Goal: Transaction & Acquisition: Purchase product/service

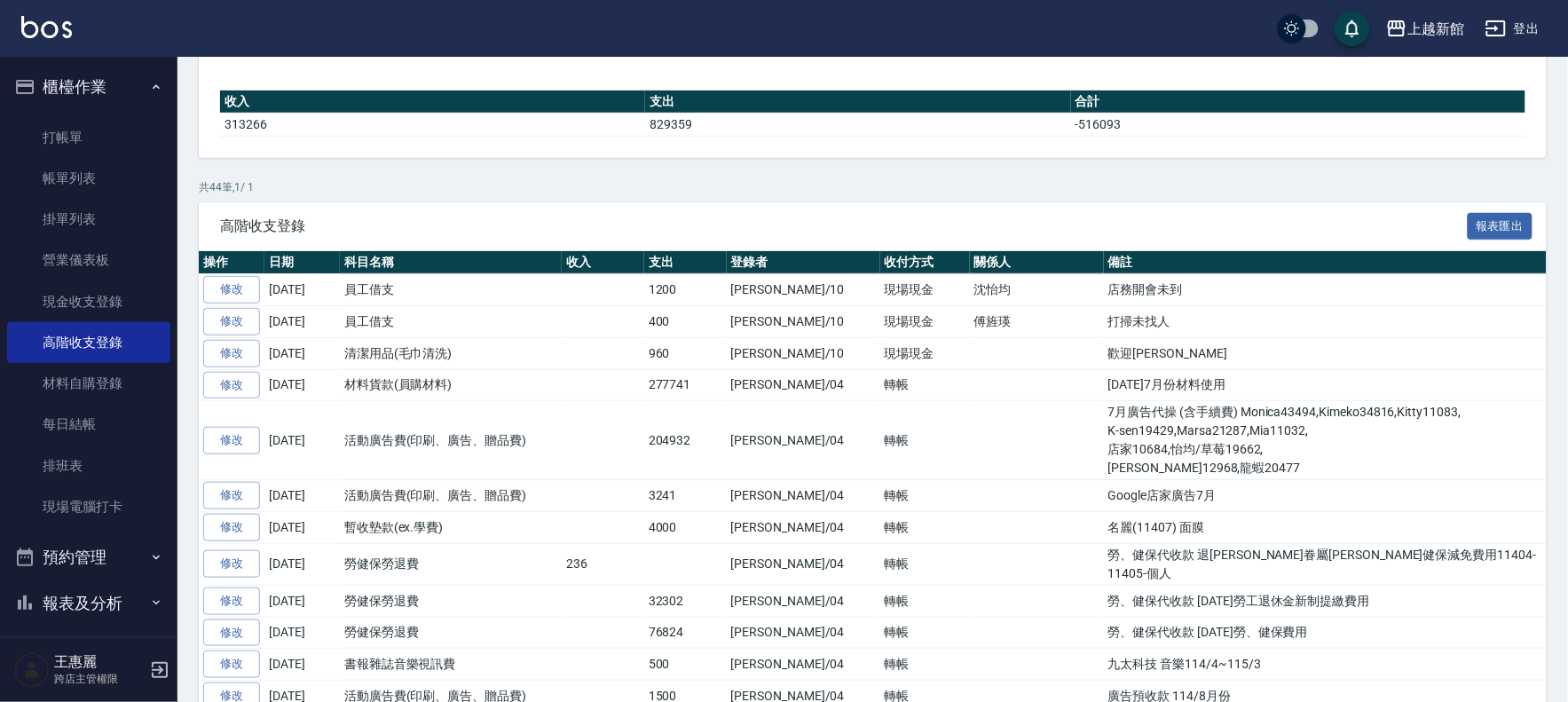
scroll to position [197, 0]
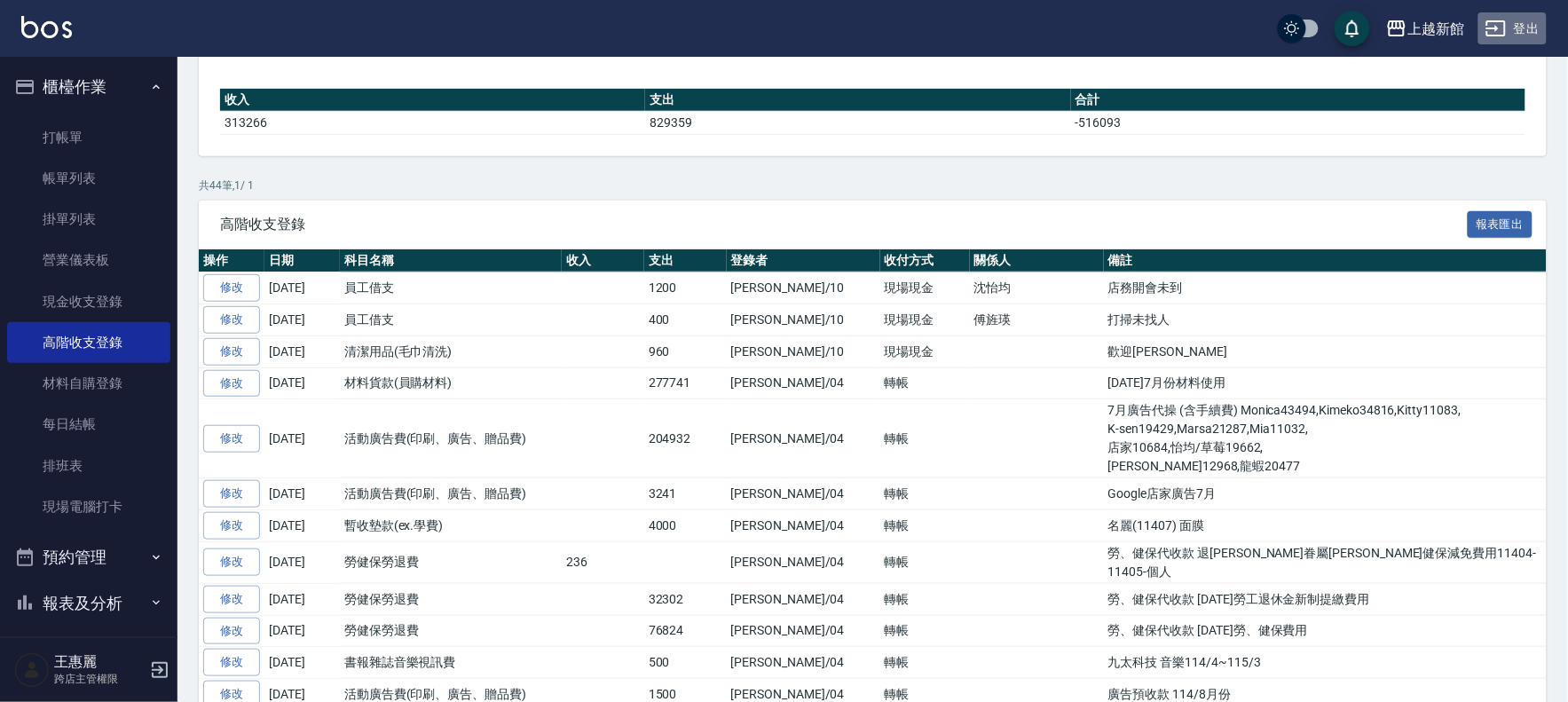
click at [1519, 27] on button "登出" at bounding box center [1512, 28] width 69 height 33
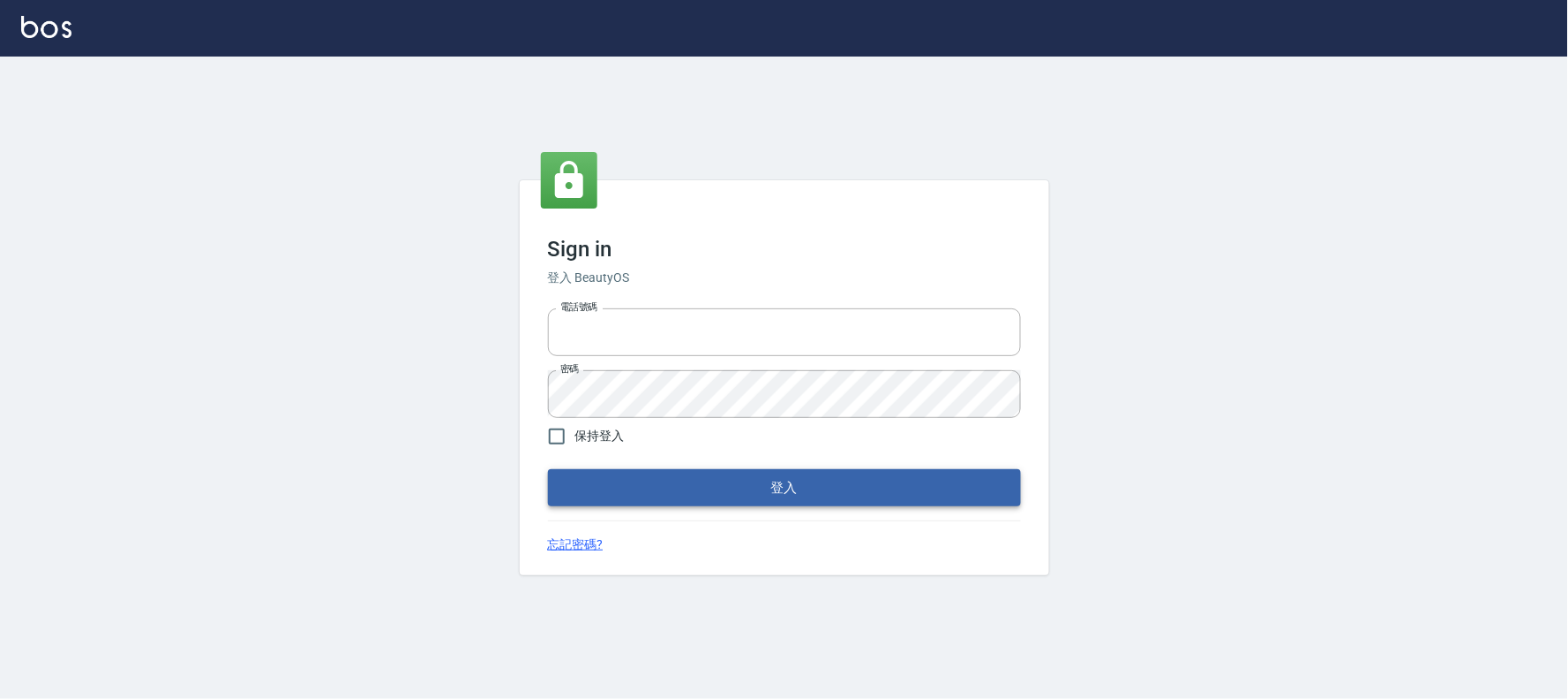
type input "032805930"
click at [719, 487] on button "登入" at bounding box center [784, 488] width 473 height 37
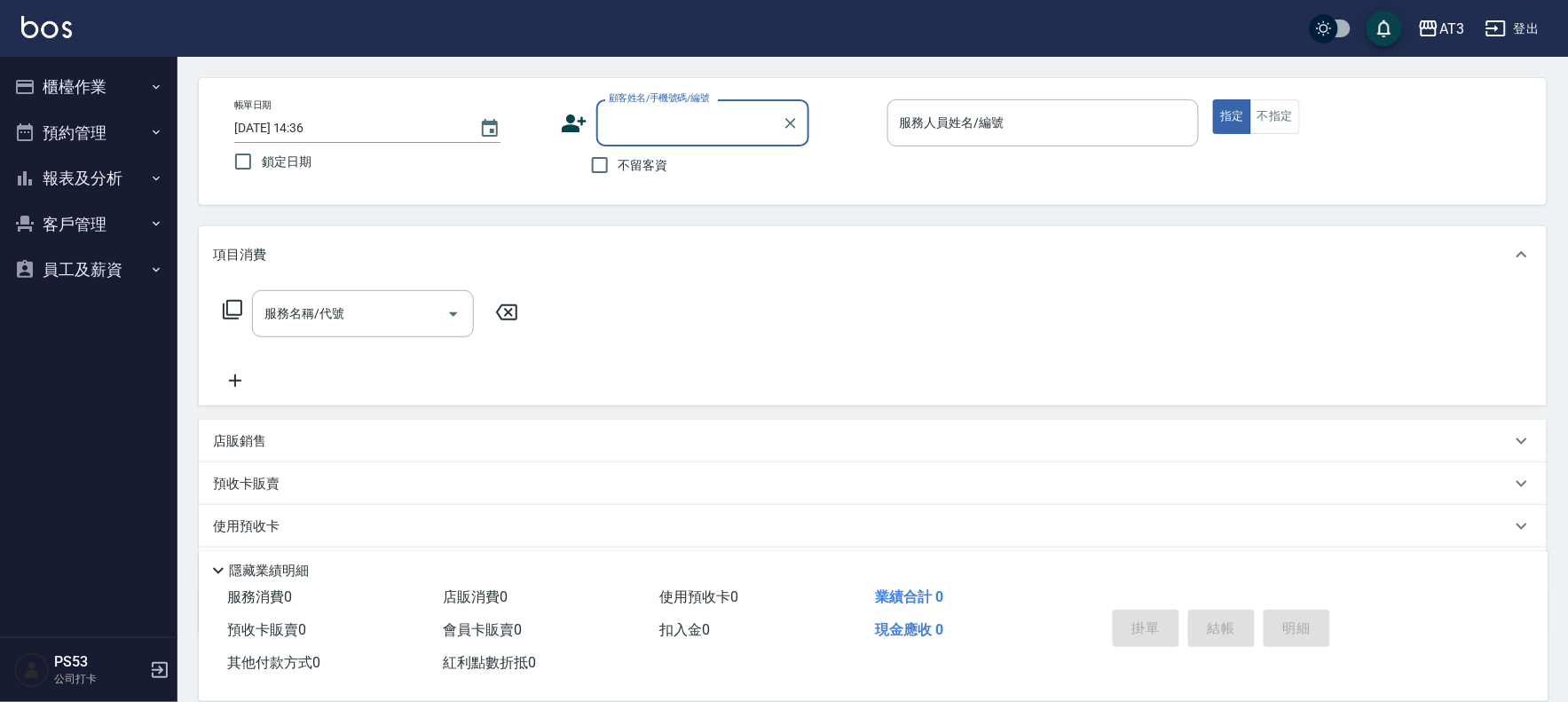
scroll to position [163, 0]
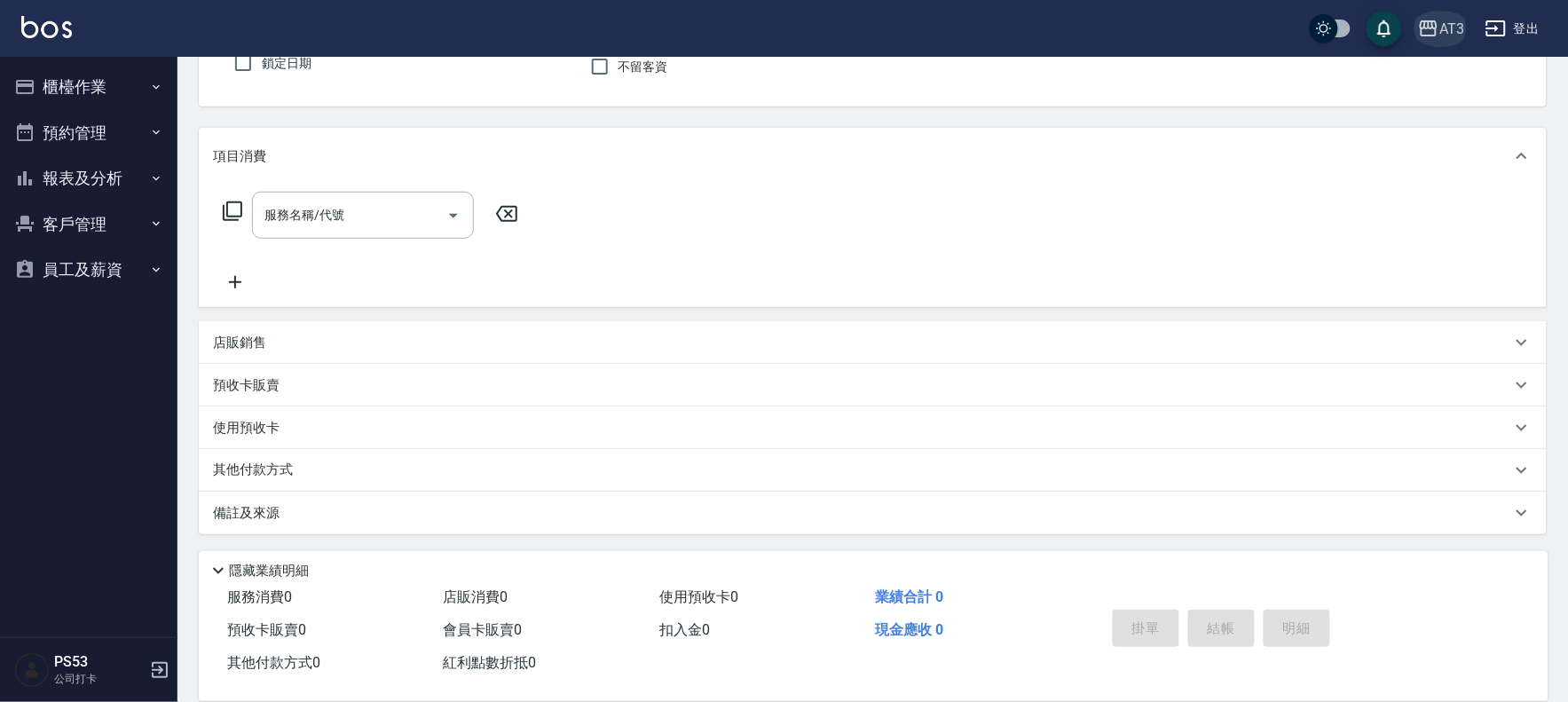
click at [1453, 24] on div "AT3" at bounding box center [1452, 29] width 24 height 23
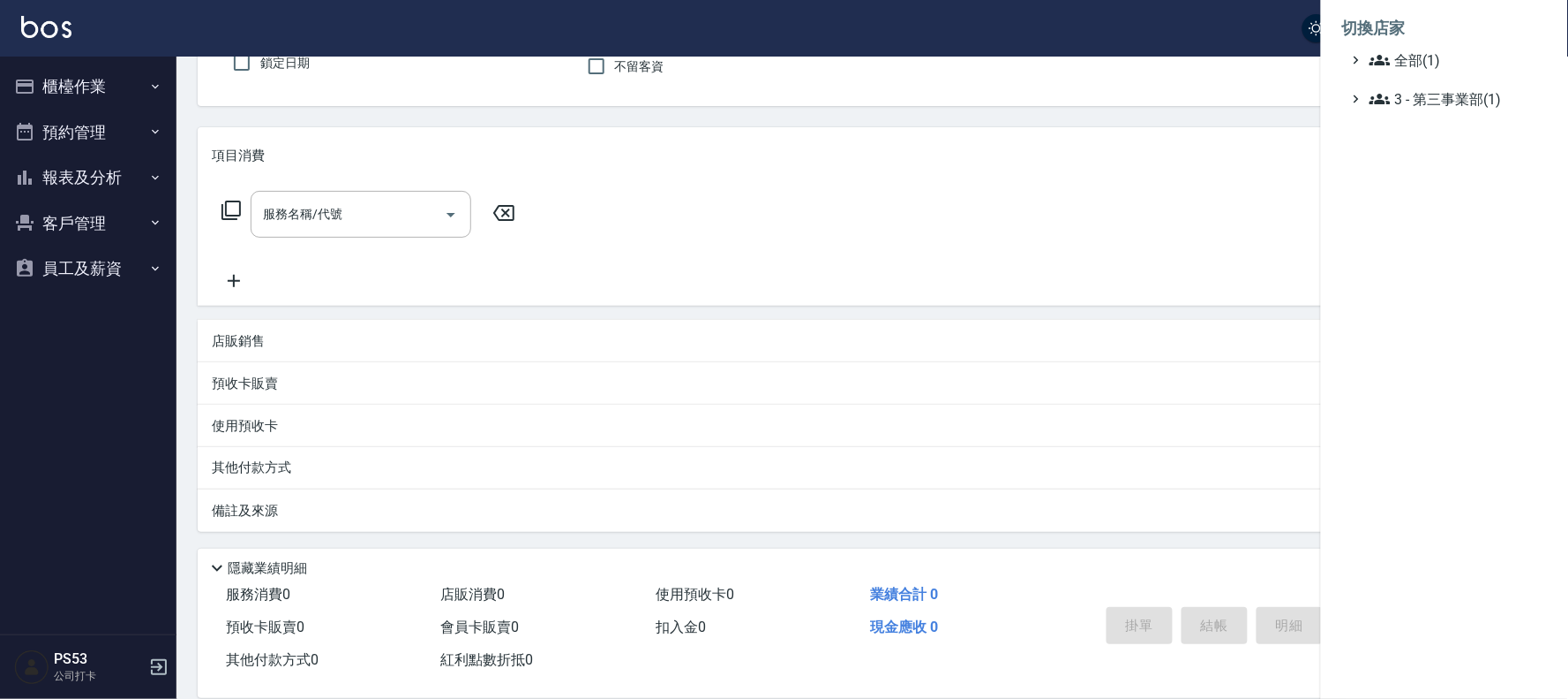
drag, startPoint x: 1151, startPoint y: 128, endPoint x: 1166, endPoint y: 109, distance: 24.2
click at [1150, 127] on div at bounding box center [784, 350] width 1568 height 699
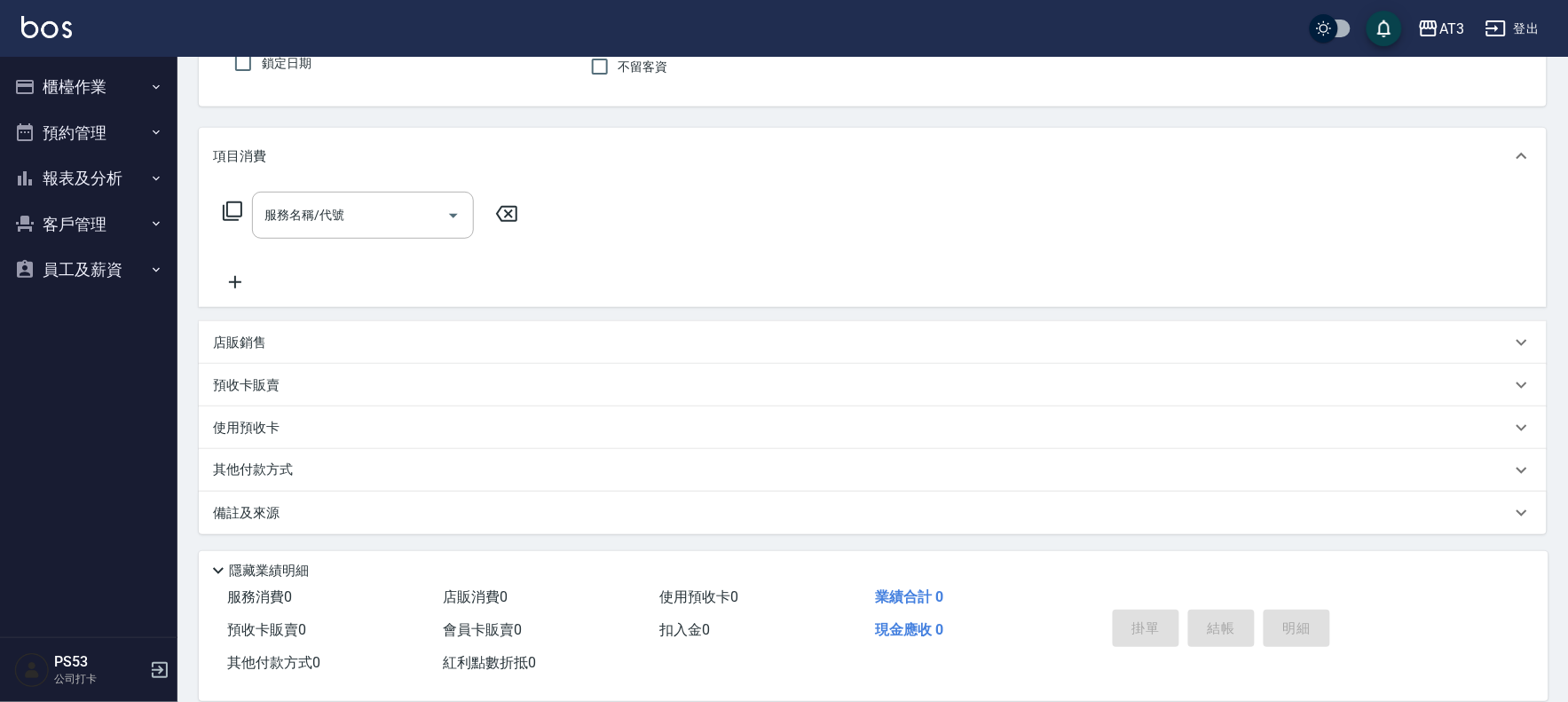
click at [1523, 34] on button "登出" at bounding box center [1512, 28] width 69 height 33
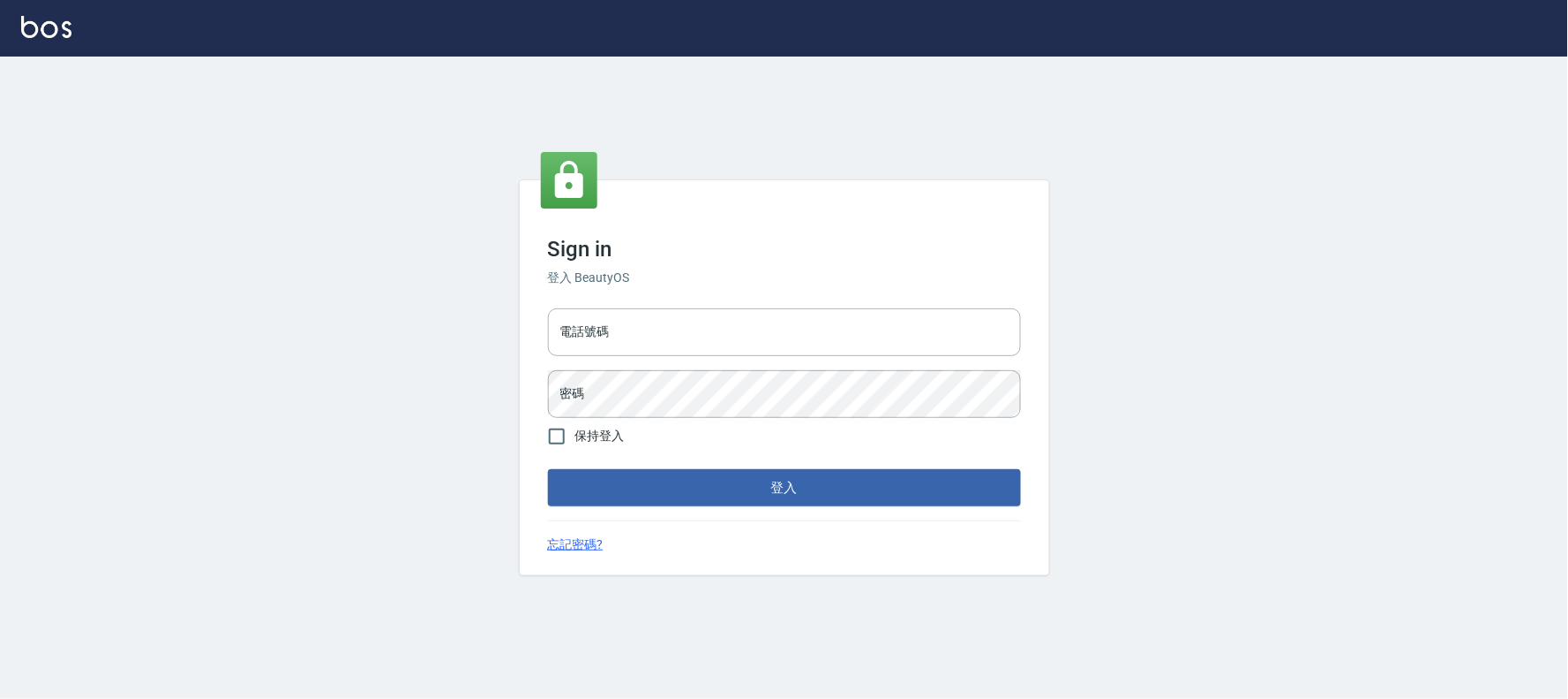
type input "032805930"
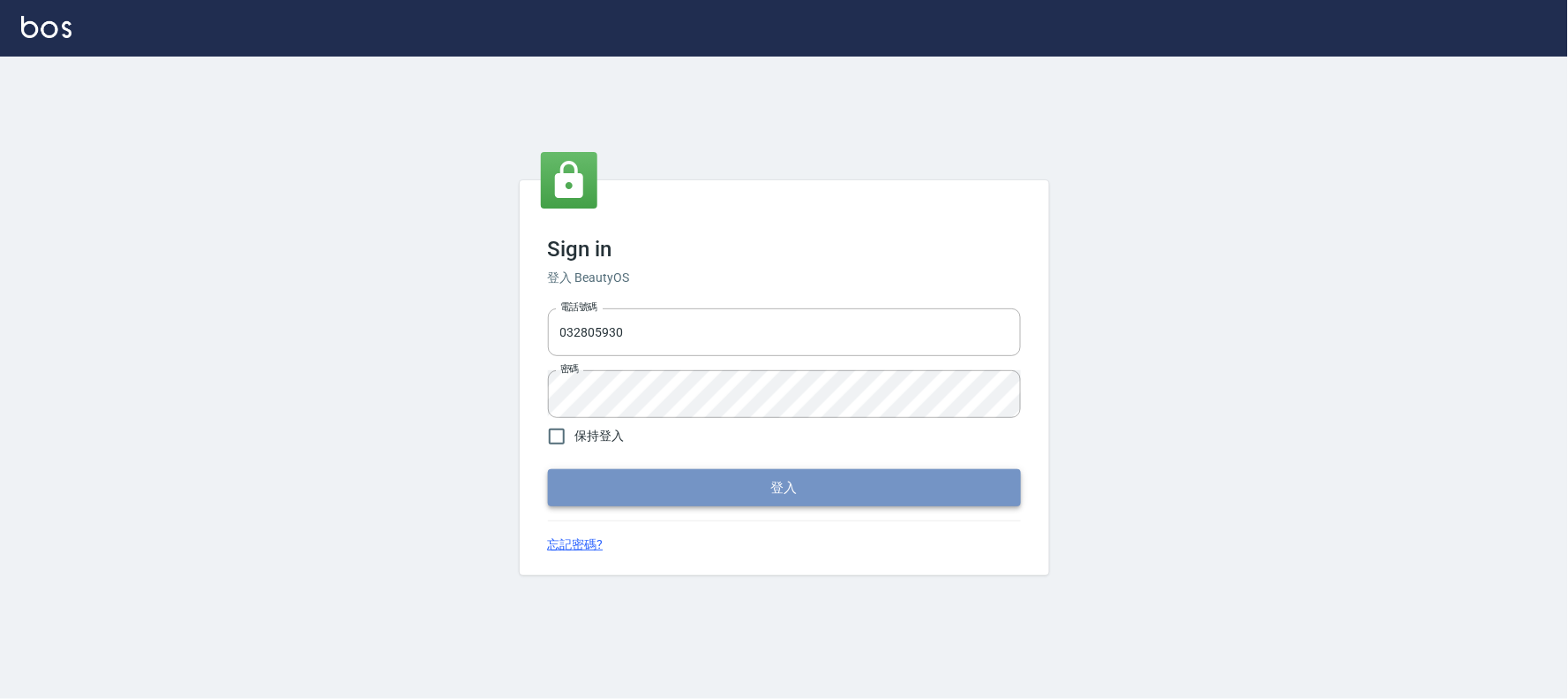
click at [754, 494] on button "登入" at bounding box center [784, 488] width 473 height 37
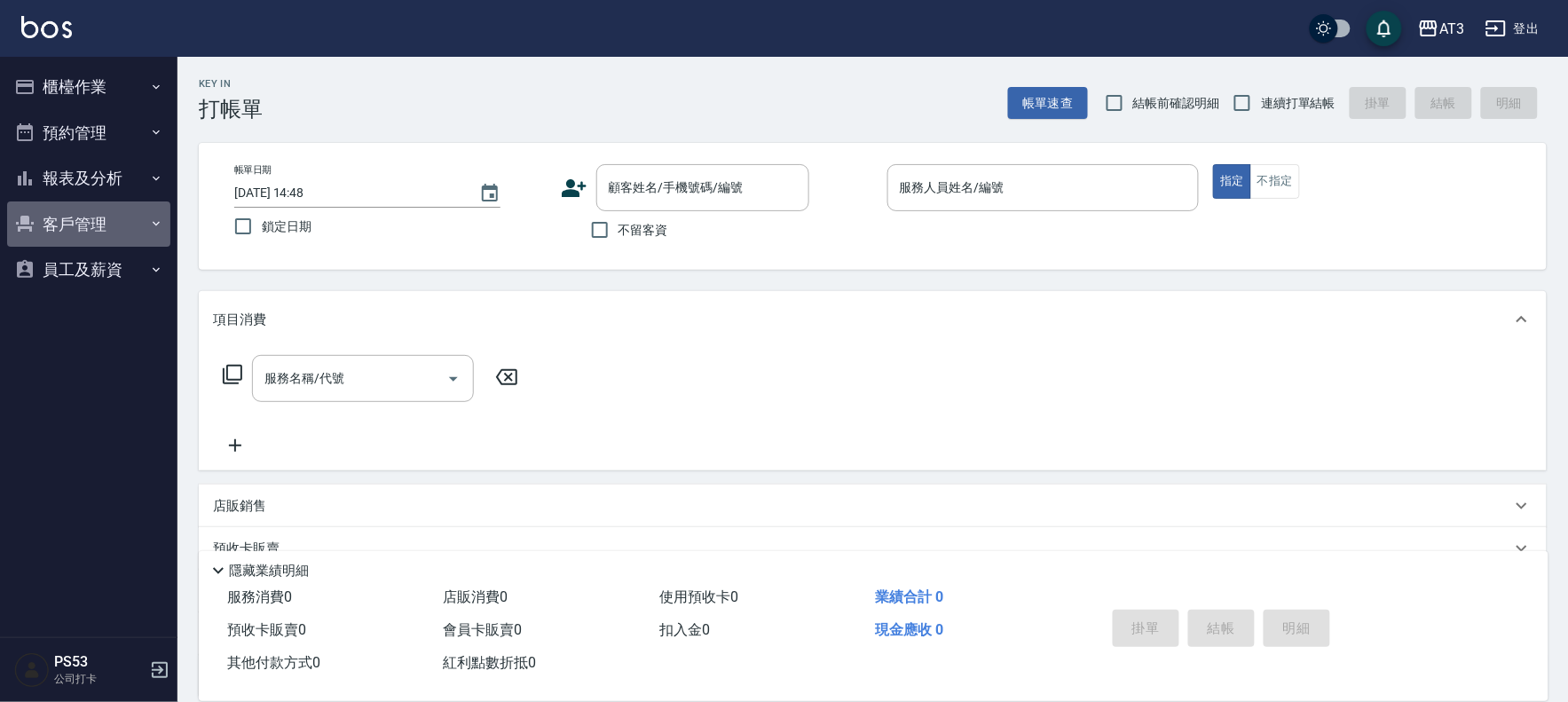
click at [100, 226] on button "客戶管理" at bounding box center [89, 224] width 163 height 46
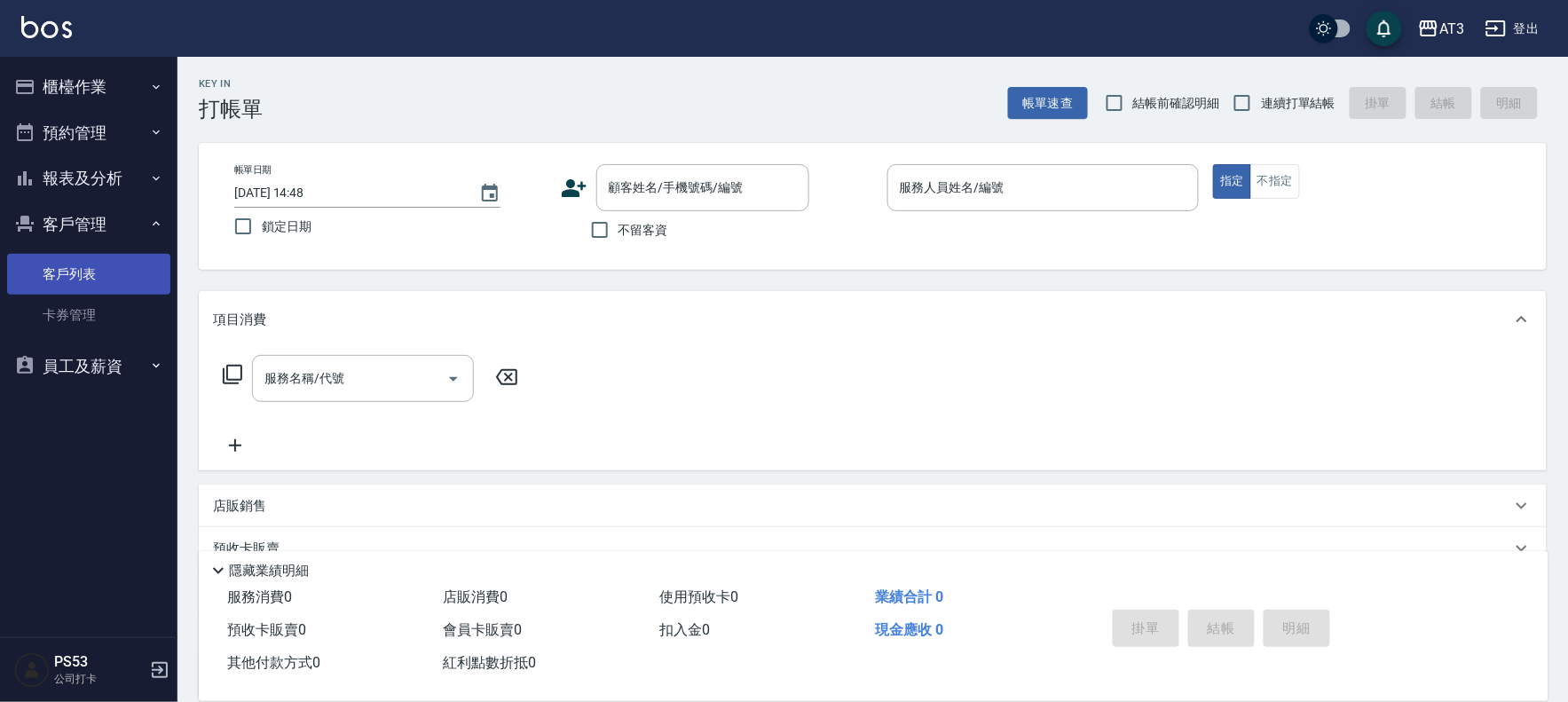
click at [77, 268] on link "客戶列表" at bounding box center [89, 273] width 163 height 40
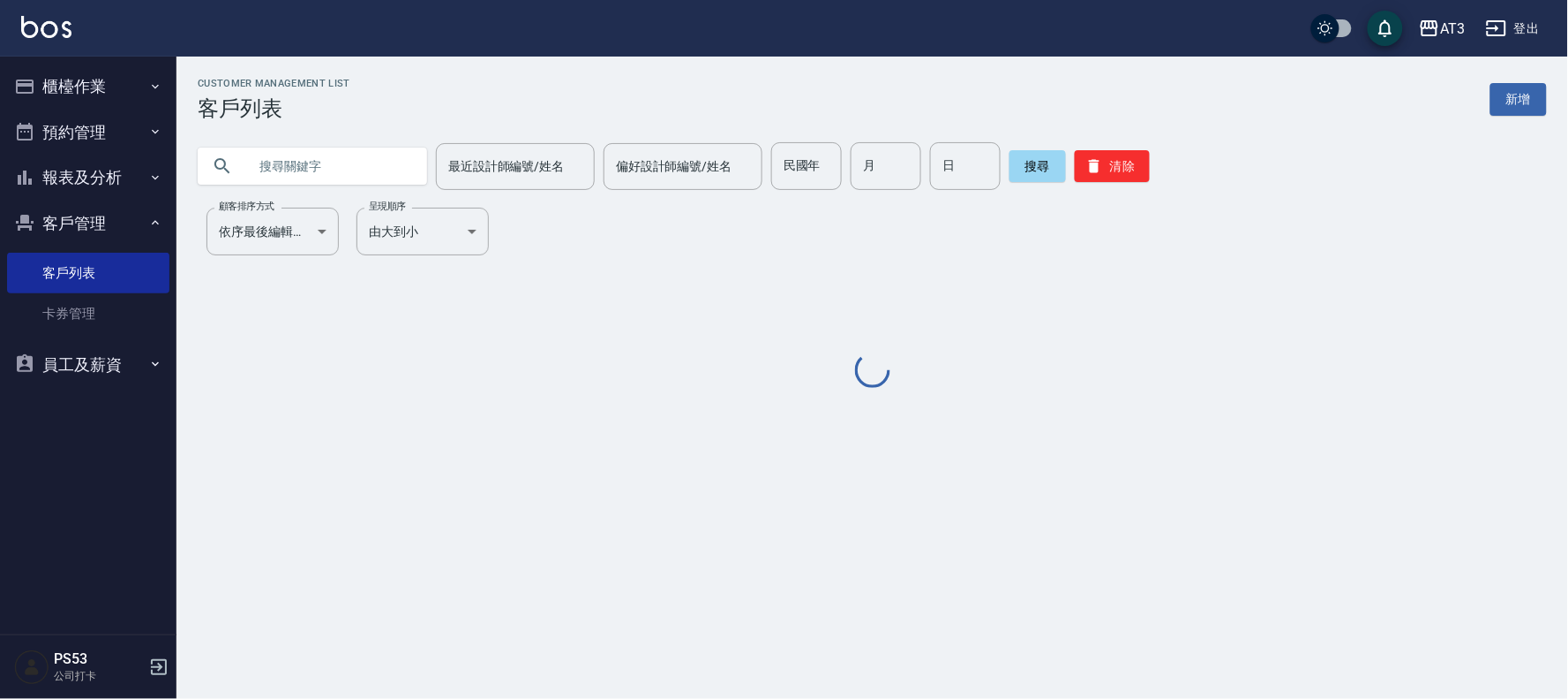
click at [277, 174] on input "text" at bounding box center [331, 165] width 166 height 48
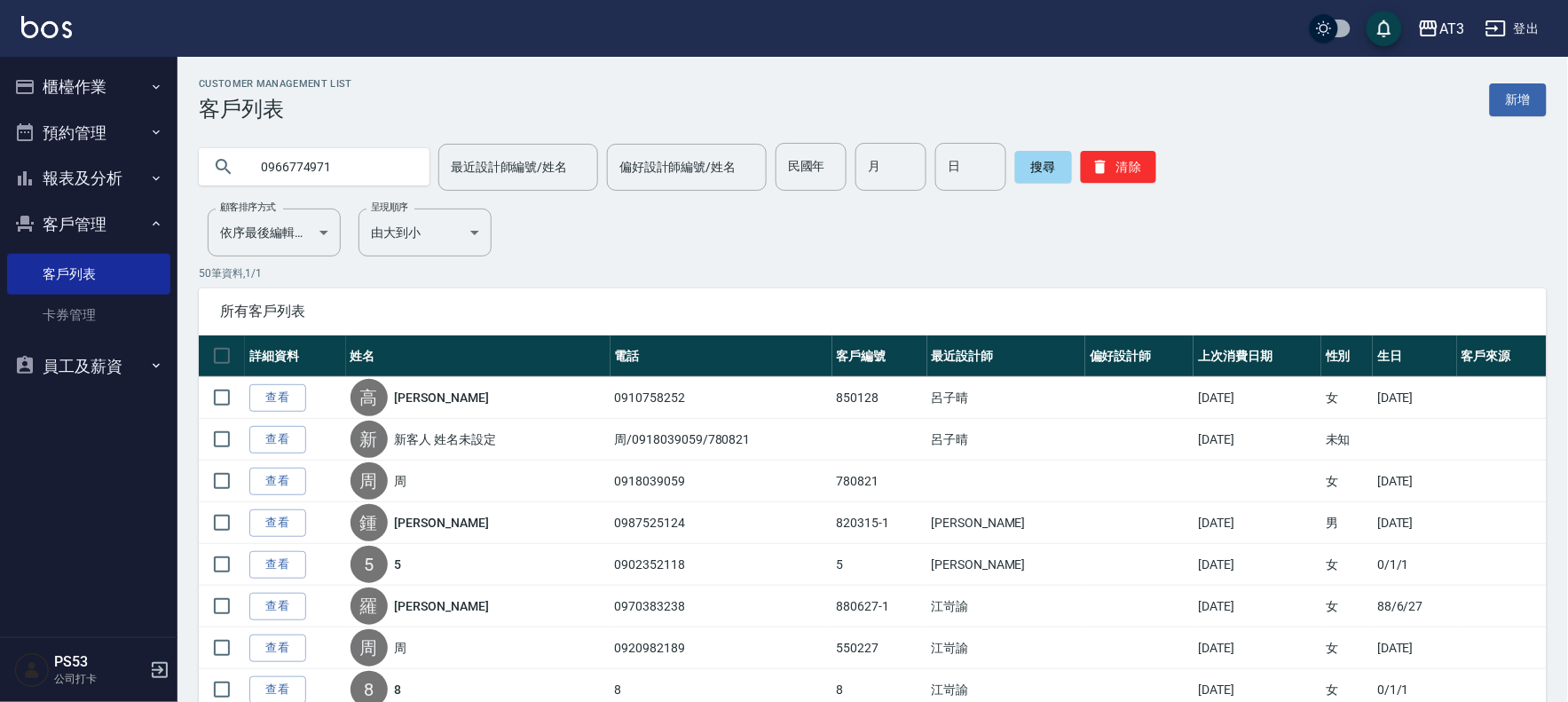
type input "0966774971"
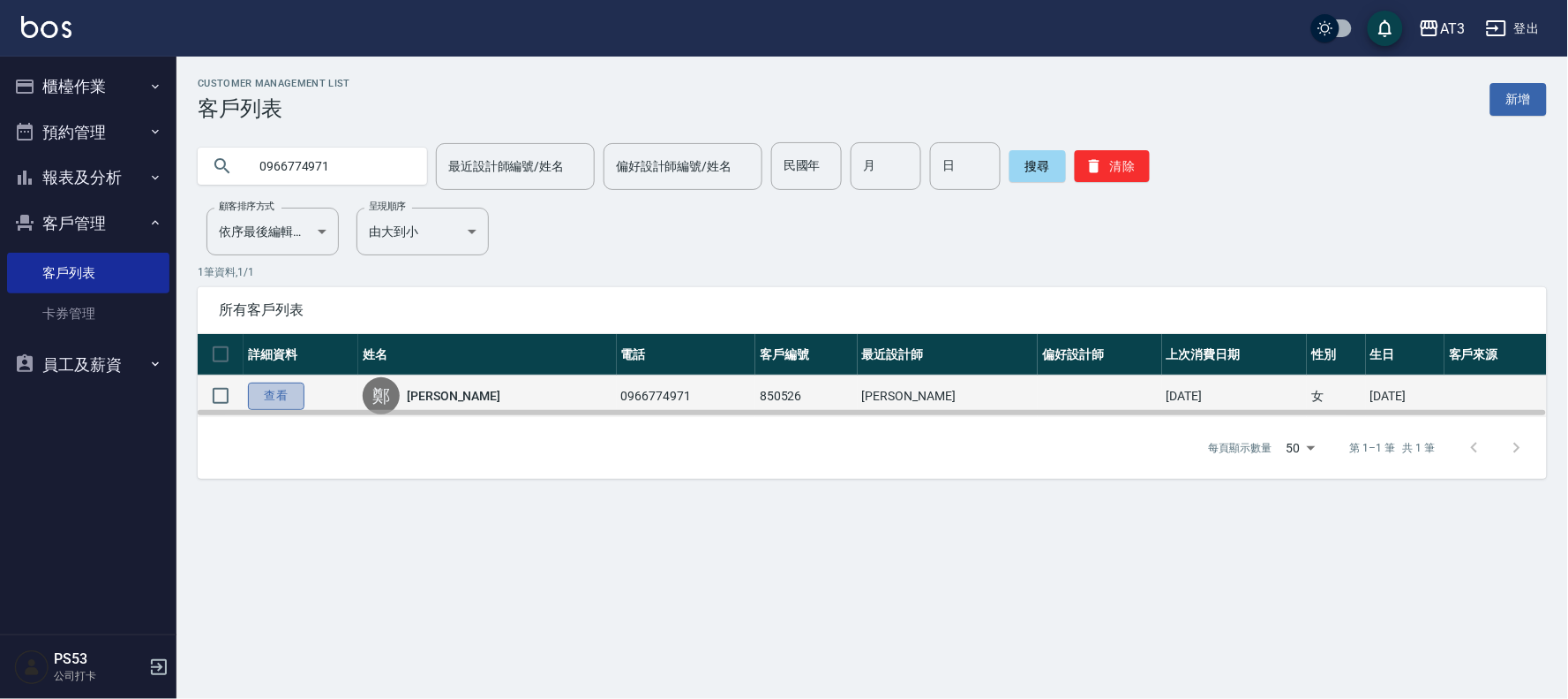
click at [267, 400] on link "查看" at bounding box center [276, 395] width 56 height 27
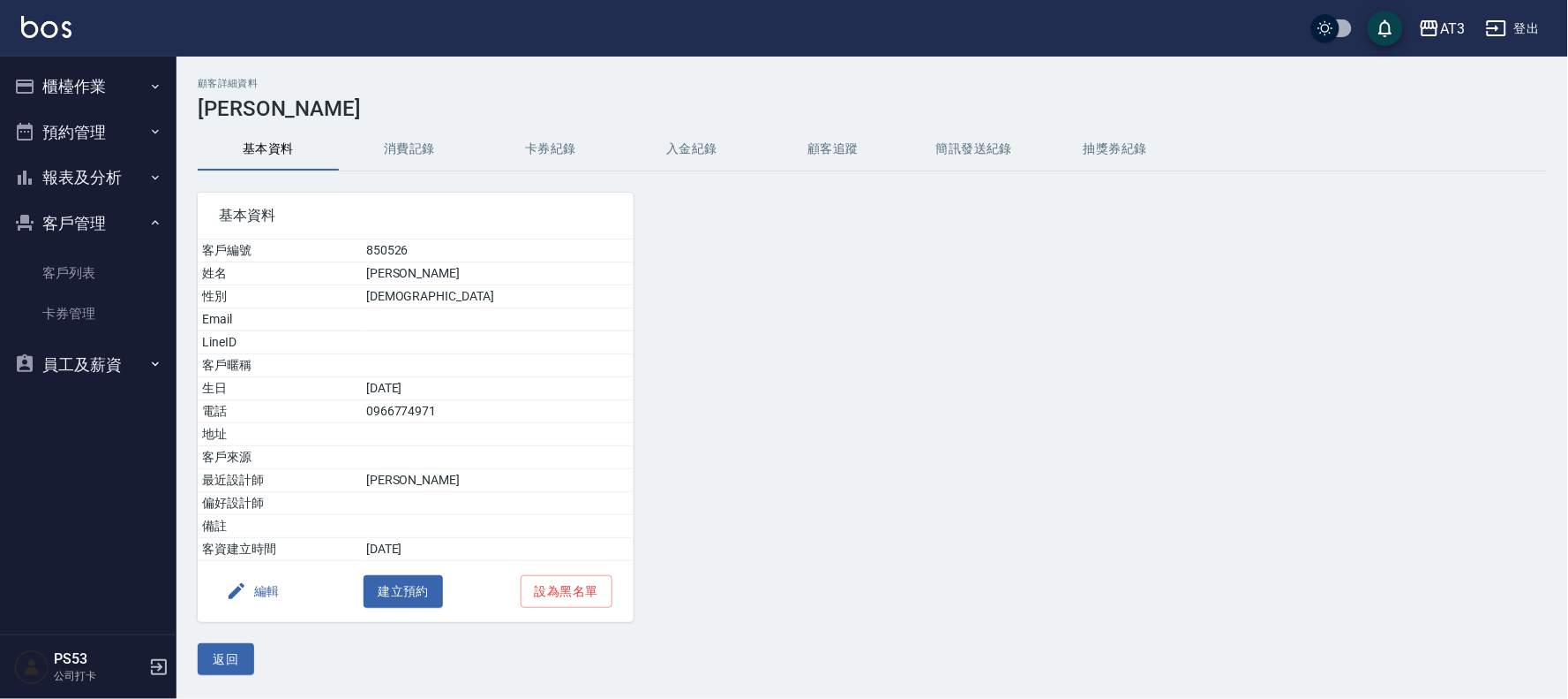
click at [379, 153] on button "消費記錄" at bounding box center [409, 149] width 141 height 42
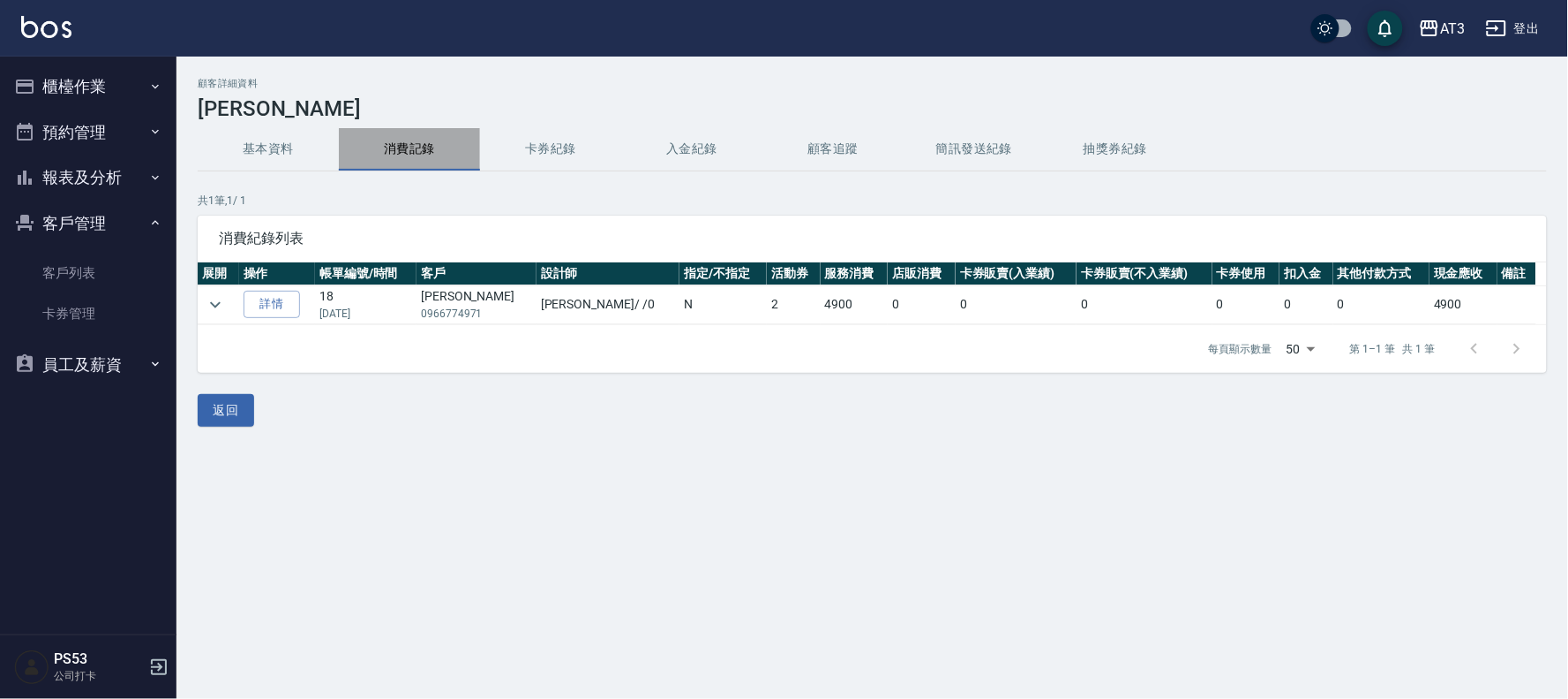
click at [392, 154] on button "消費記錄" at bounding box center [409, 149] width 141 height 42
click at [217, 303] on icon "expand row" at bounding box center [215, 304] width 10 height 7
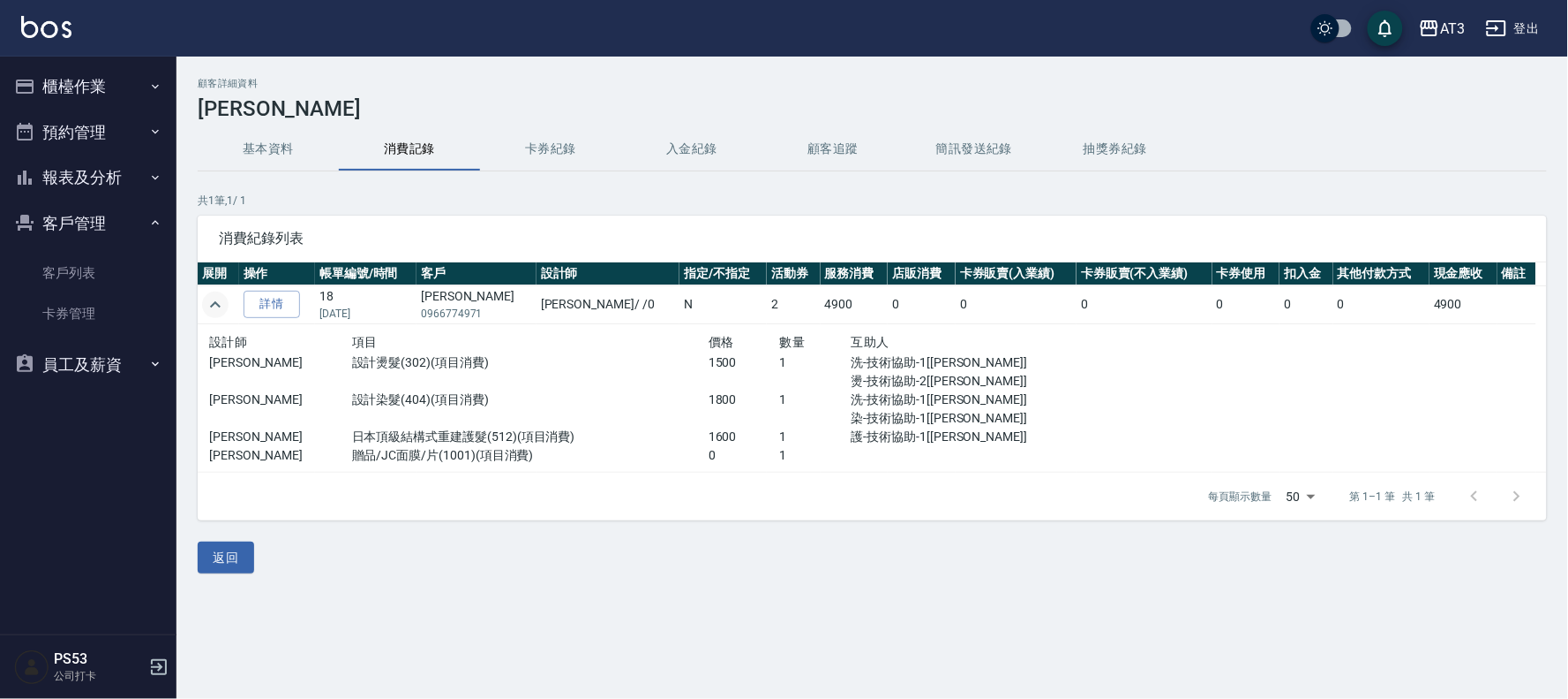
click at [92, 86] on button "櫃檯作業" at bounding box center [89, 86] width 162 height 46
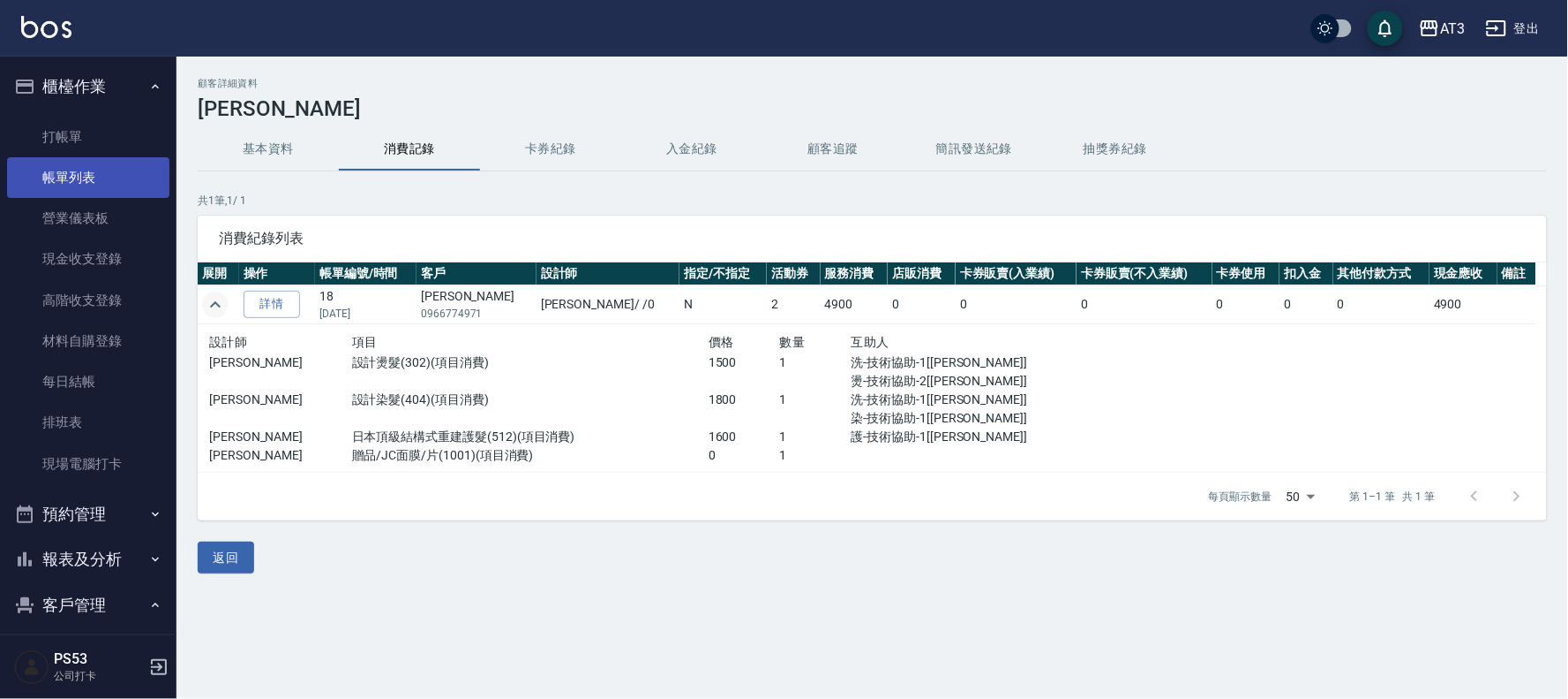
click at [63, 168] on link "帳單列表" at bounding box center [89, 177] width 162 height 40
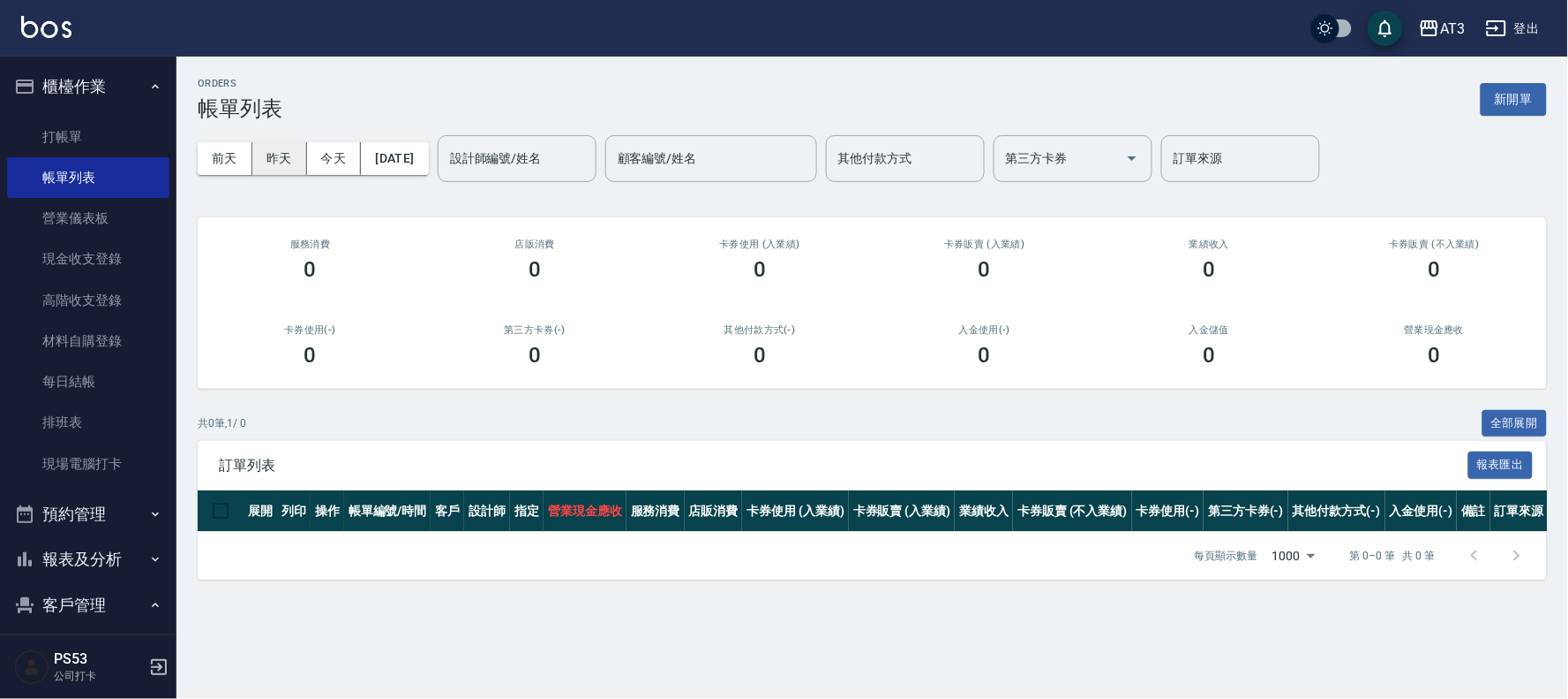
click at [281, 143] on button "昨天" at bounding box center [279, 158] width 55 height 33
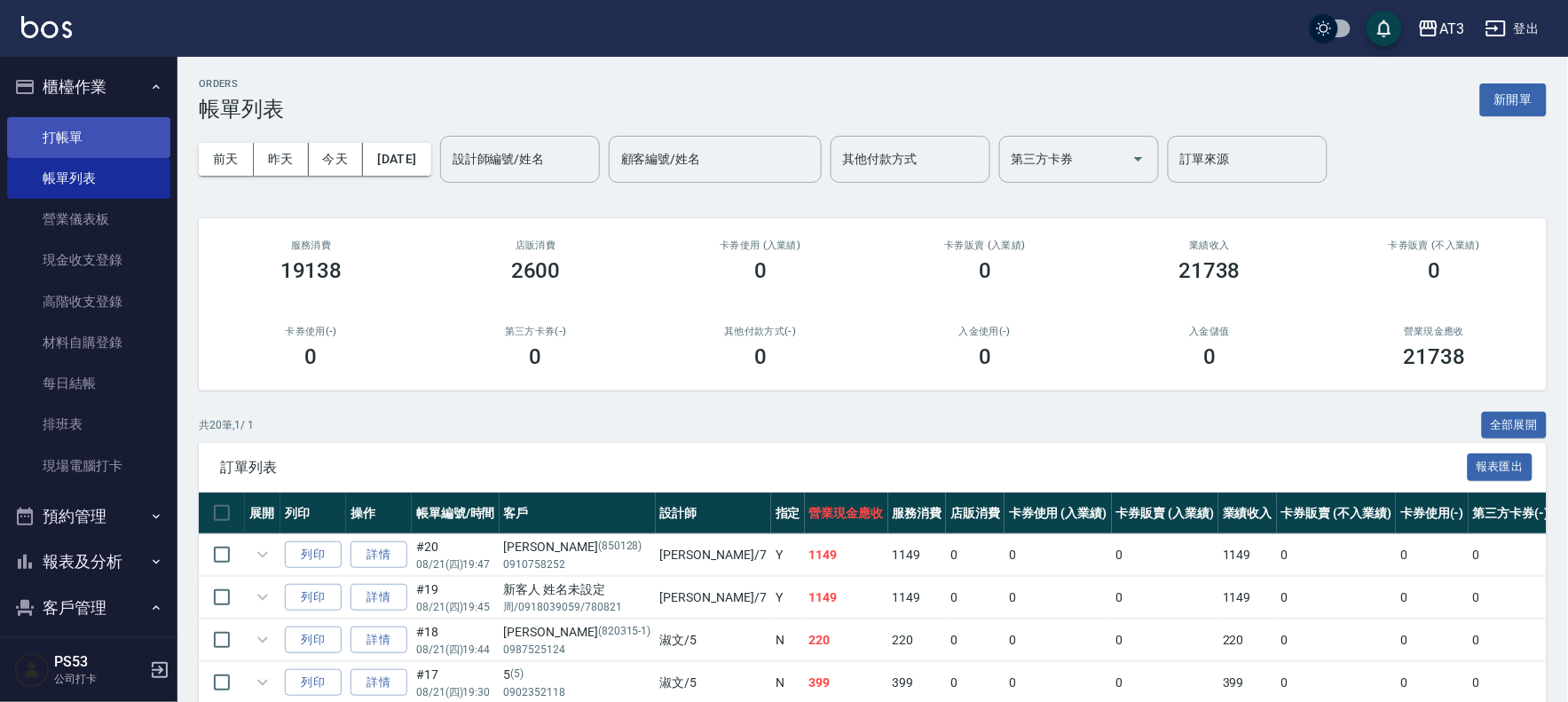
click at [91, 167] on link "帳單列表" at bounding box center [89, 177] width 163 height 40
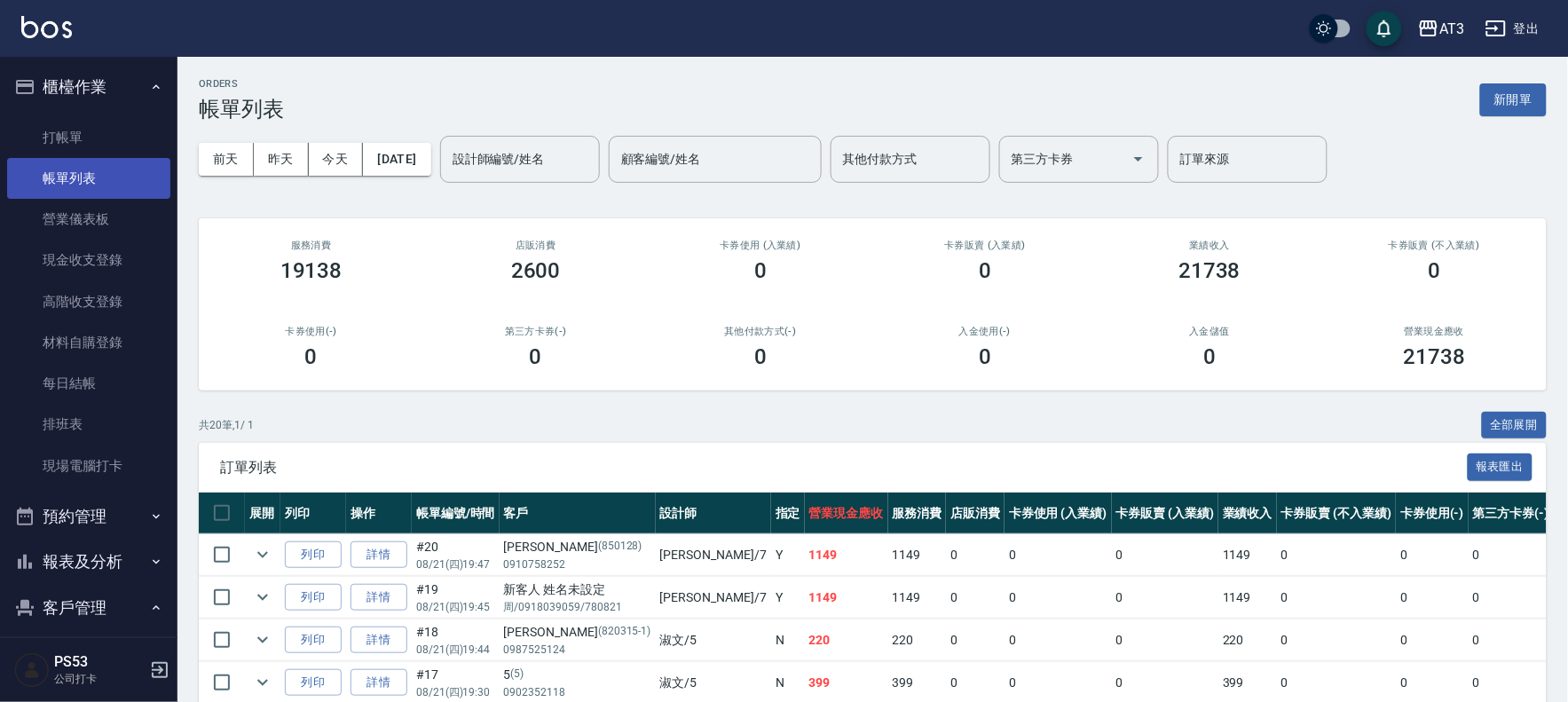
click at [54, 184] on link "帳單列表" at bounding box center [89, 177] width 163 height 40
click at [54, 183] on link "帳單列表" at bounding box center [89, 177] width 163 height 40
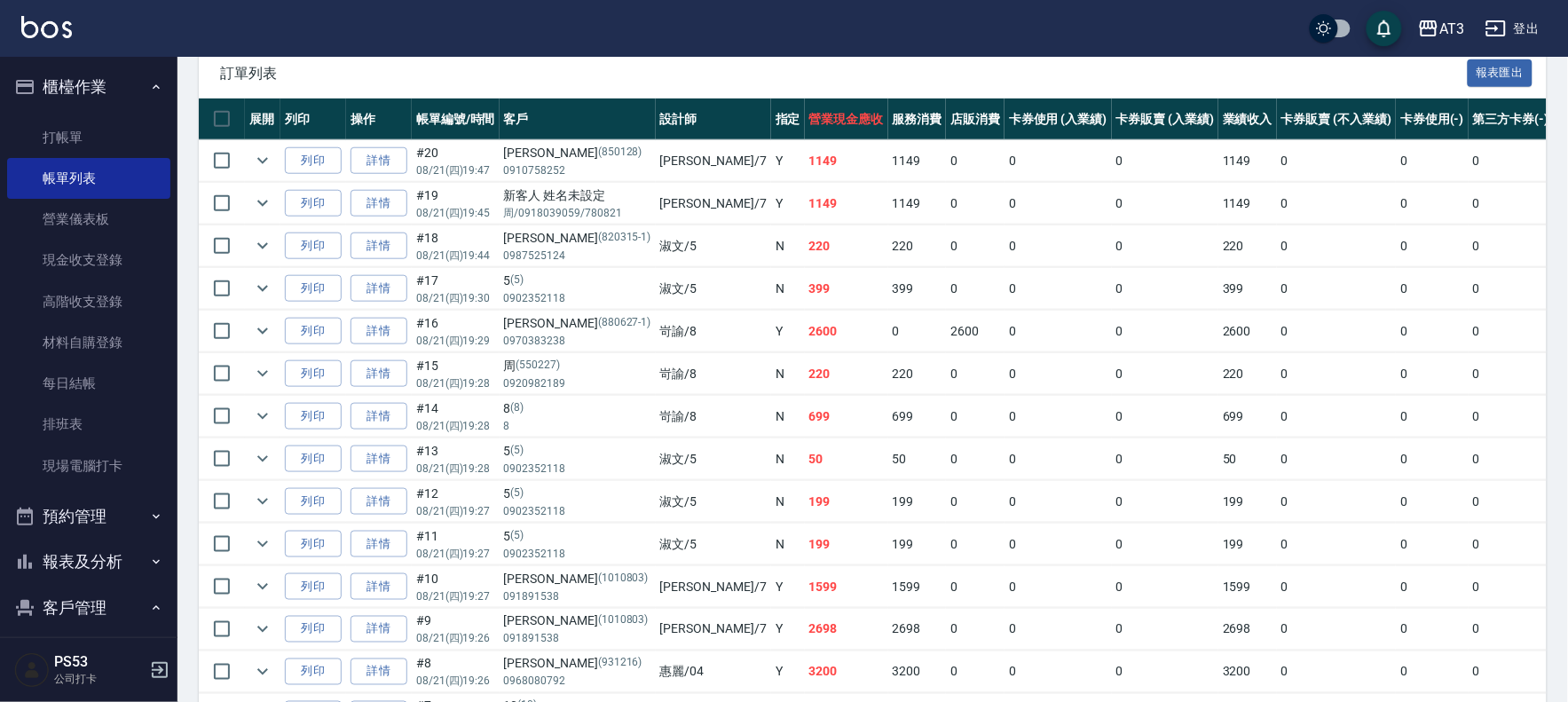
scroll to position [99, 0]
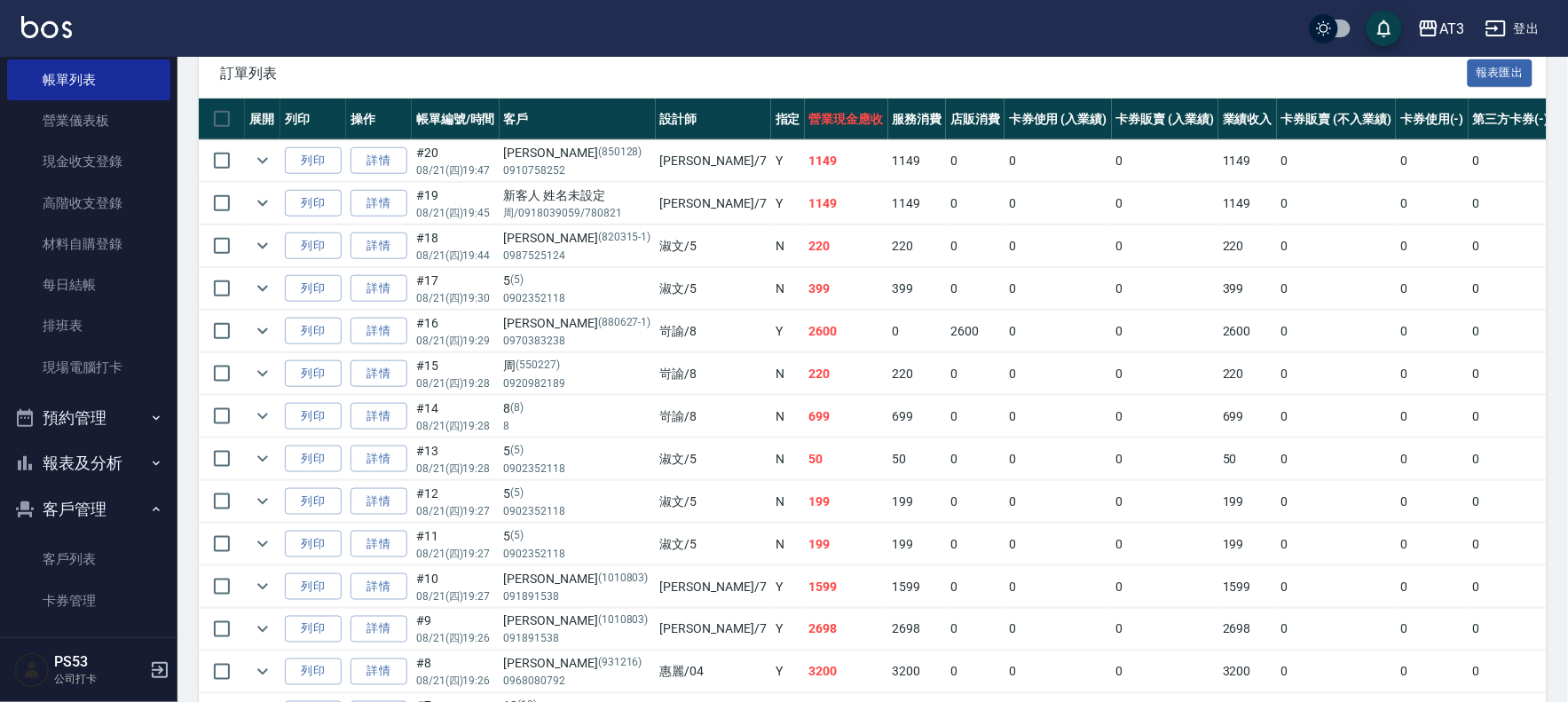
click at [91, 519] on button "客戶管理" at bounding box center [89, 509] width 163 height 46
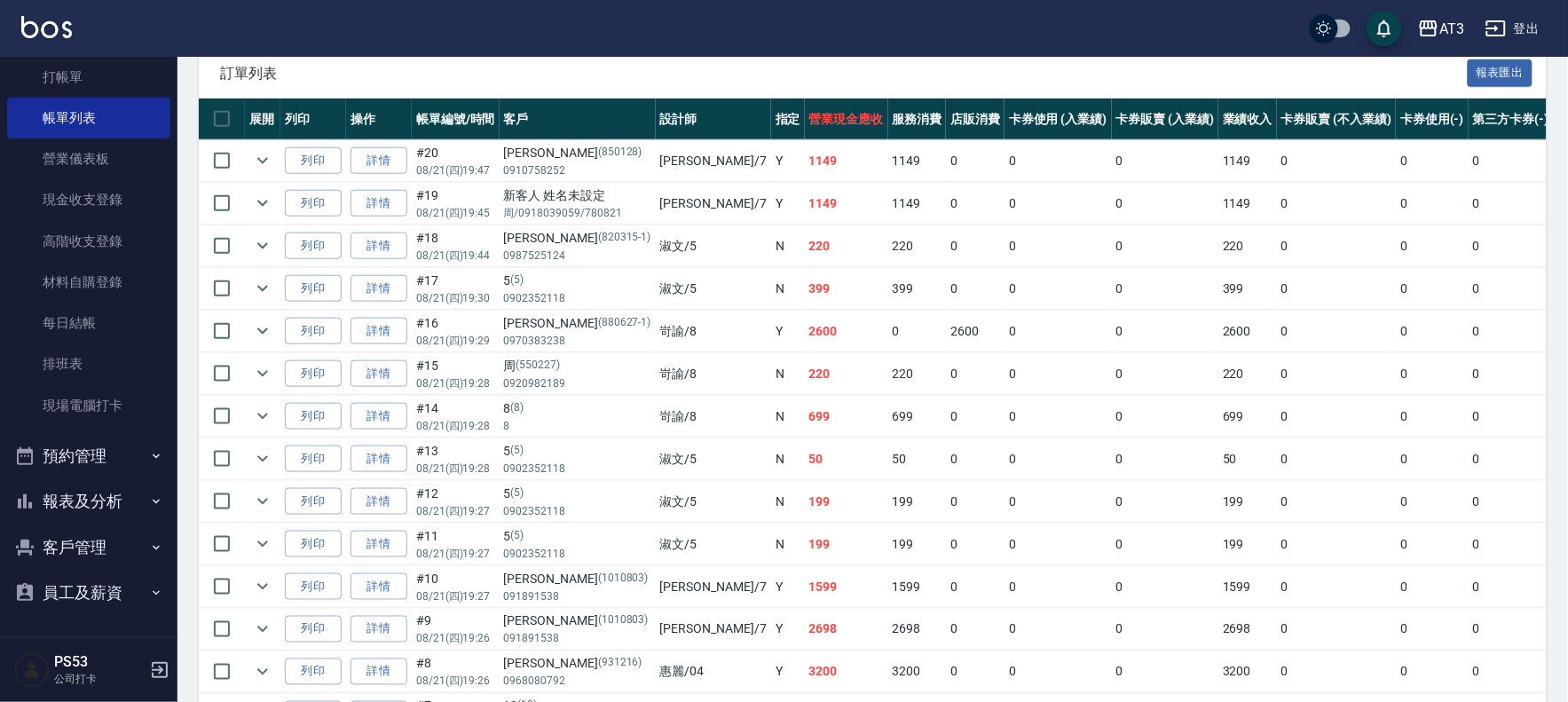
scroll to position [58, 0]
click at [91, 519] on button "報表及分析" at bounding box center [89, 502] width 163 height 46
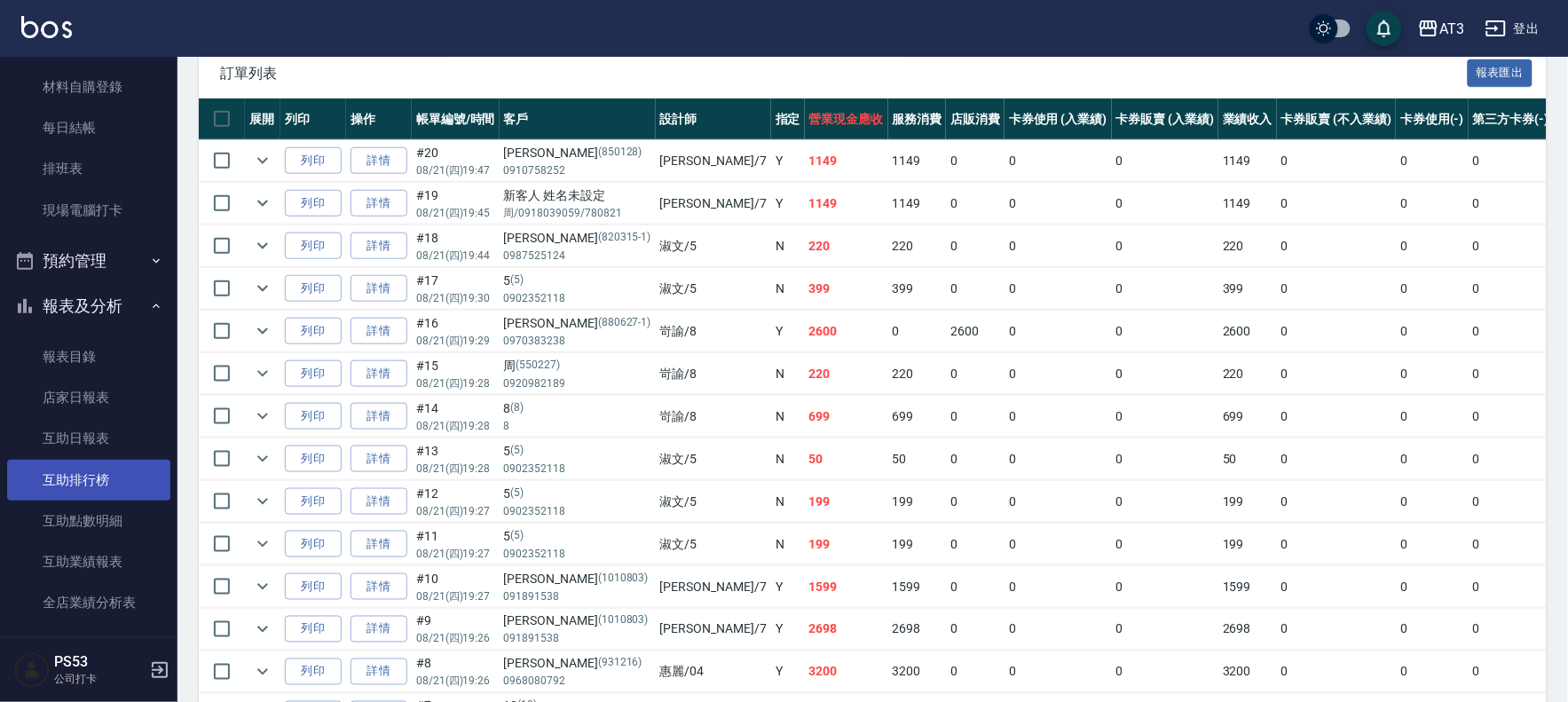
scroll to position [606, 0]
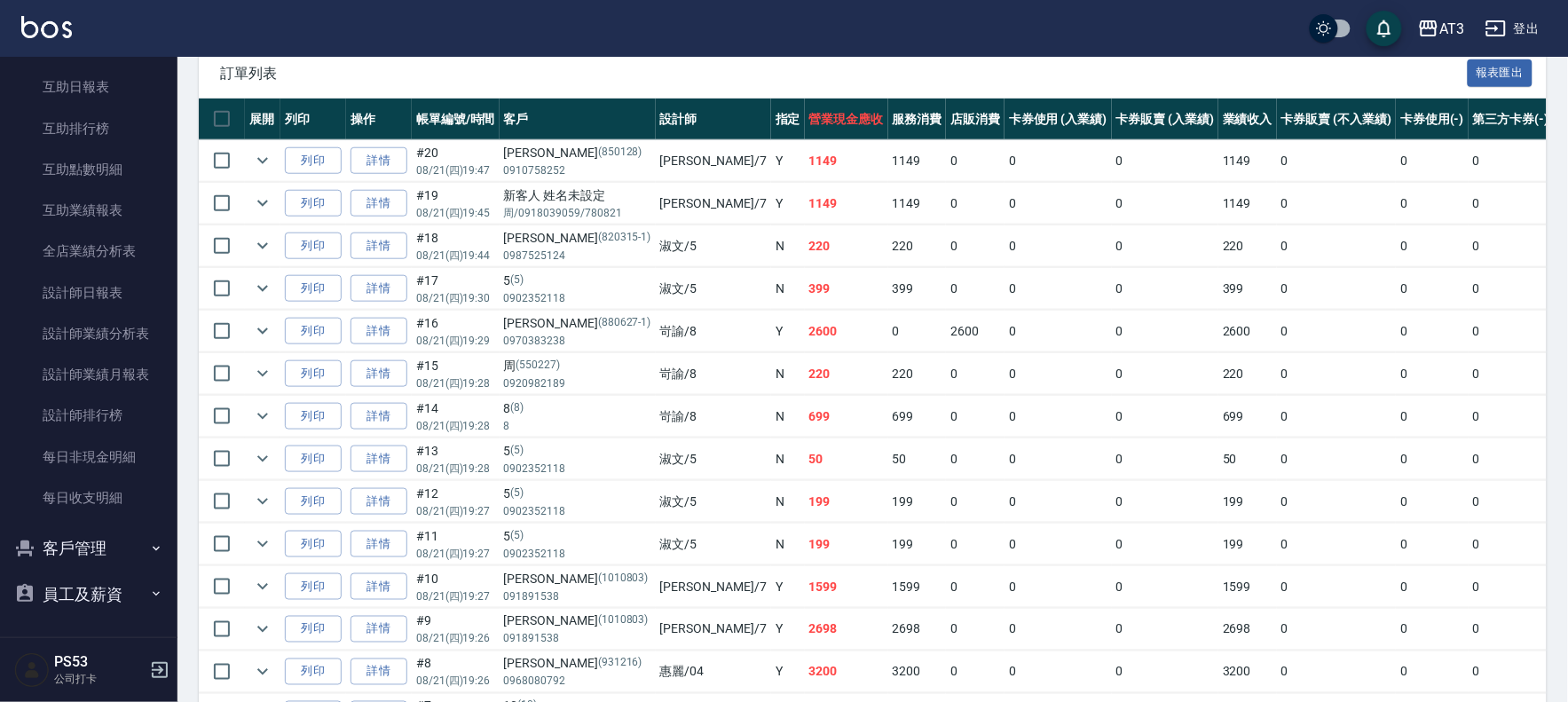
click at [84, 557] on button "客戶管理" at bounding box center [89, 547] width 163 height 46
click at [78, 581] on link "客戶列表" at bounding box center [89, 598] width 163 height 40
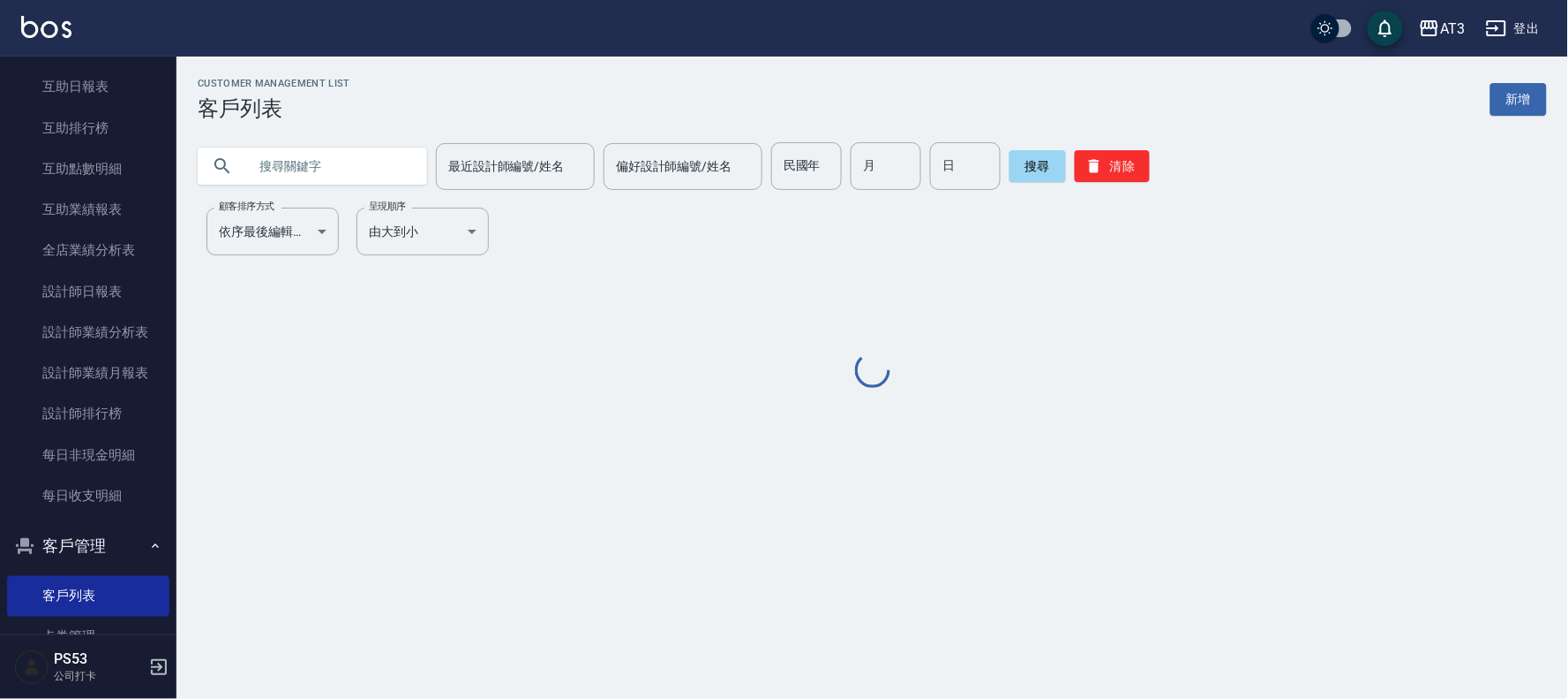
click at [328, 169] on input "text" at bounding box center [331, 165] width 166 height 48
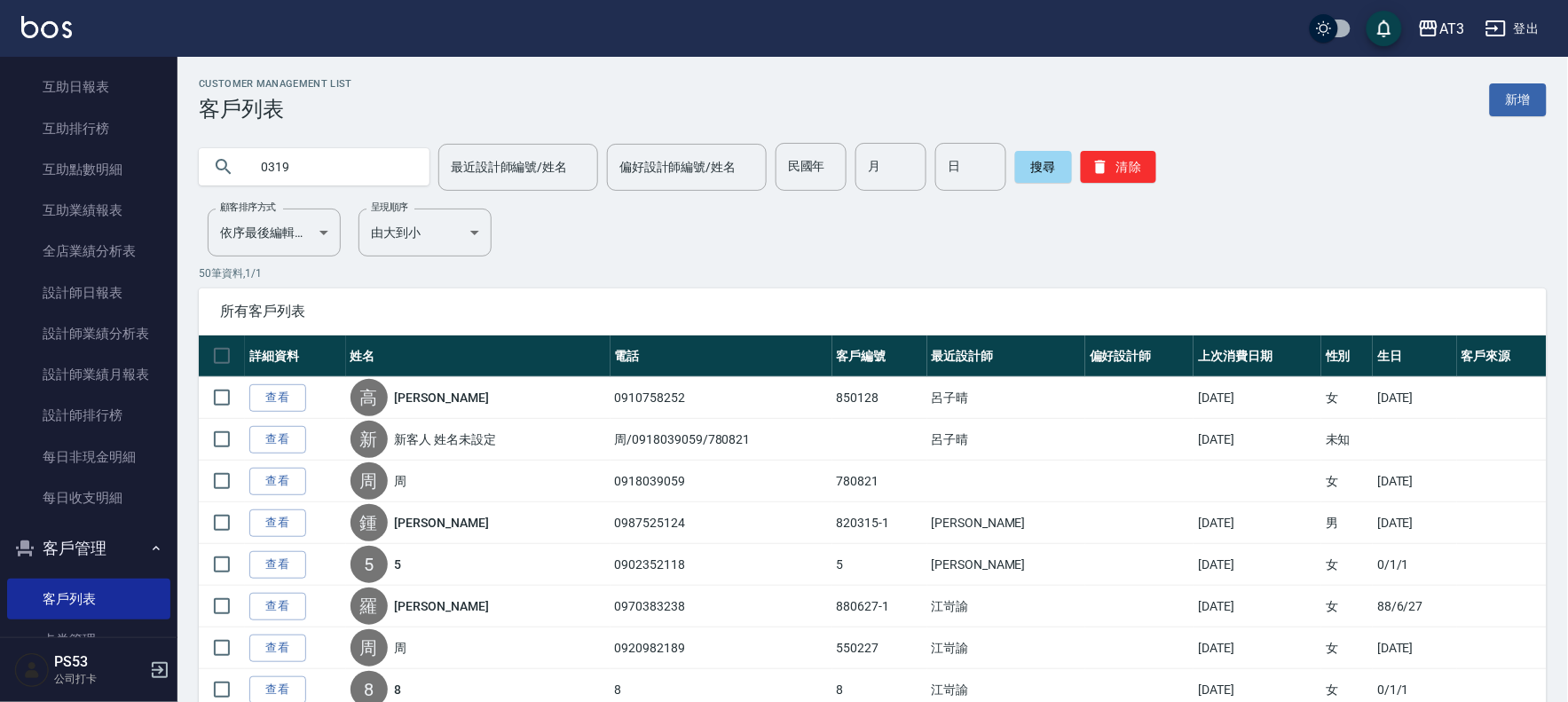
type input "0319"
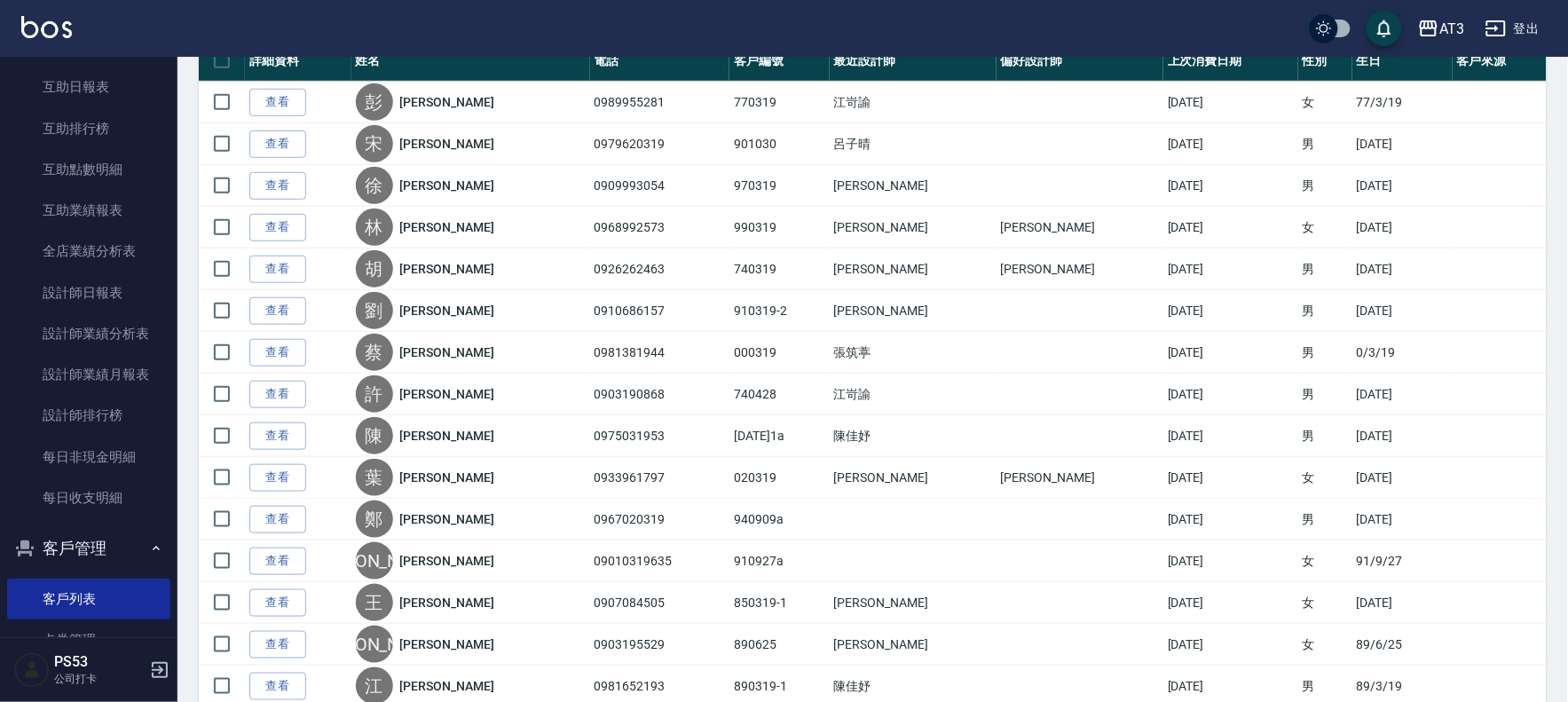
scroll to position [15, 0]
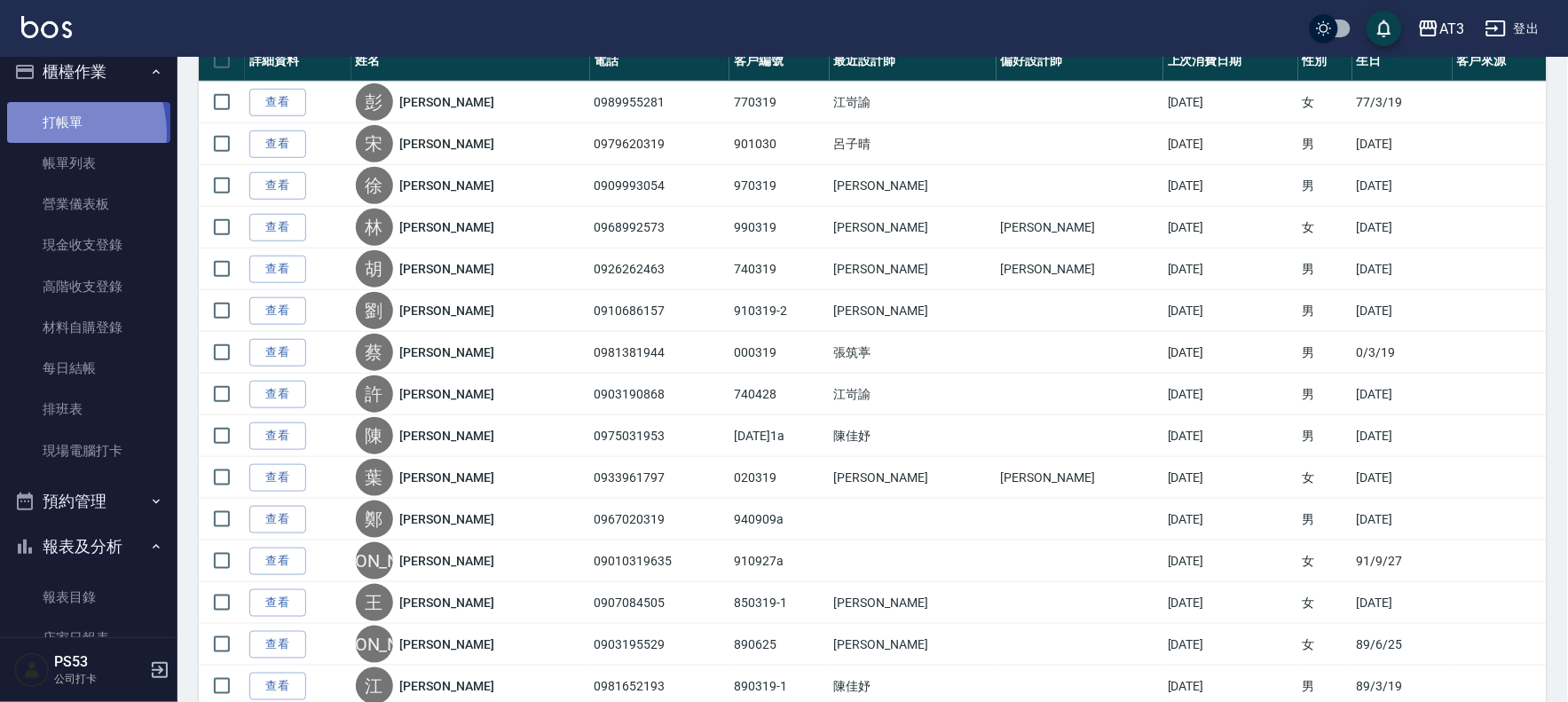
click at [51, 133] on link "打帳單" at bounding box center [89, 122] width 163 height 40
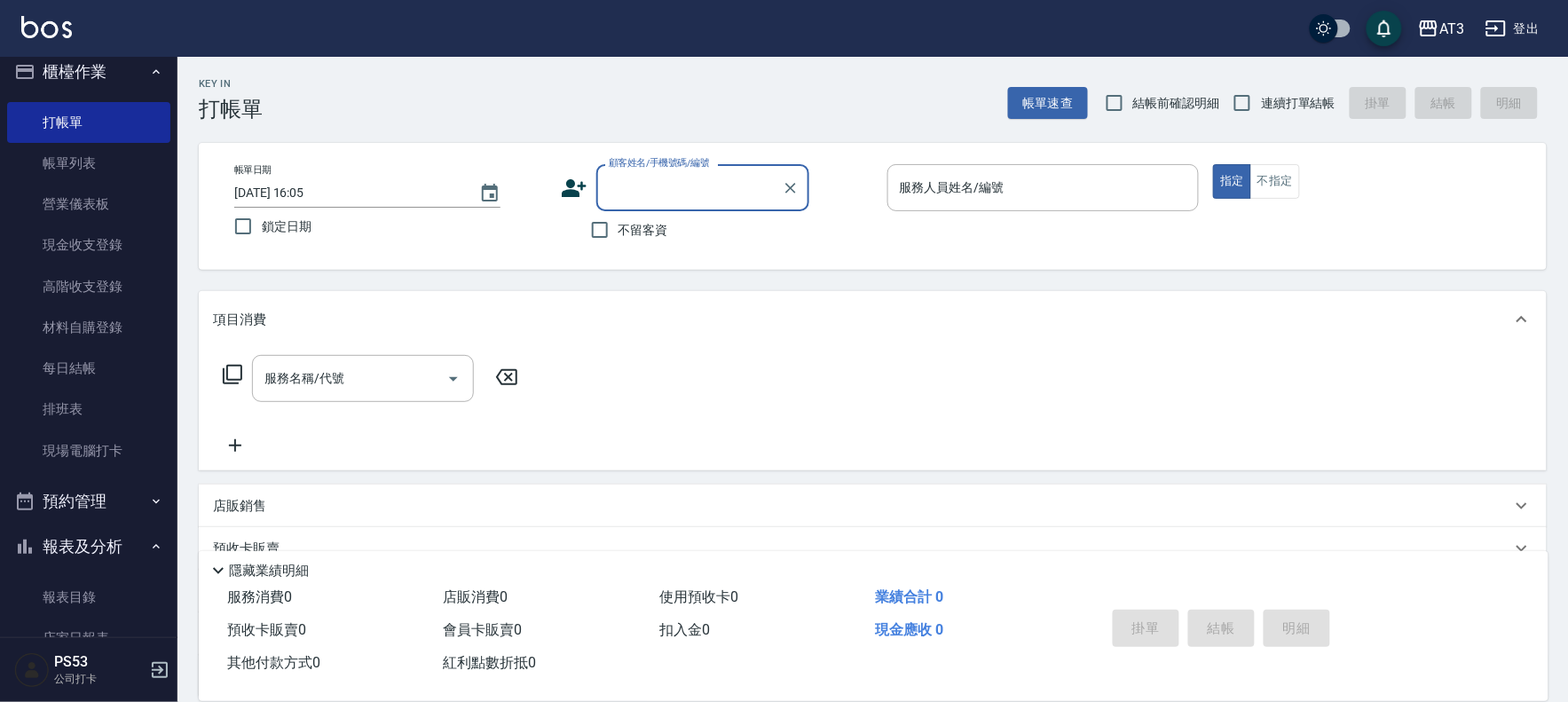
click at [582, 189] on icon at bounding box center [574, 188] width 24 height 18
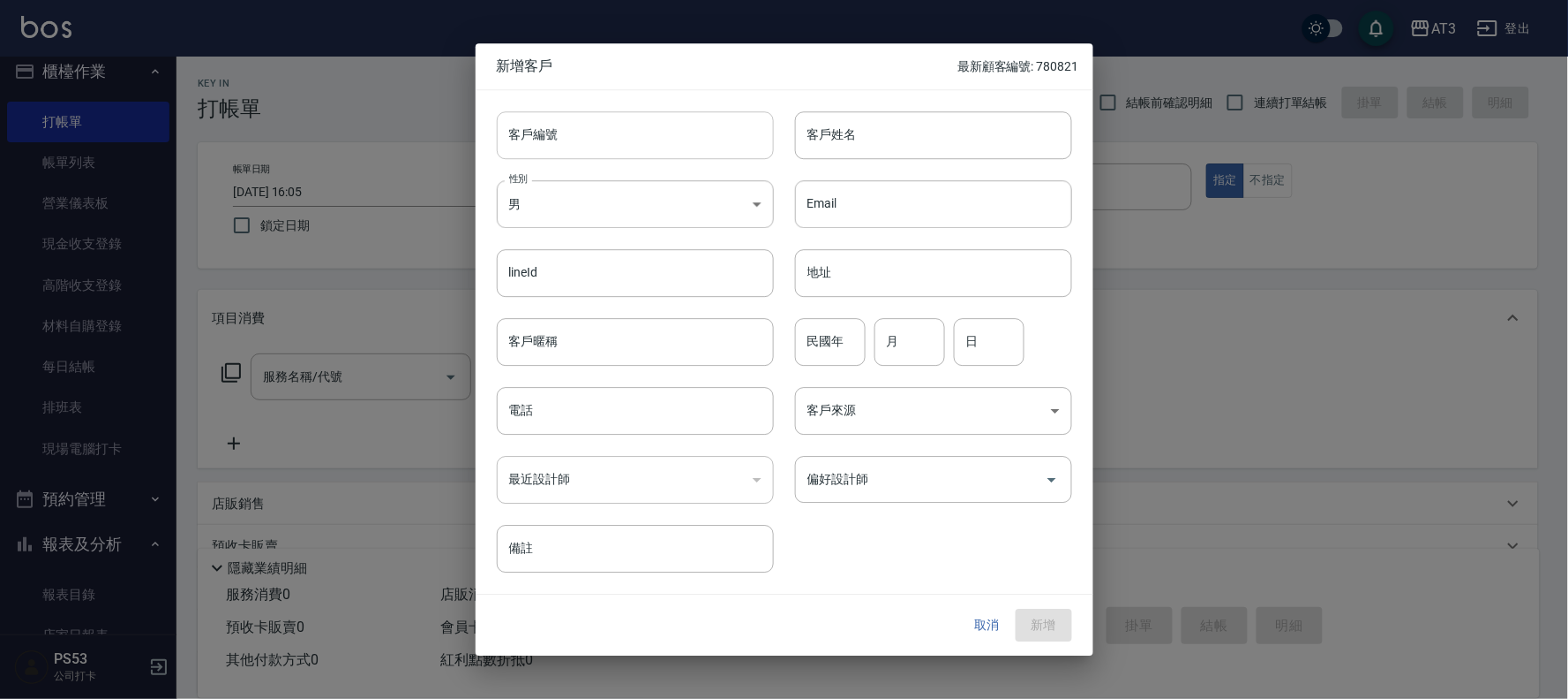
click at [556, 154] on input "客戶編號" at bounding box center [635, 135] width 277 height 48
type input "810611"
type input "黃聖茹"
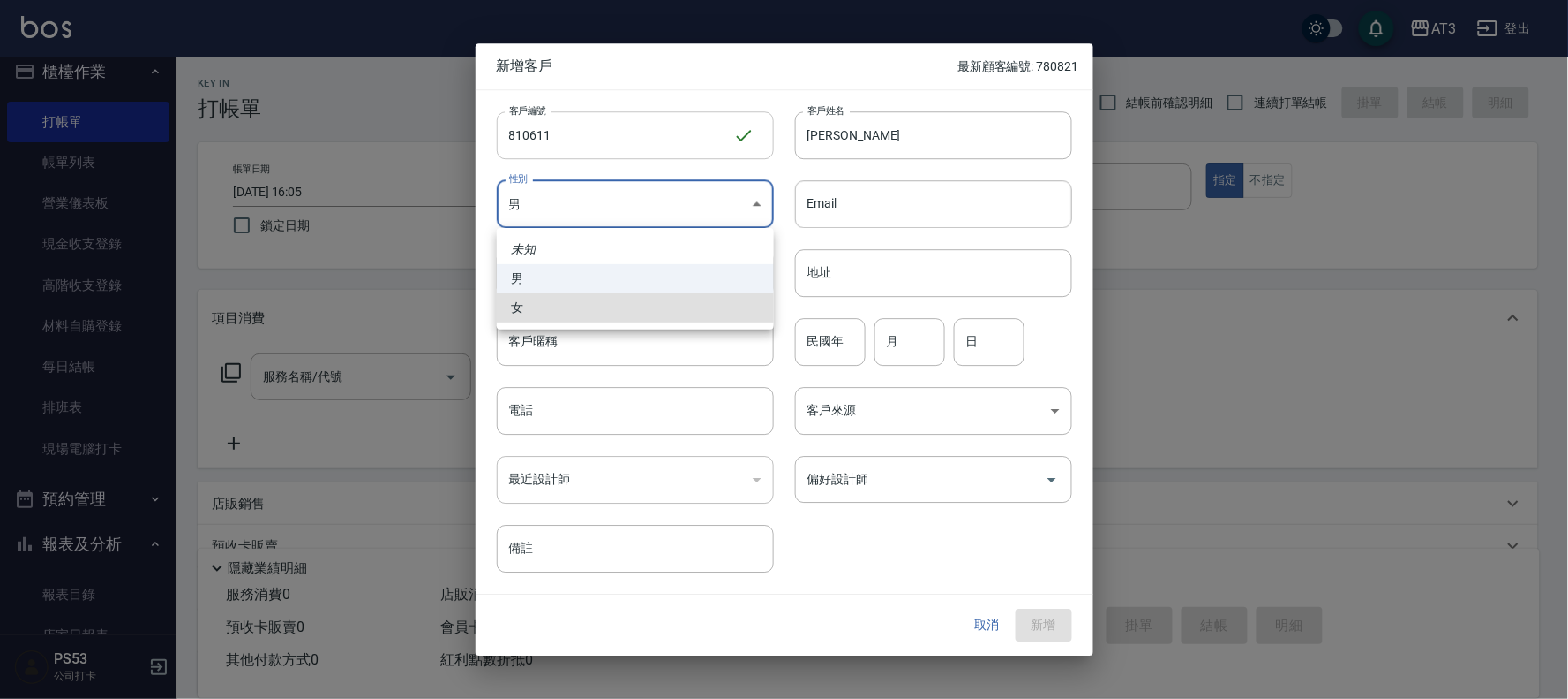
type input "FEMALE"
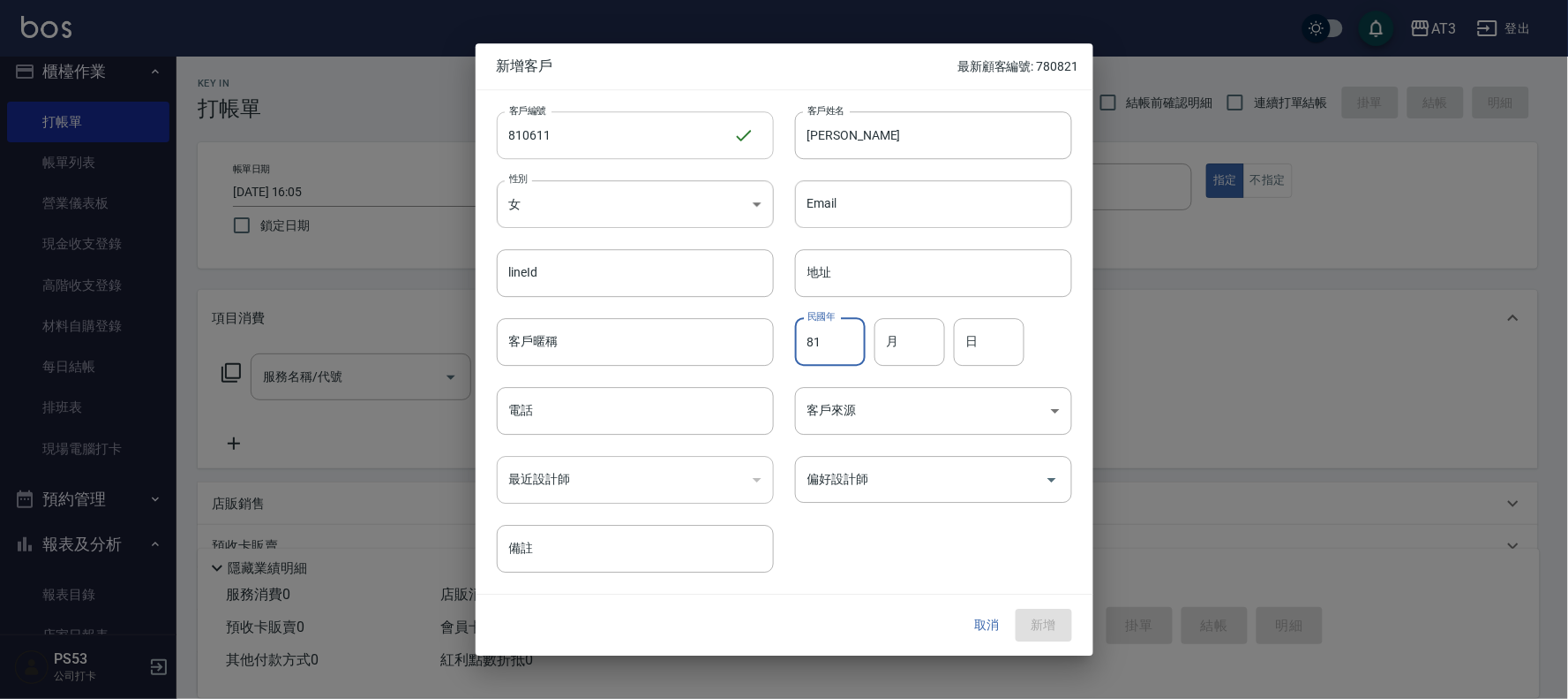
type input "81"
type input "06"
type input "11"
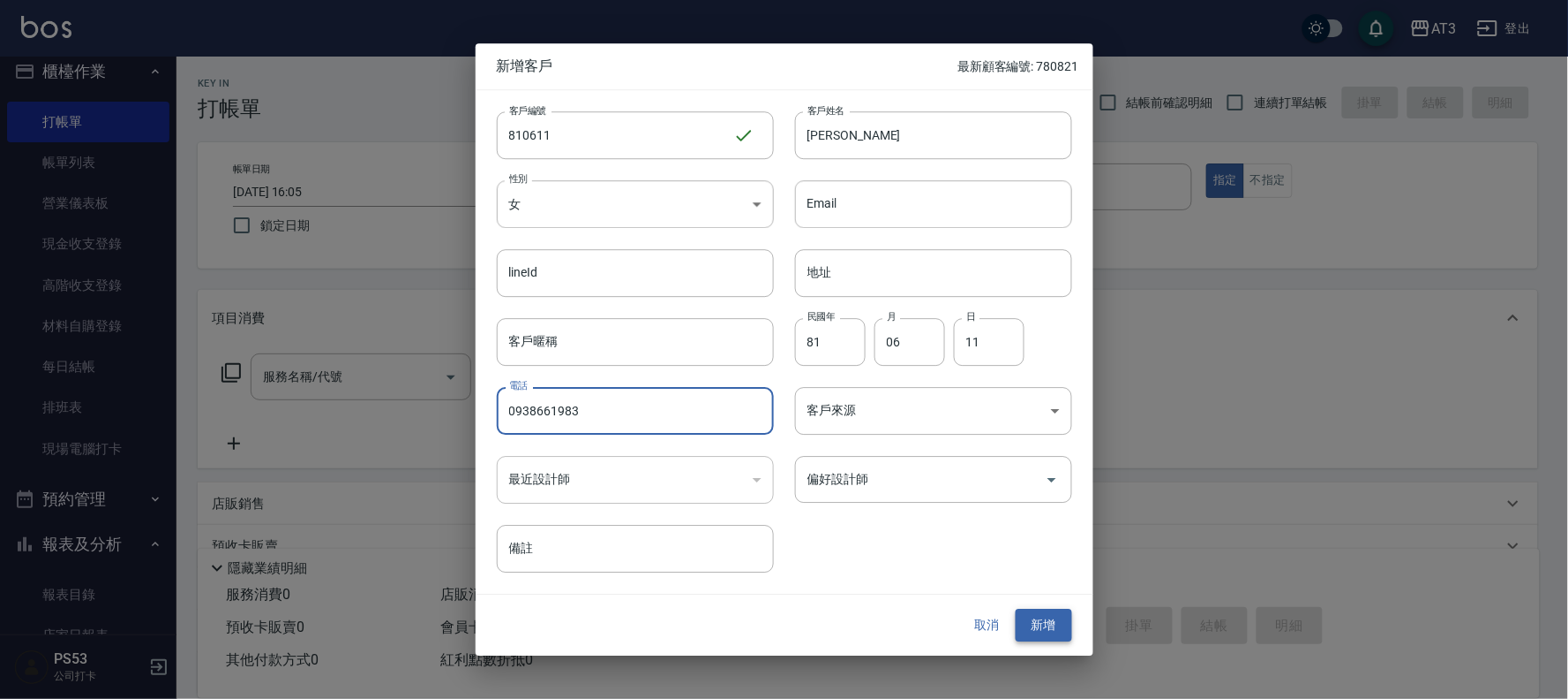
type input "0938661983"
click at [1026, 622] on button "新增" at bounding box center [1044, 625] width 56 height 33
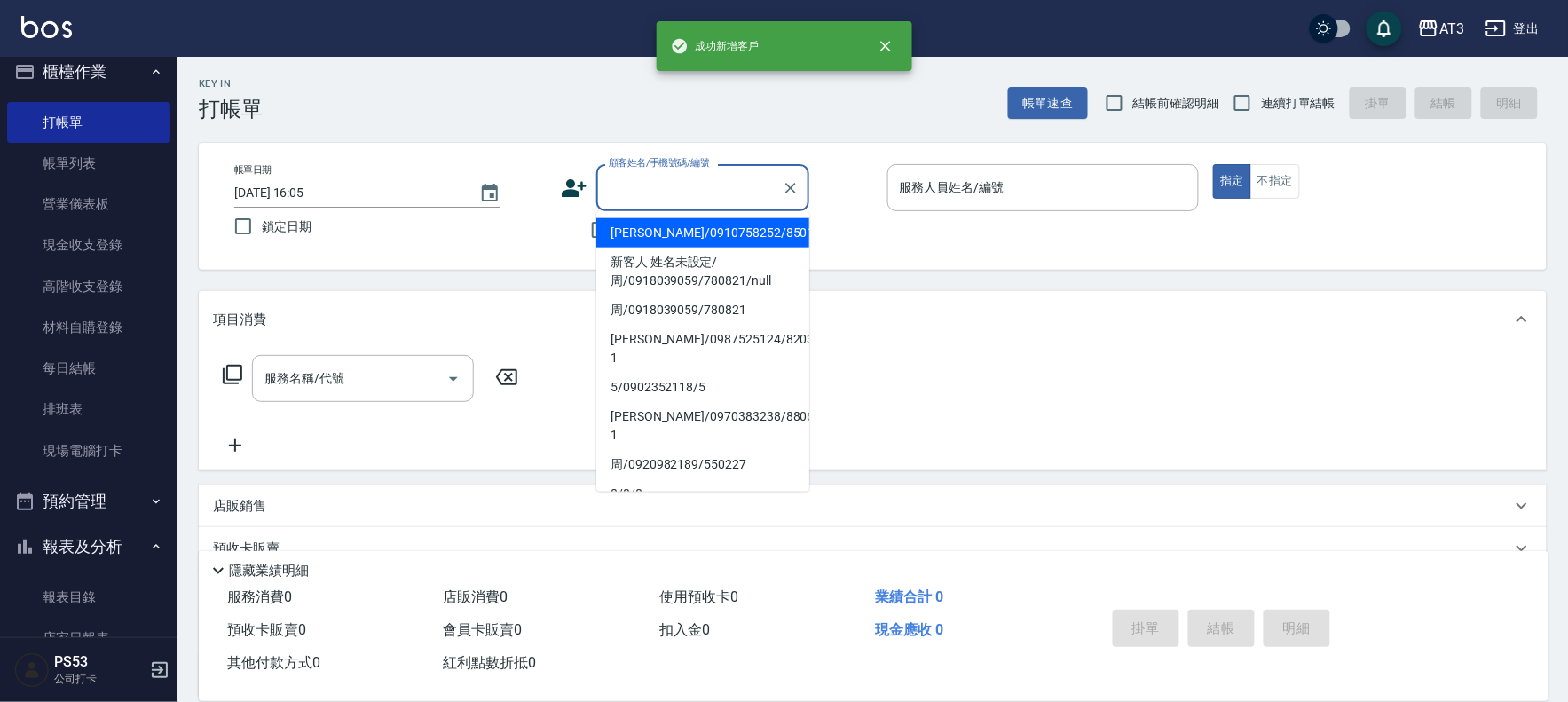
click at [698, 198] on input "顧客姓名/手機號碼/編號" at bounding box center [689, 187] width 170 height 31
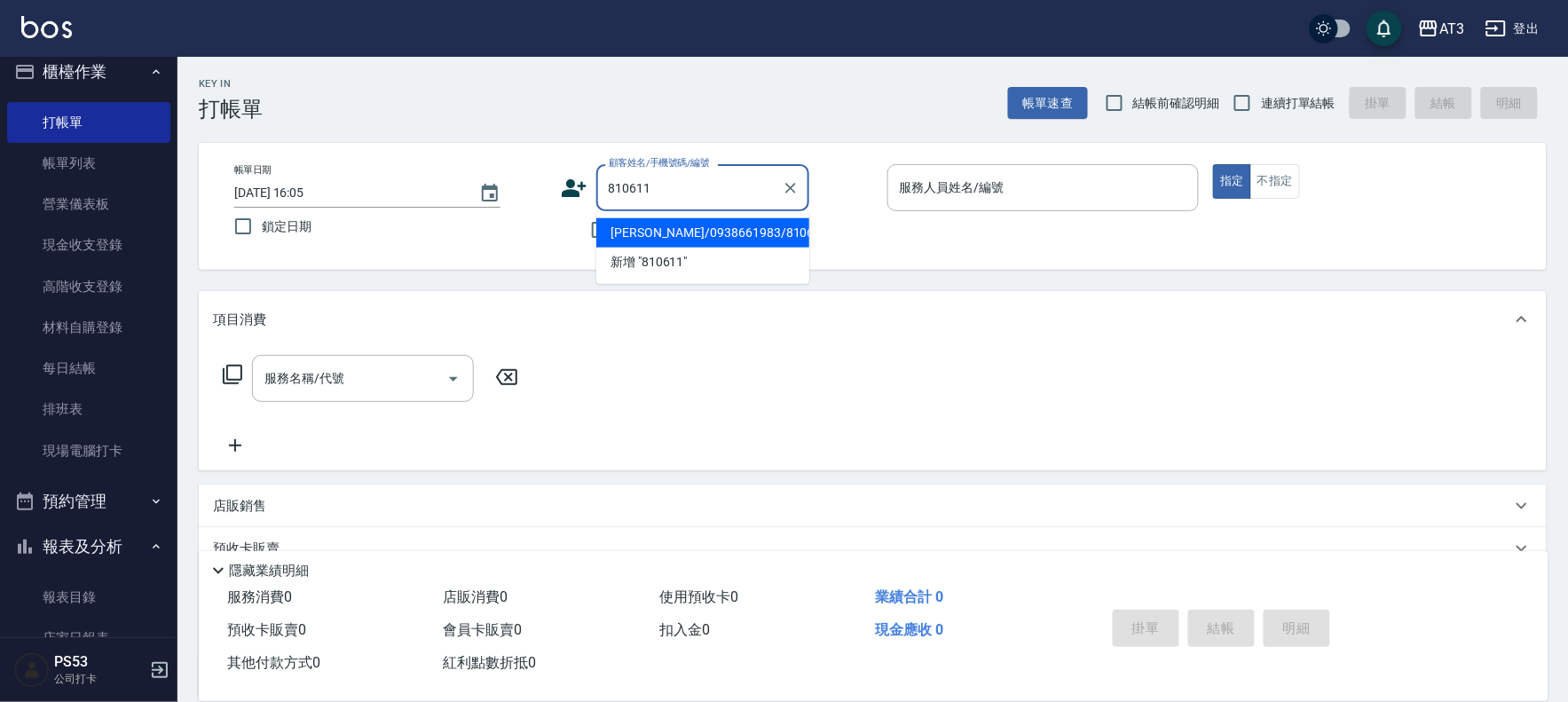
type input "黃聖茹/0938661983/810611"
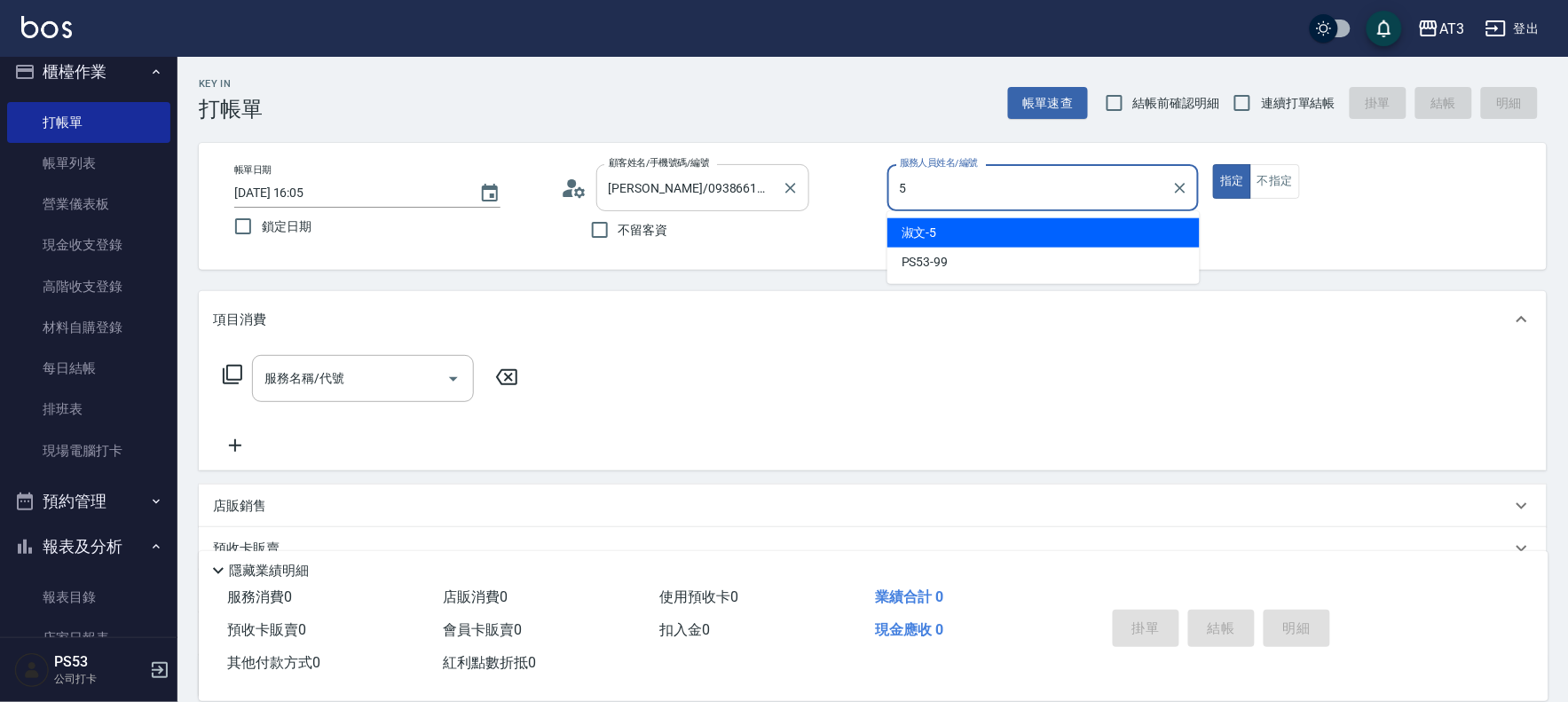
type input "5"
type button "true"
type input "淑文-5"
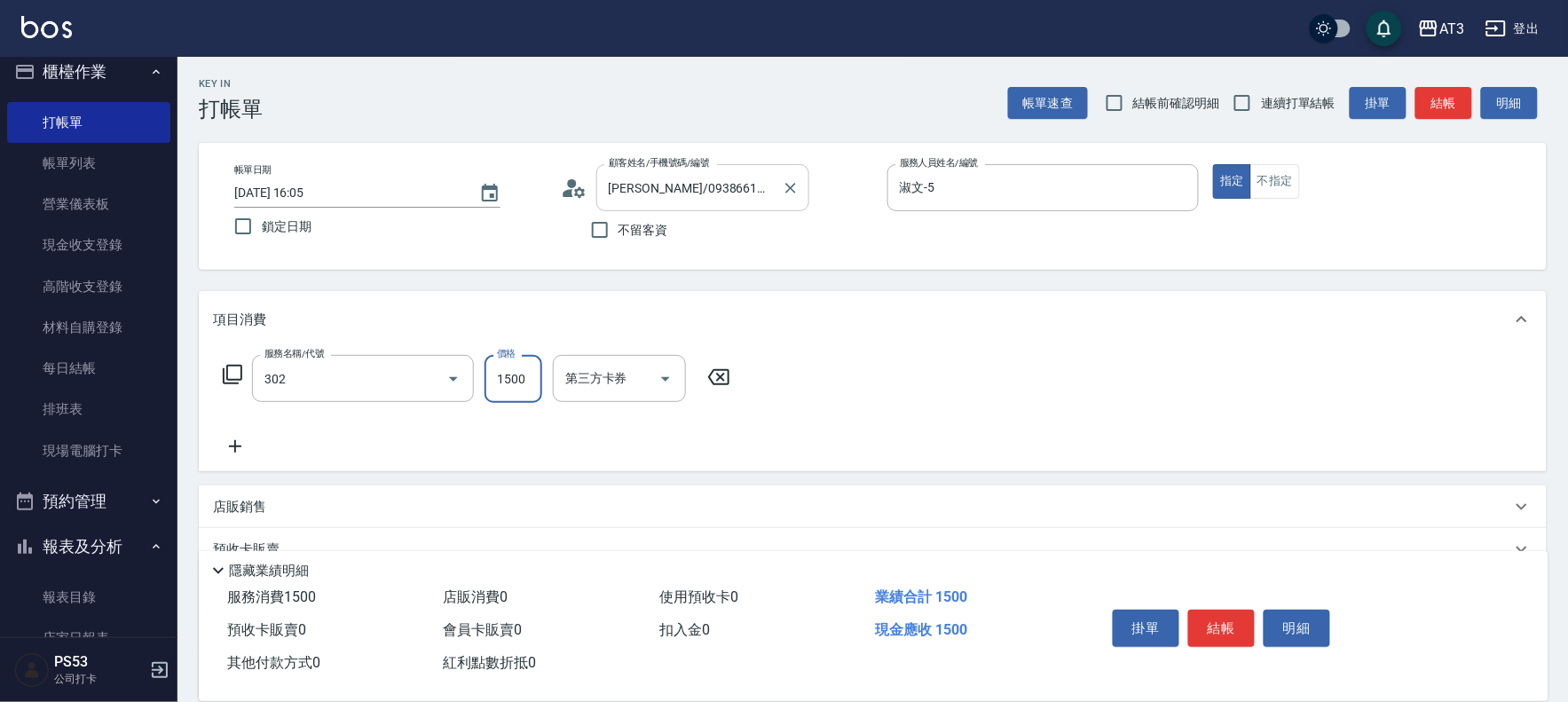
type input "設計燙髮(302)"
type input "1080"
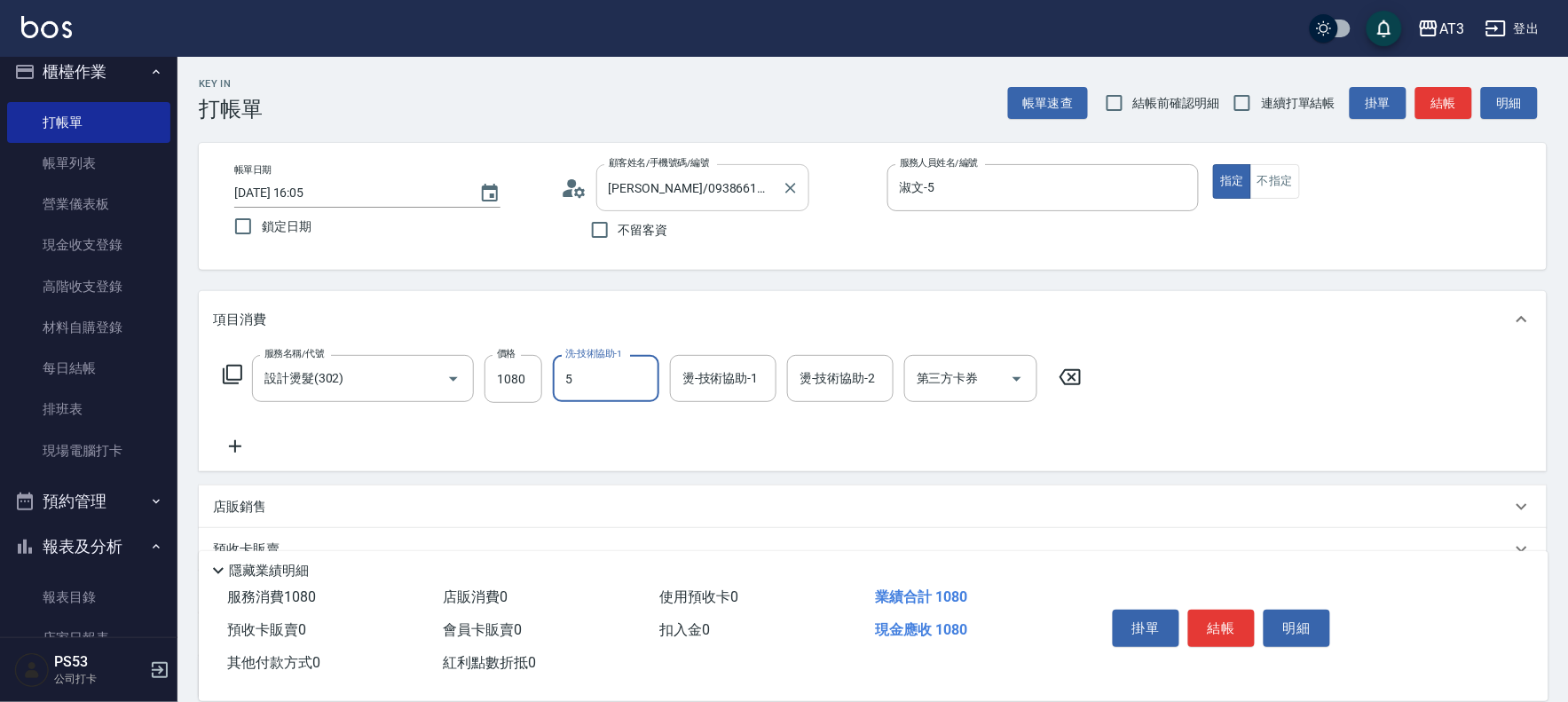
type input "淑文-5"
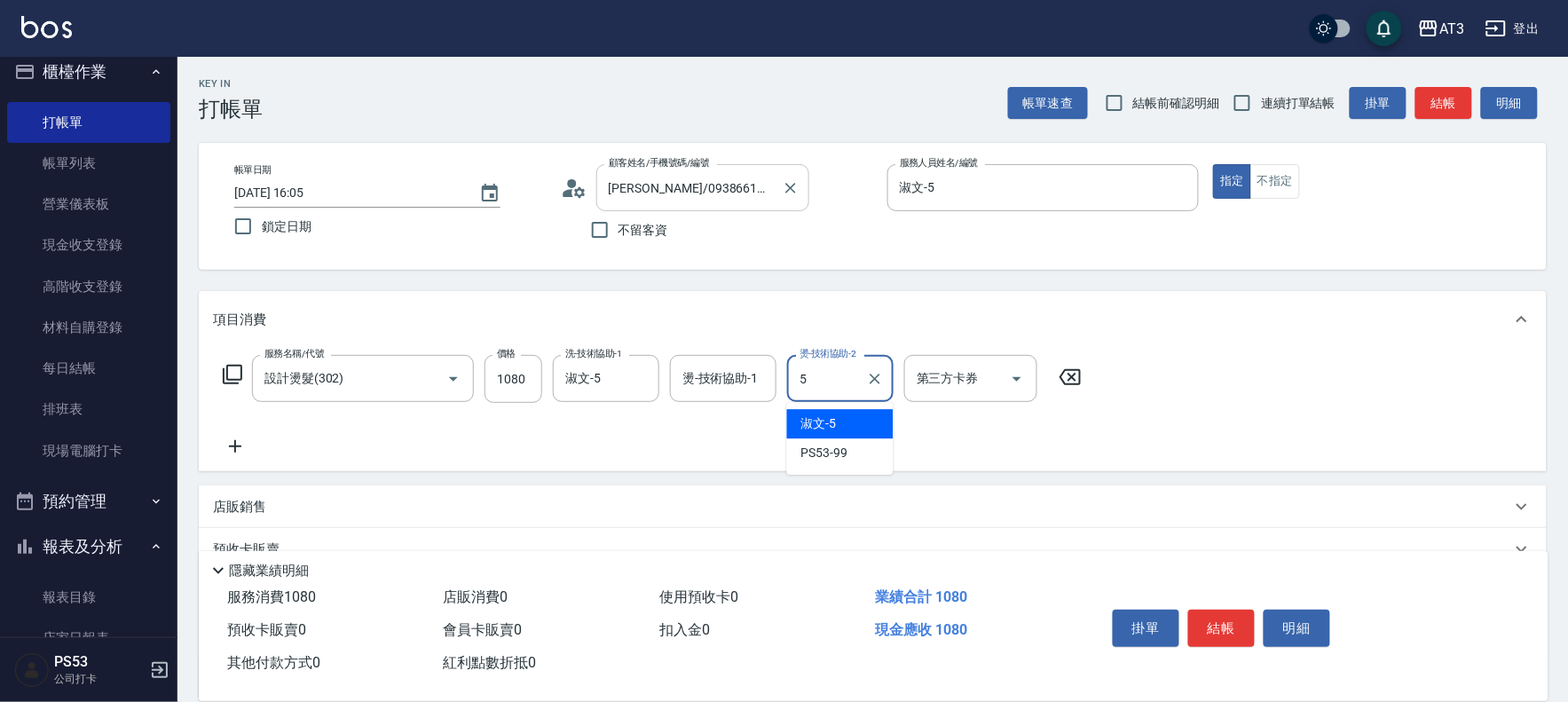
type input "淑文-5"
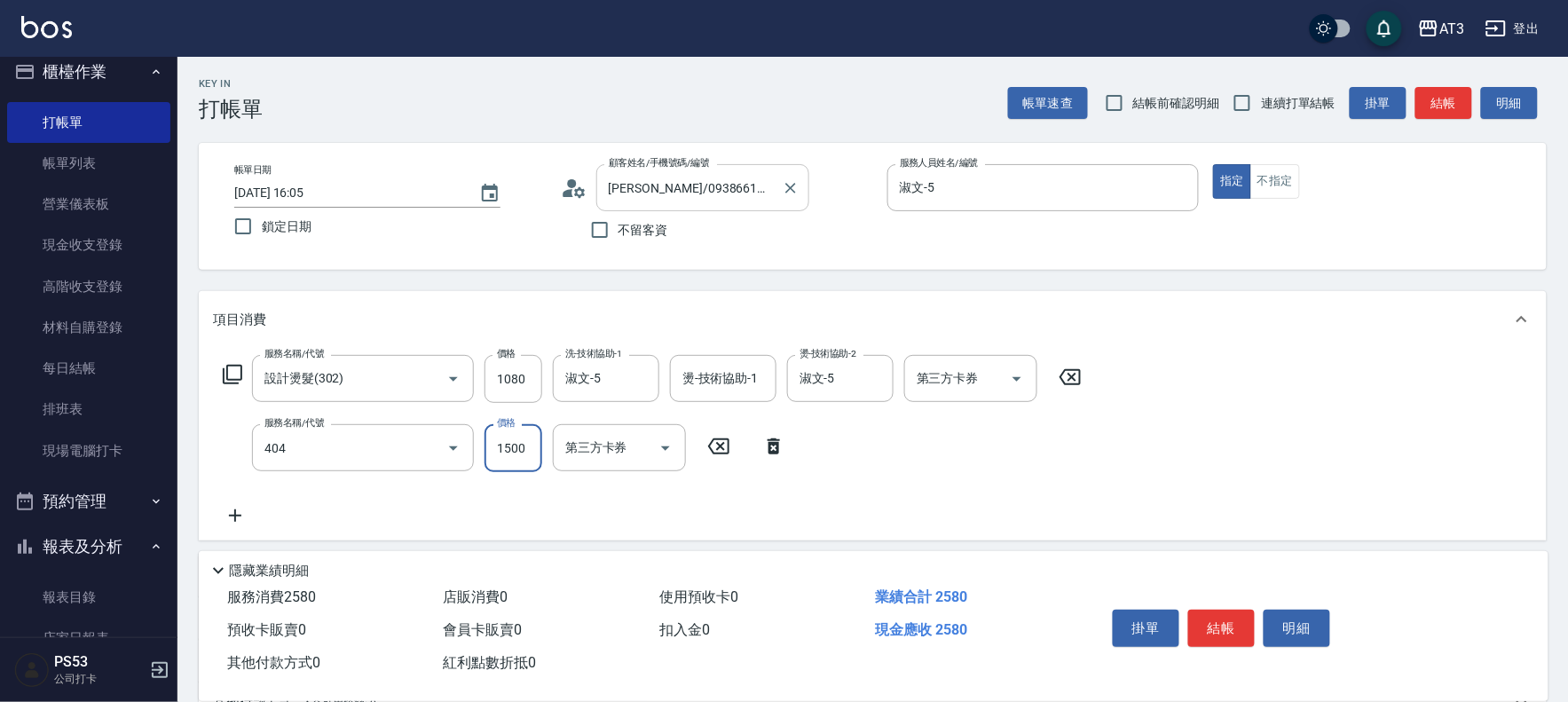
type input "設計染髮(404)"
type input "1099"
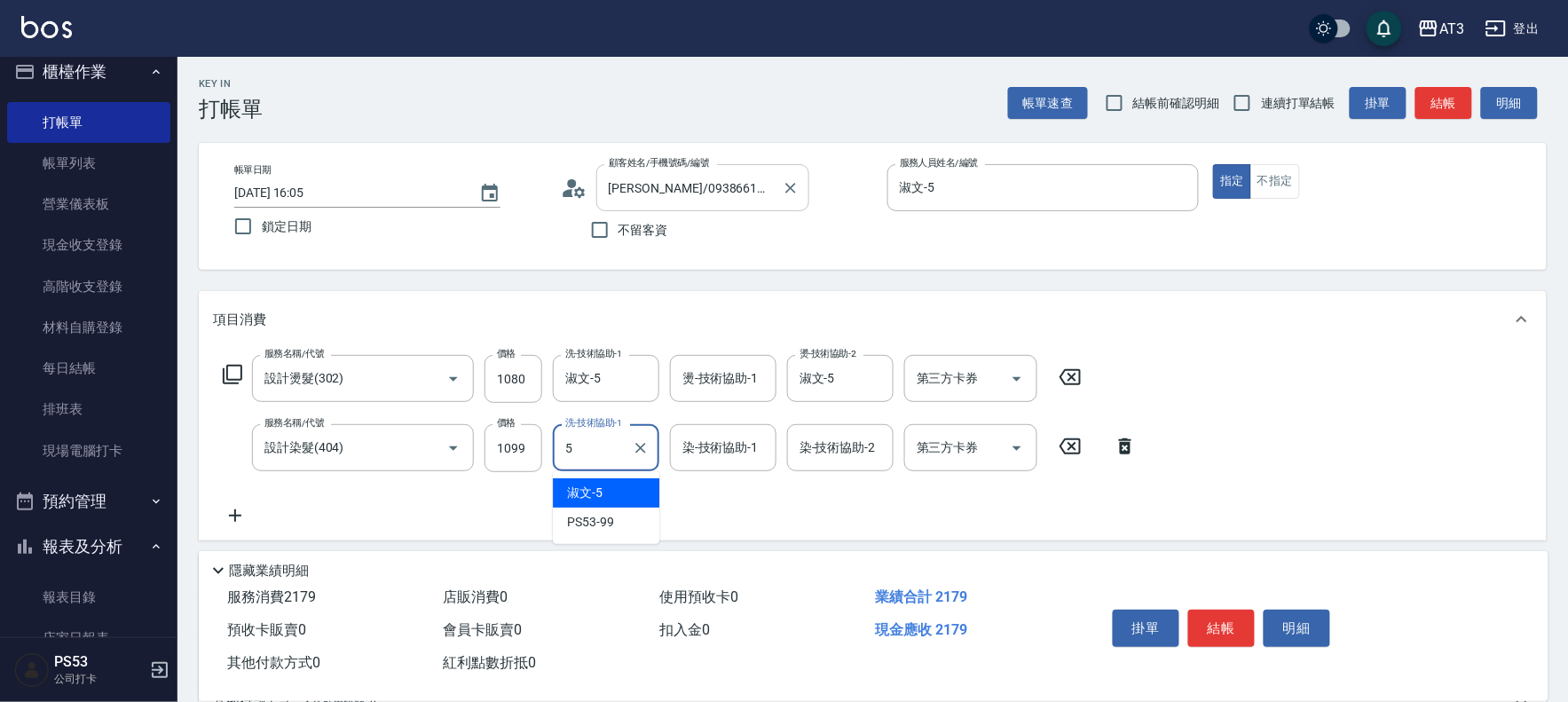
type input "淑文-5"
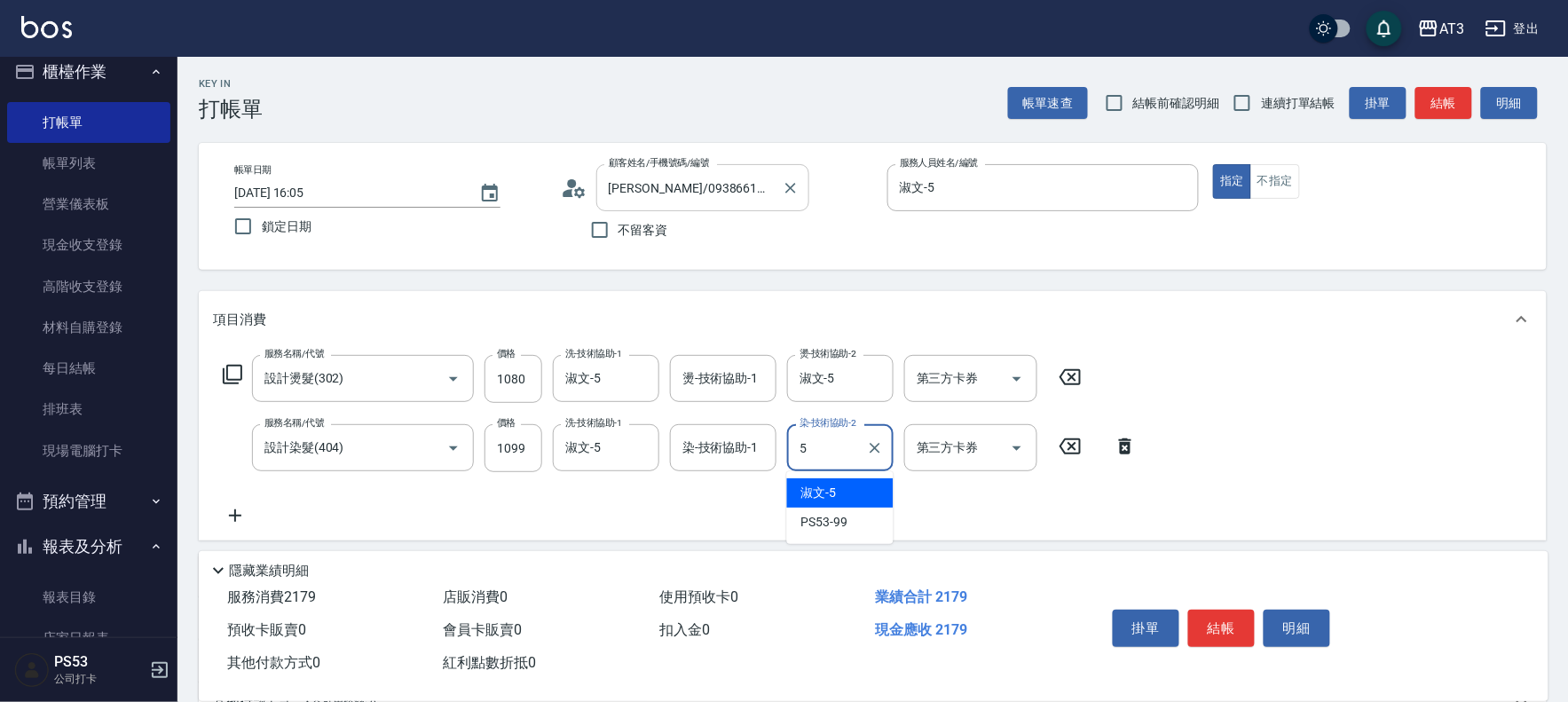
type input "淑文-5"
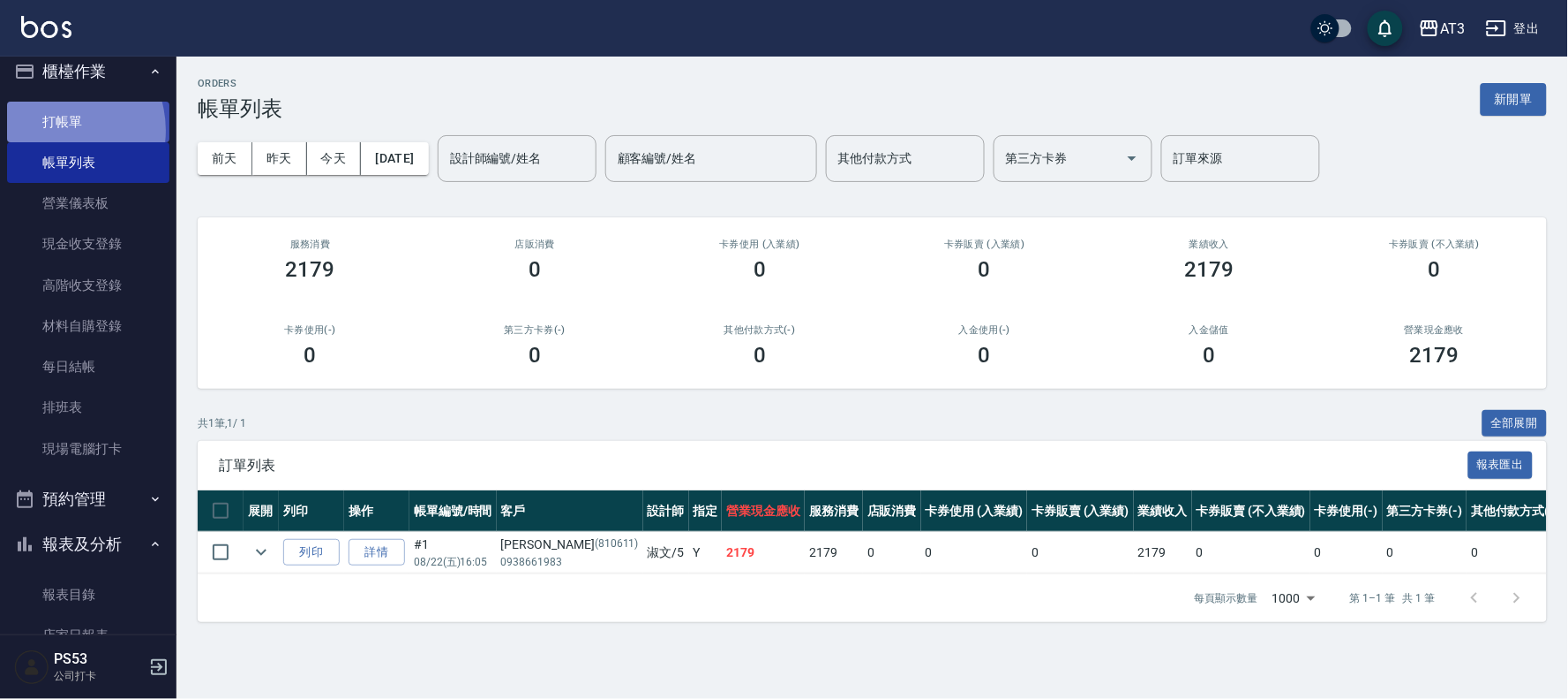
click at [56, 130] on link "打帳單" at bounding box center [89, 121] width 162 height 40
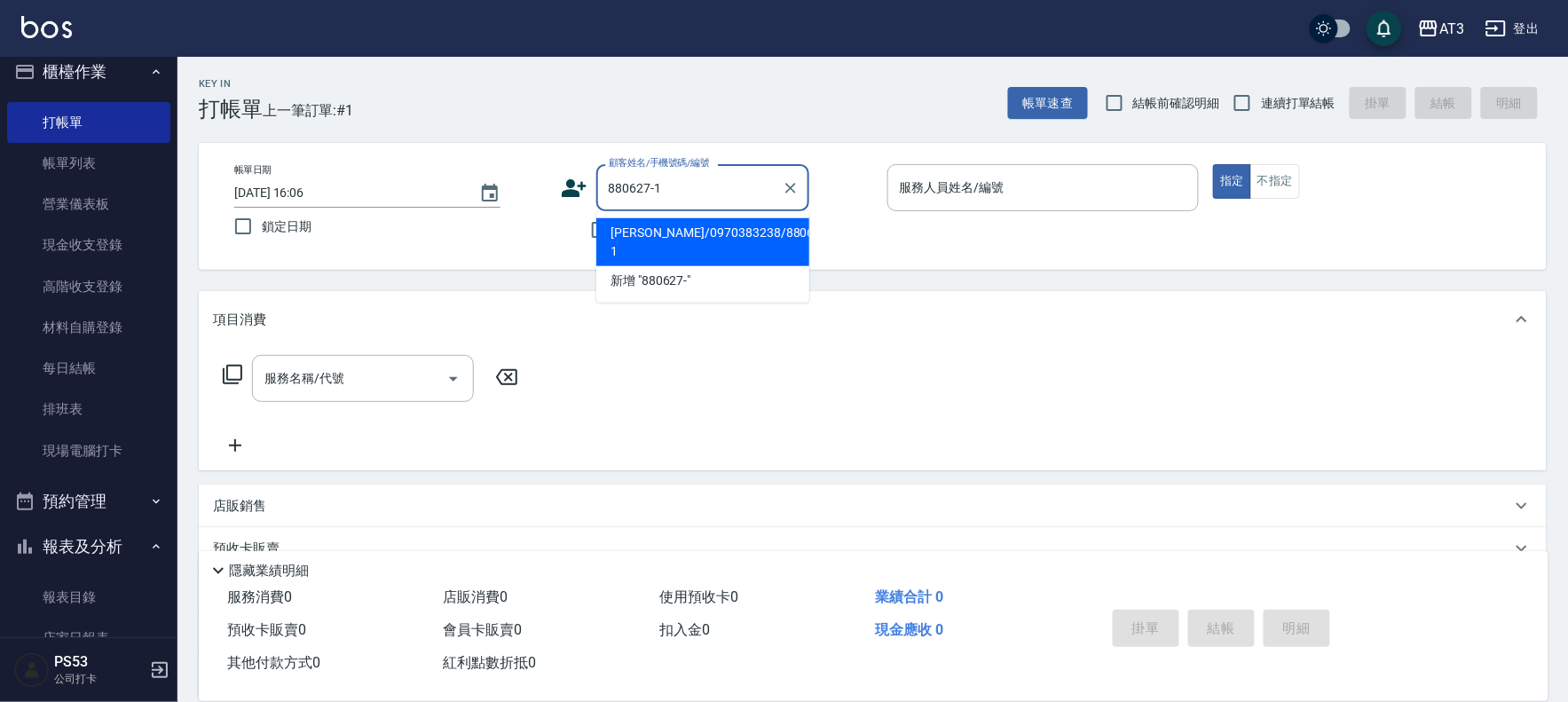
type input "羅心雅/0970383238/880627-1"
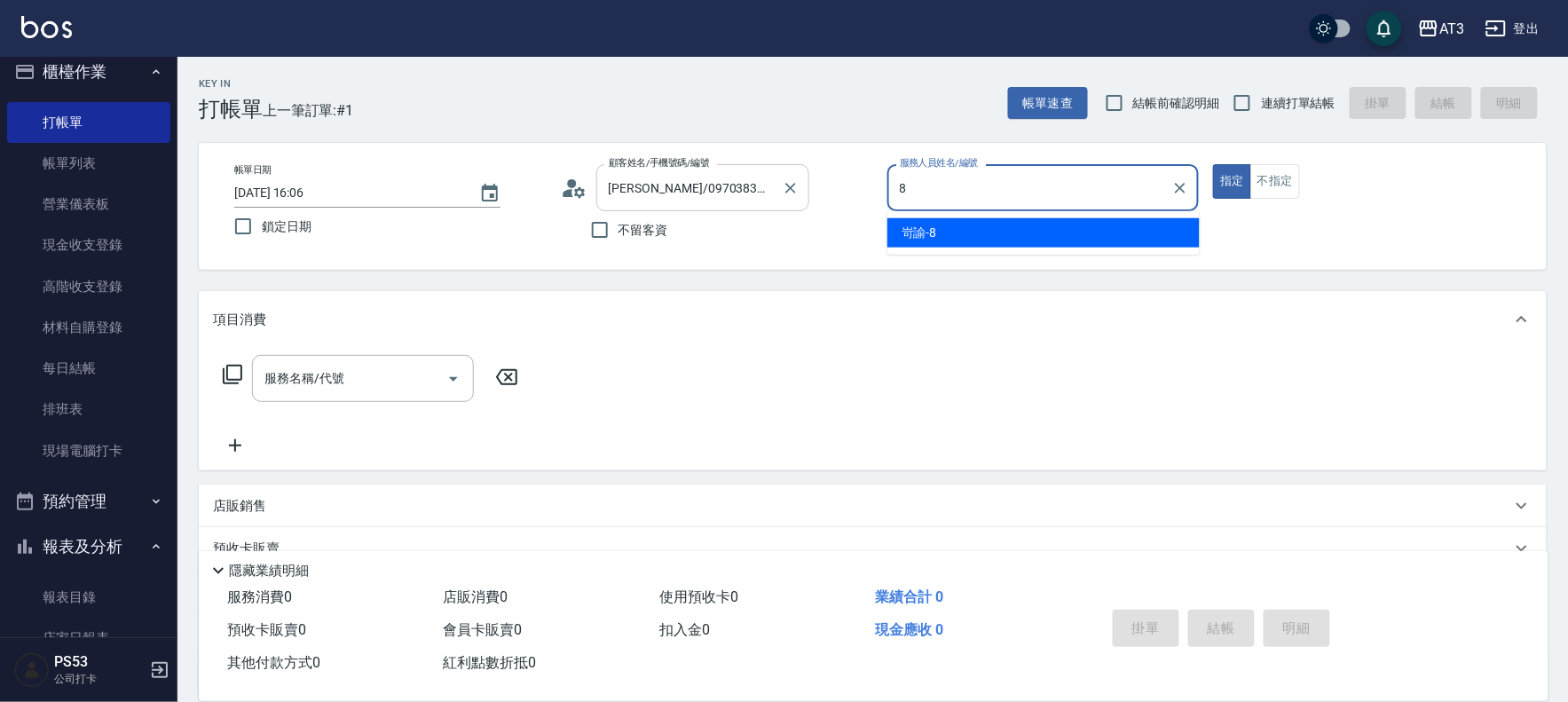
type input "8"
type button "true"
type input "岢諭-8"
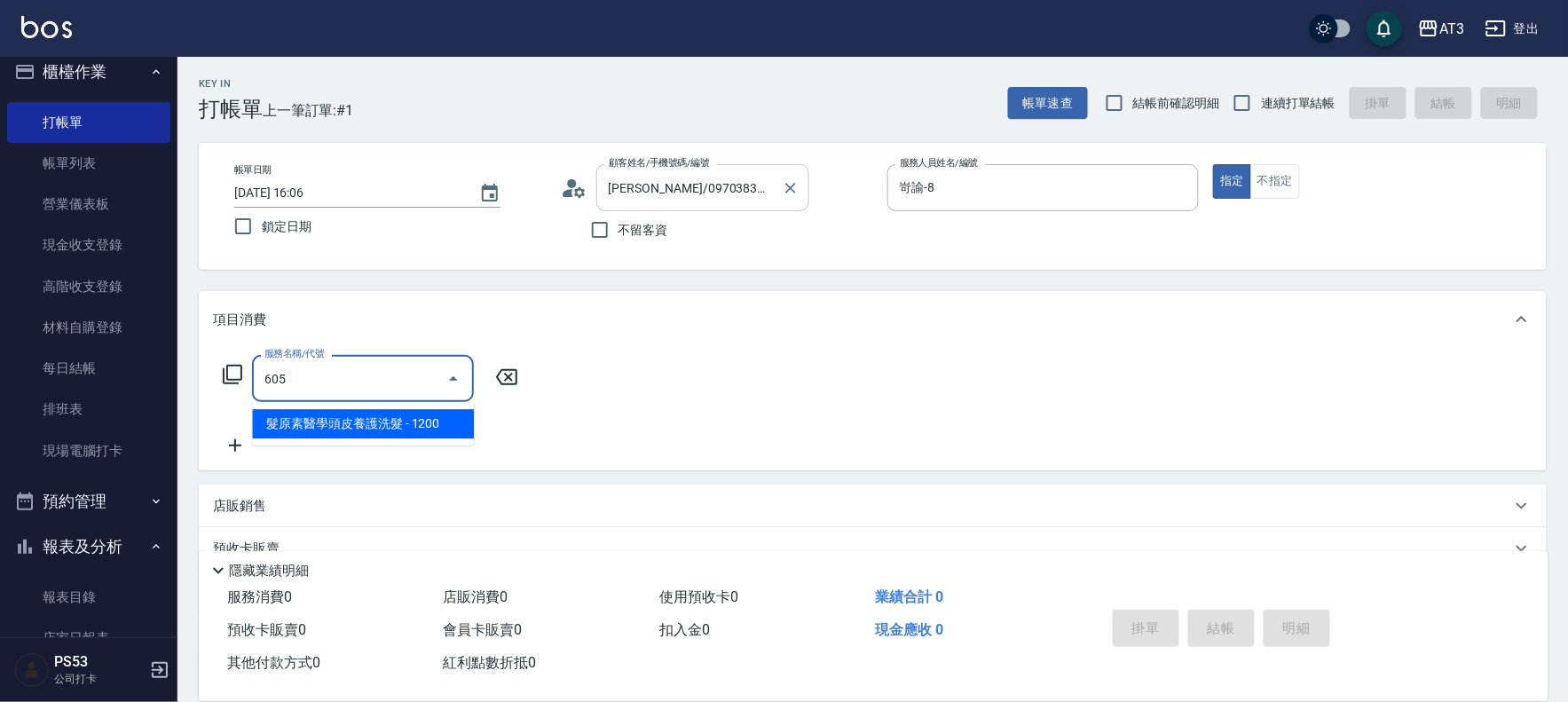
type input "髮原素醫學頭皮養護洗髮(605)"
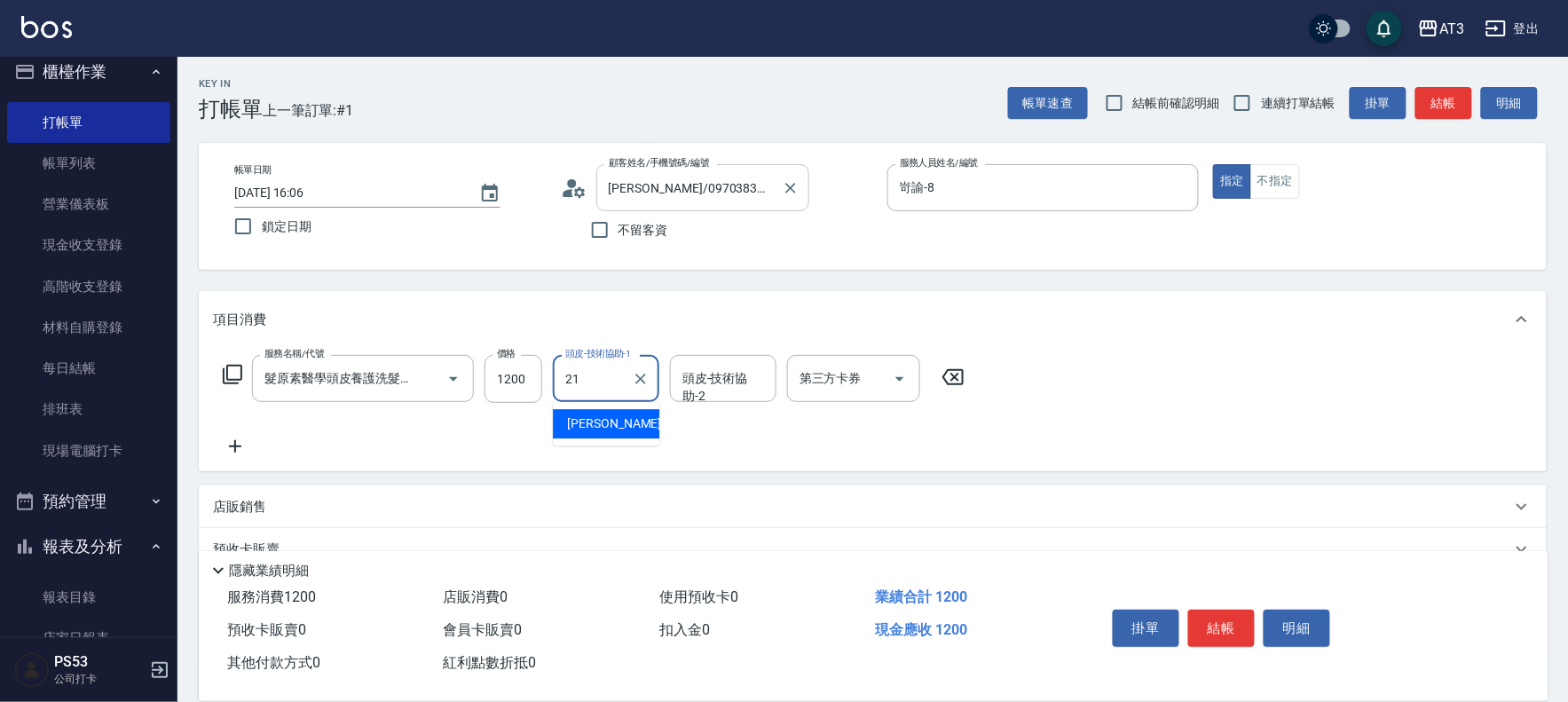
type input "珺珺-21"
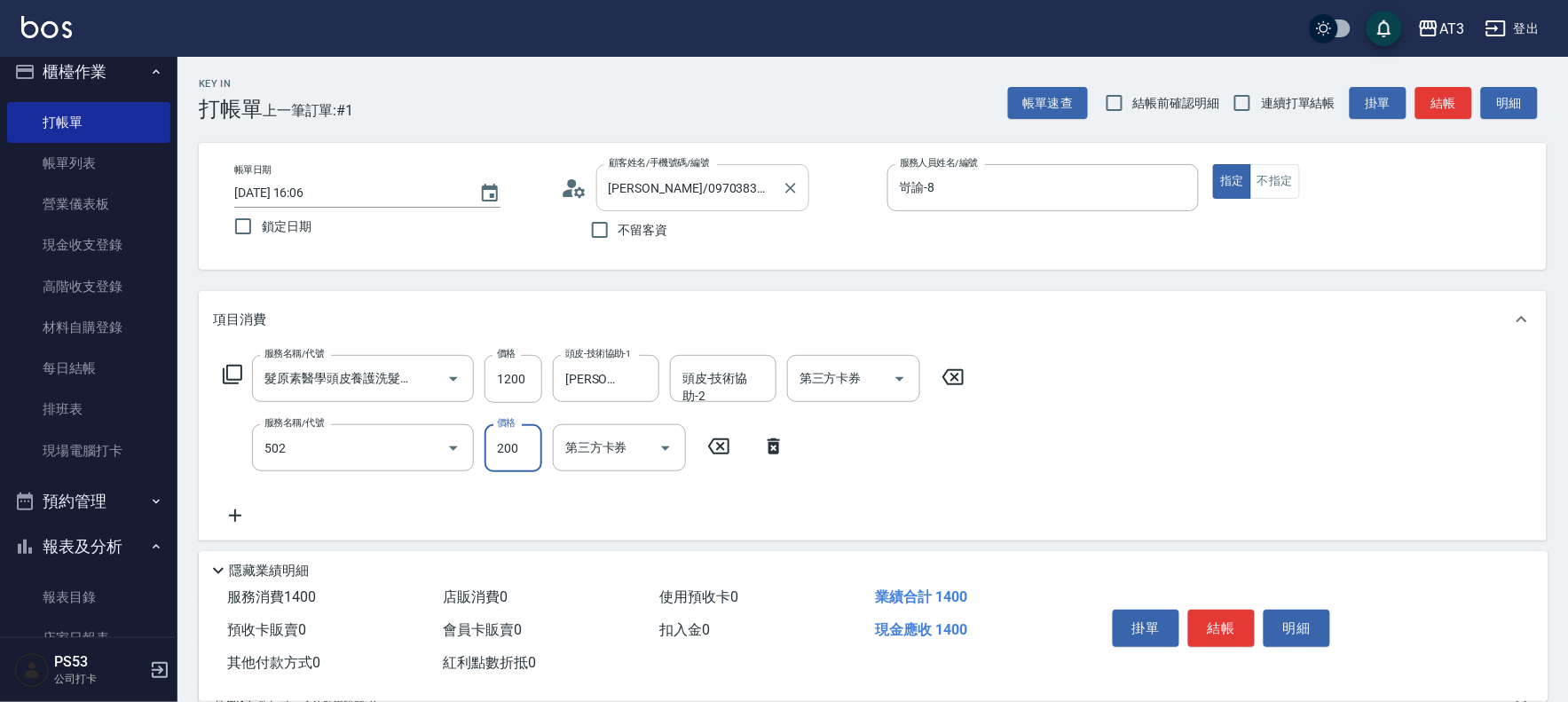
type input "自備護髮(502)"
type input "300"
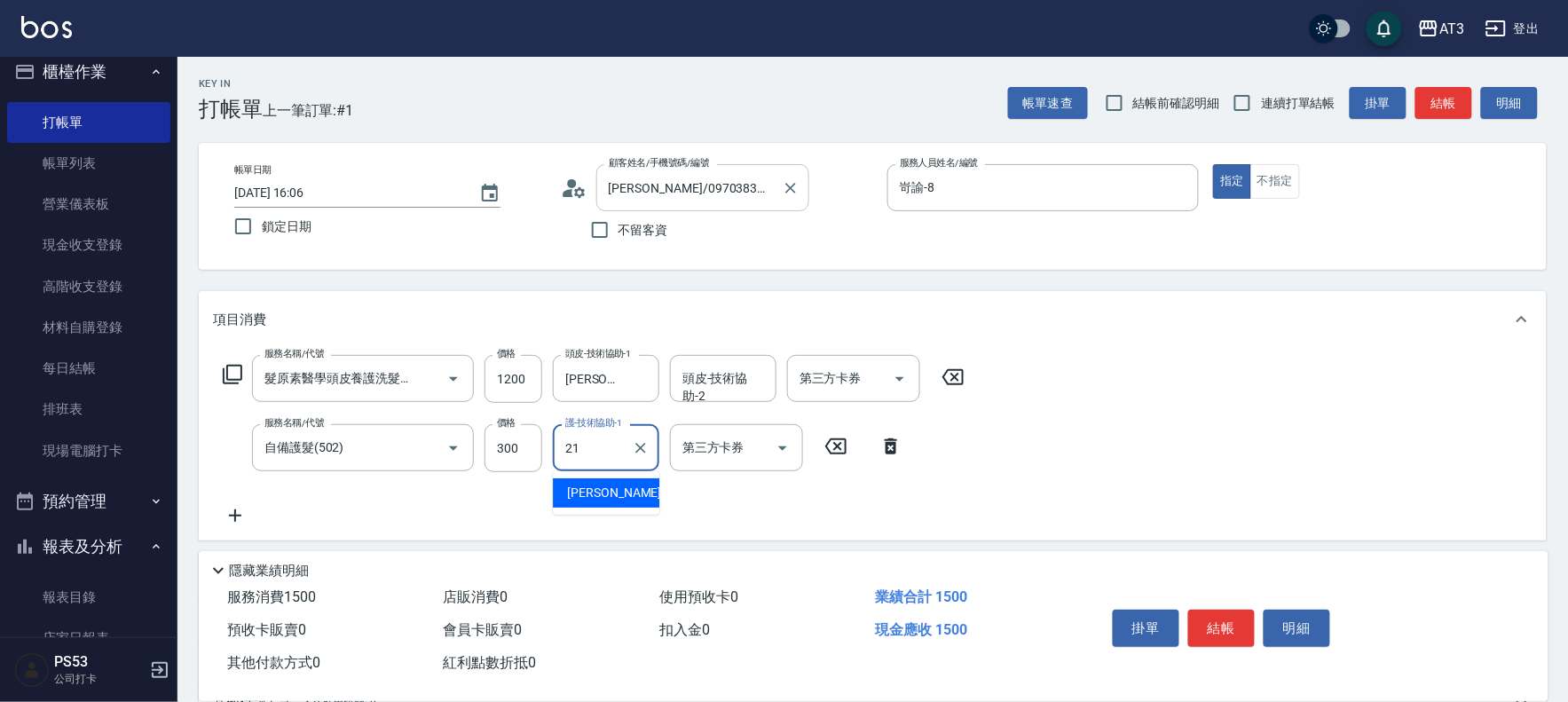
type input "珺珺-21"
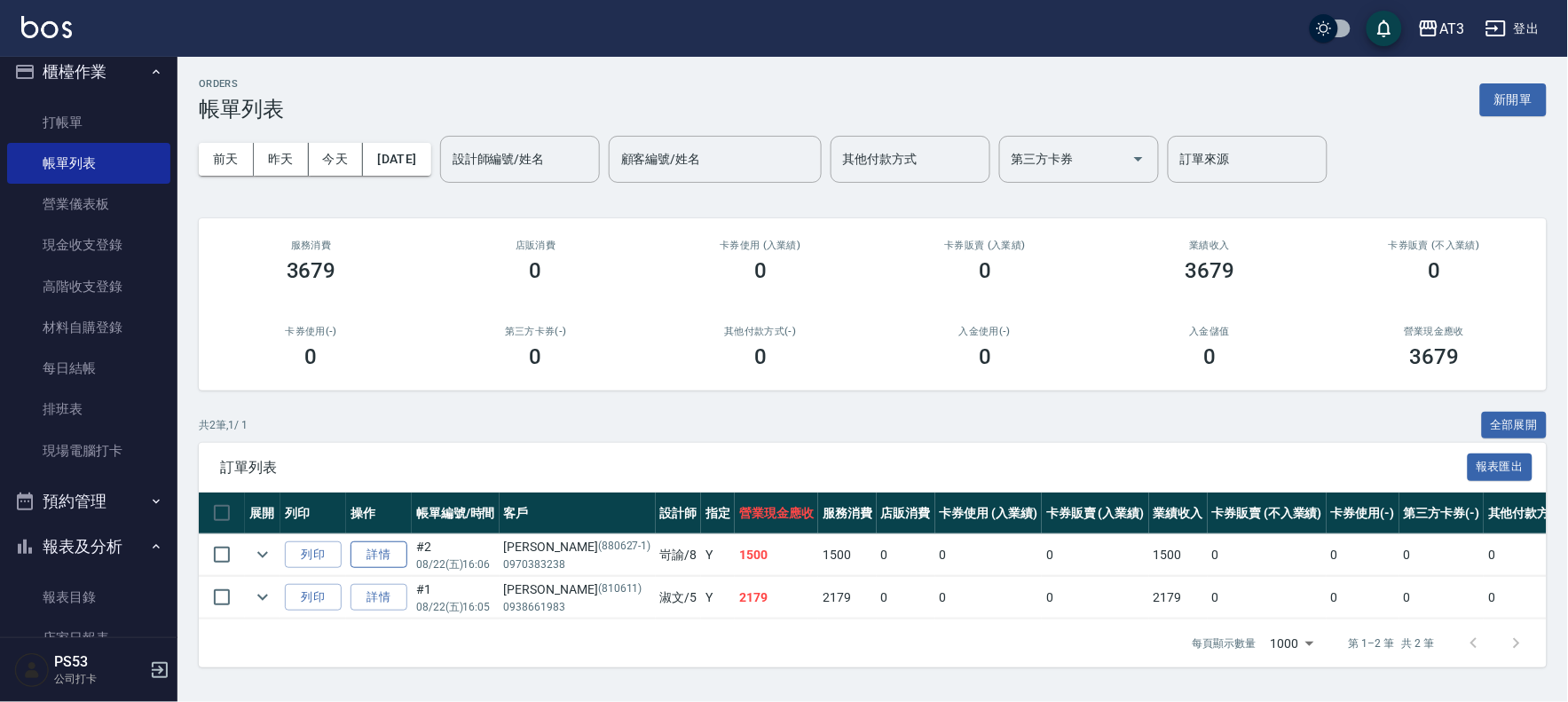
click at [377, 554] on link "詳情" at bounding box center [378, 554] width 56 height 27
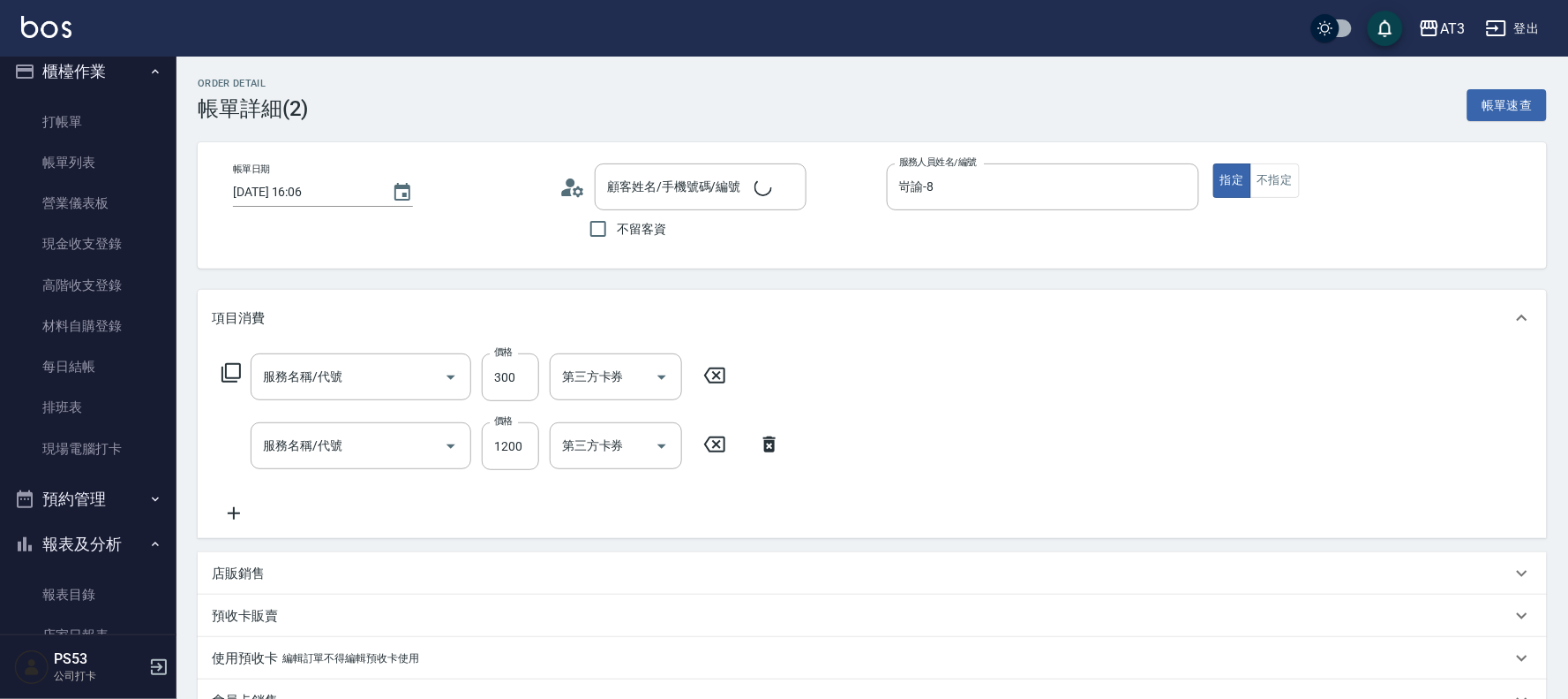
type input "2025/08/22 16:06"
type input "岢諭-8"
type input "自備護髮(502)"
type input "髮原素醫學頭皮養護洗髮(605)"
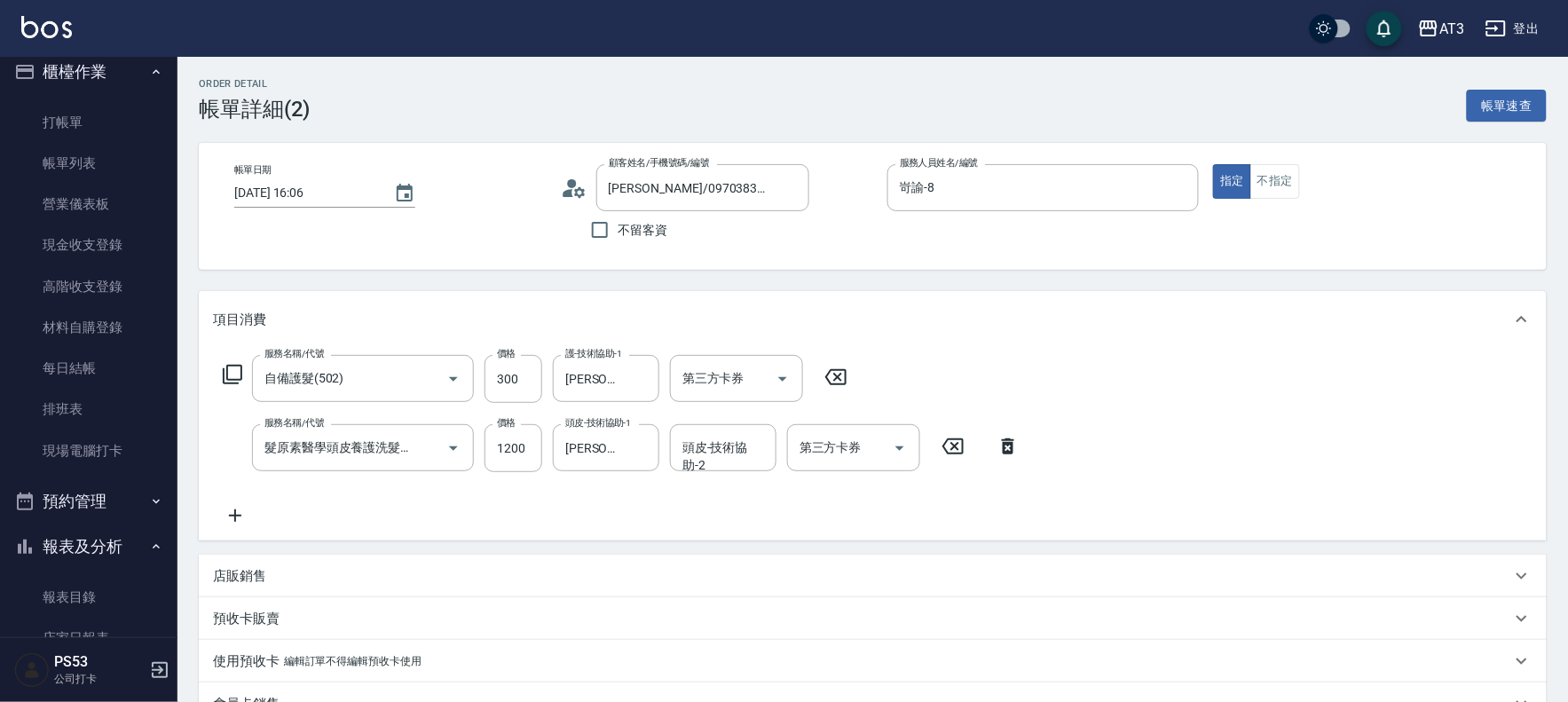
type input "羅心雅/0970383238/880627-1"
click at [604, 446] on input "珺珺-21" at bounding box center [592, 447] width 64 height 31
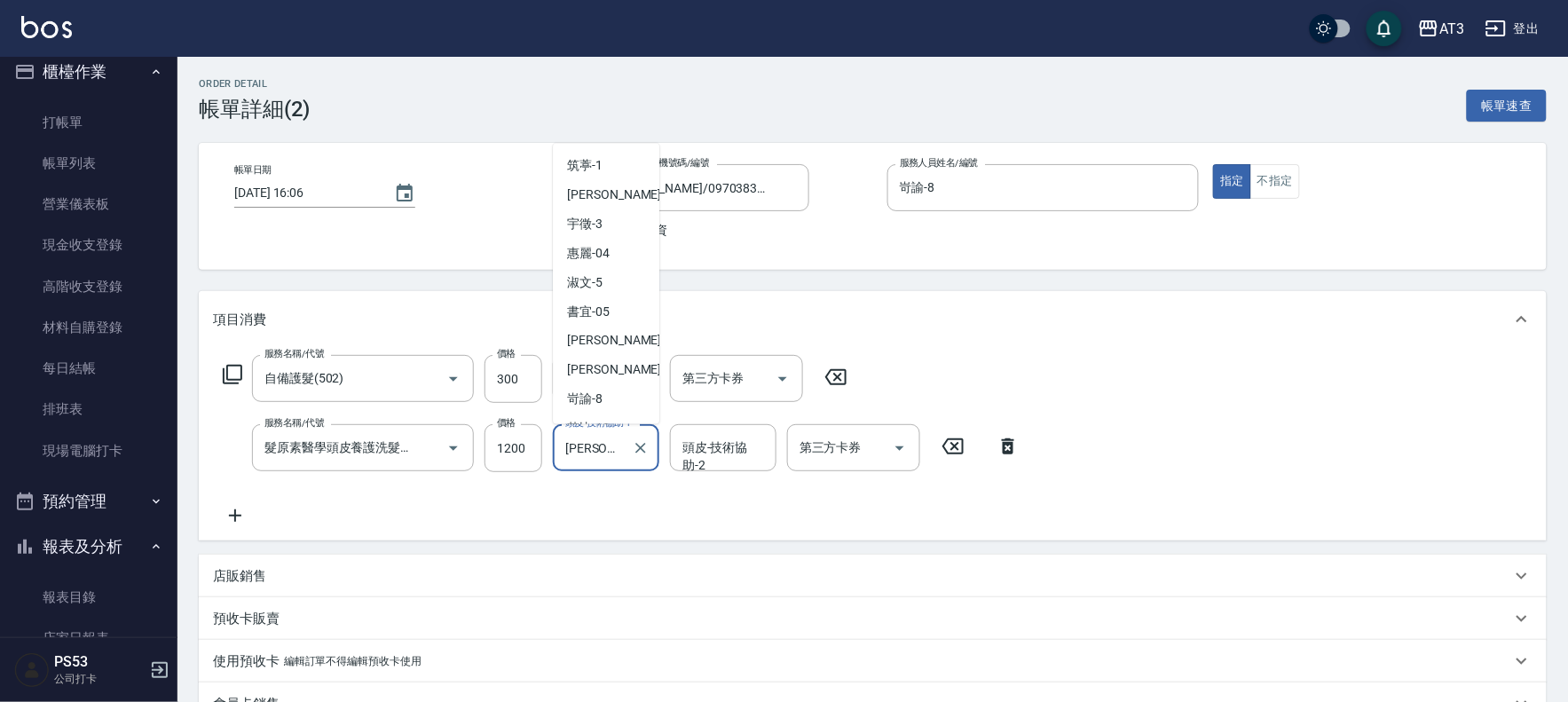
scroll to position [77, 0]
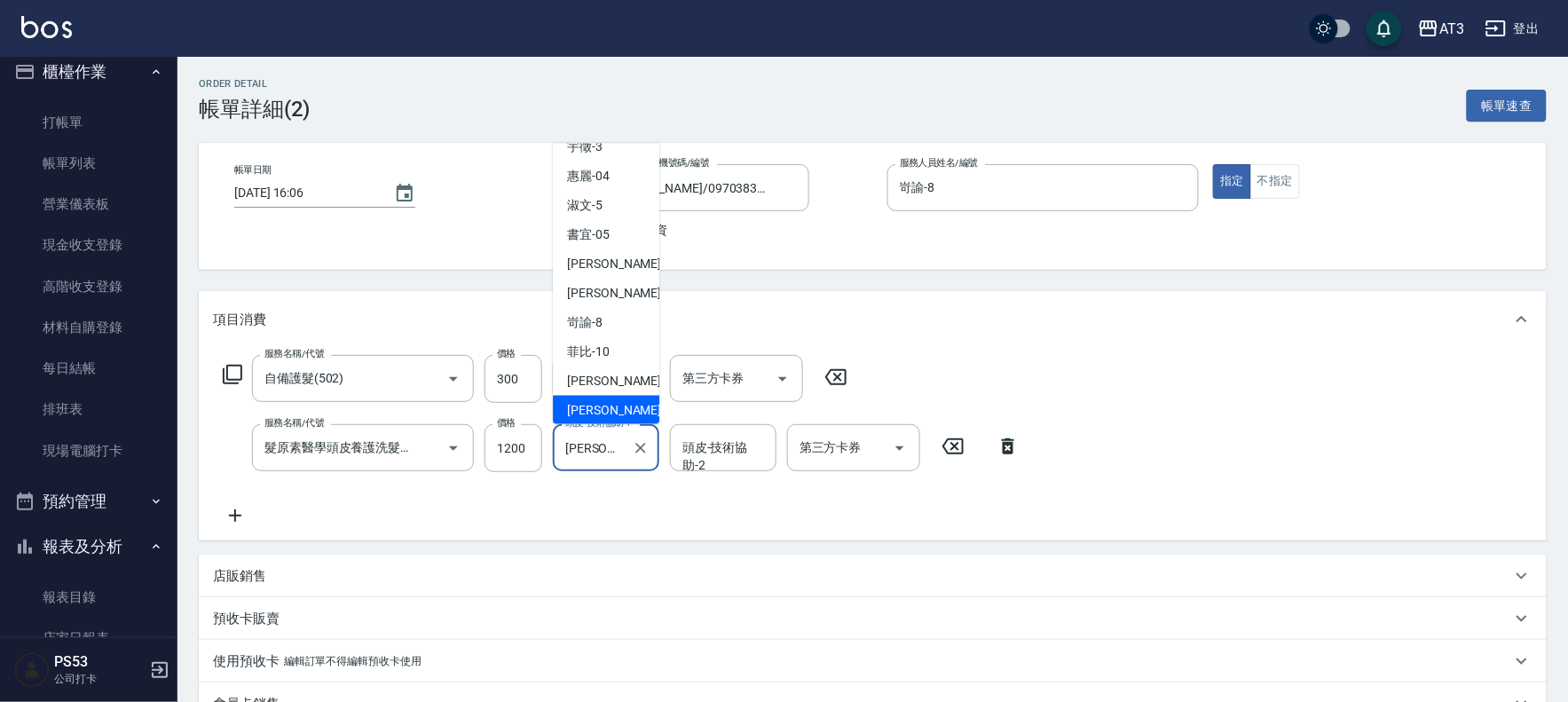
click at [234, 369] on icon at bounding box center [232, 374] width 22 height 22
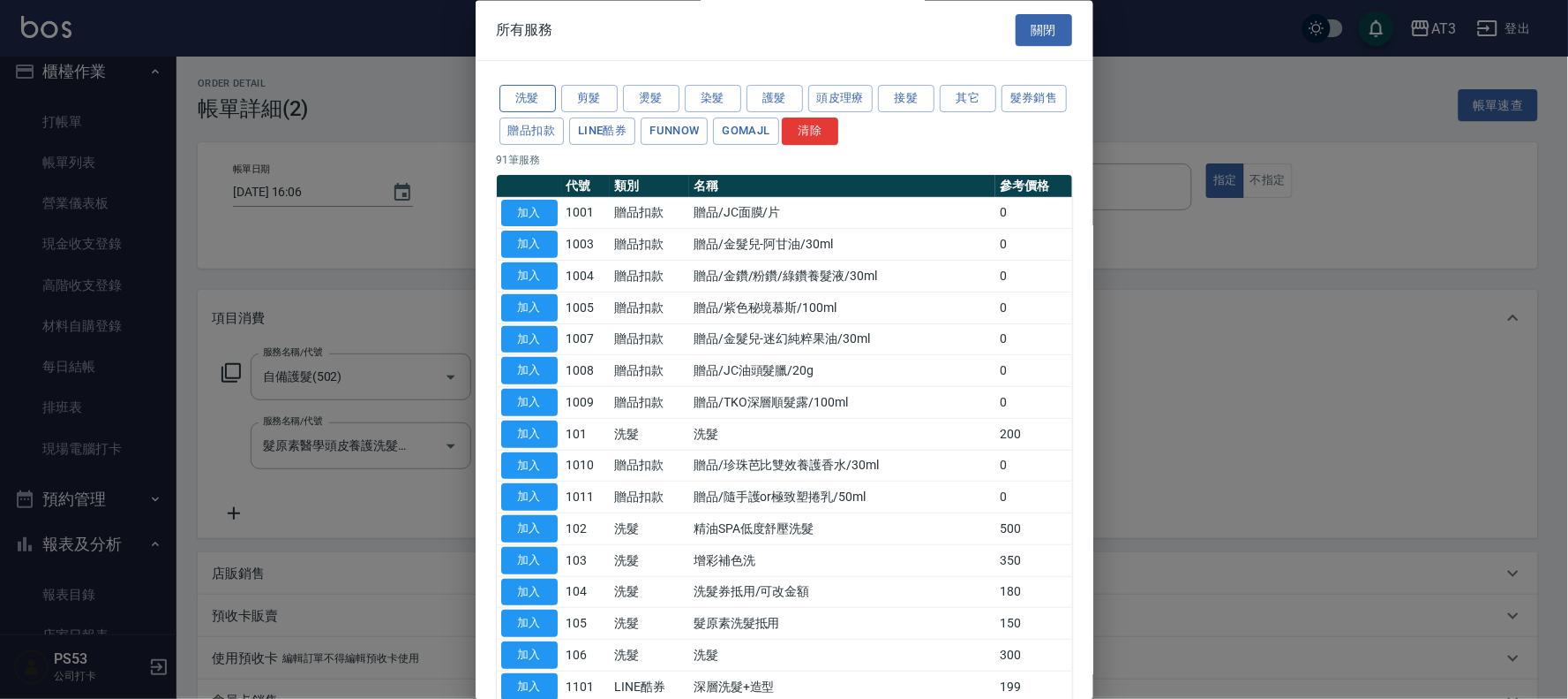
click at [527, 91] on button "洗髮" at bounding box center [528, 99] width 56 height 27
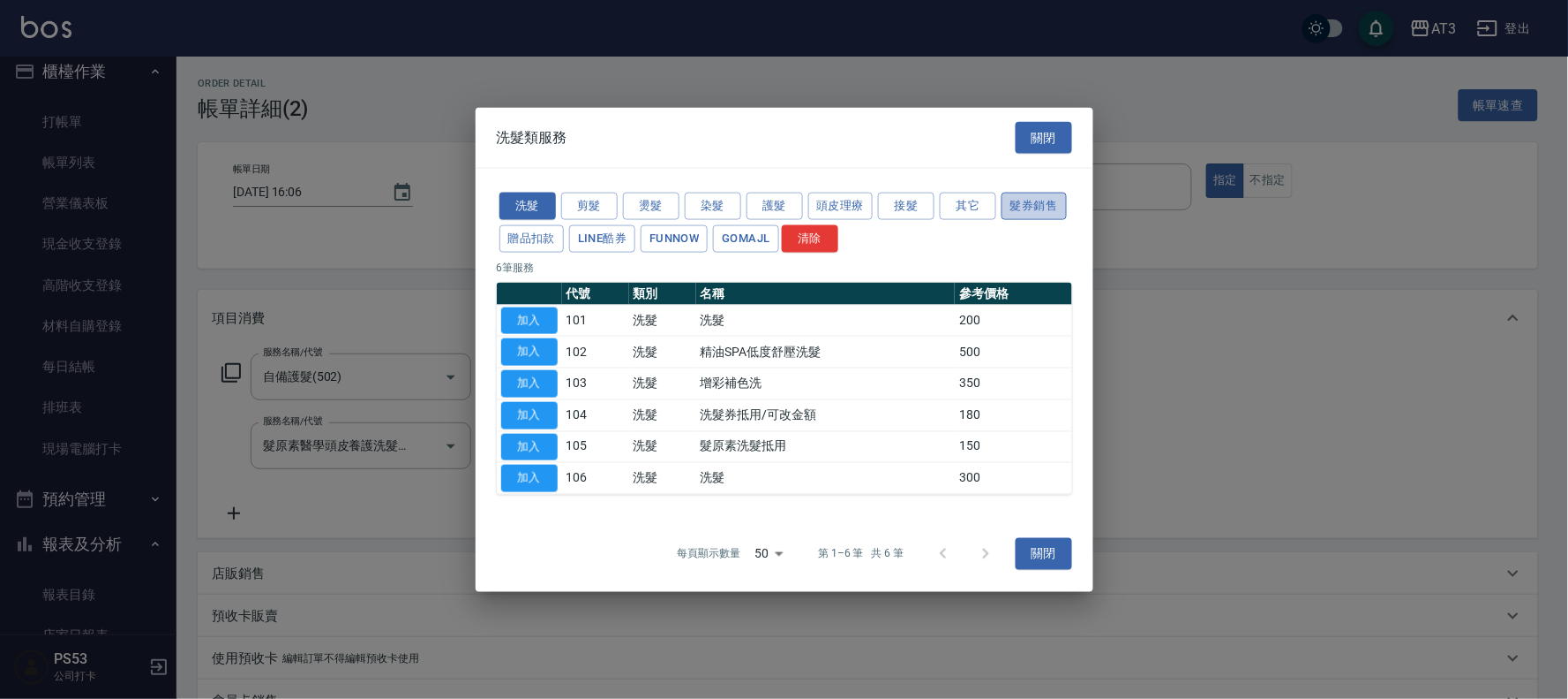
click at [1059, 203] on button "髮券銷售" at bounding box center [1035, 206] width 65 height 27
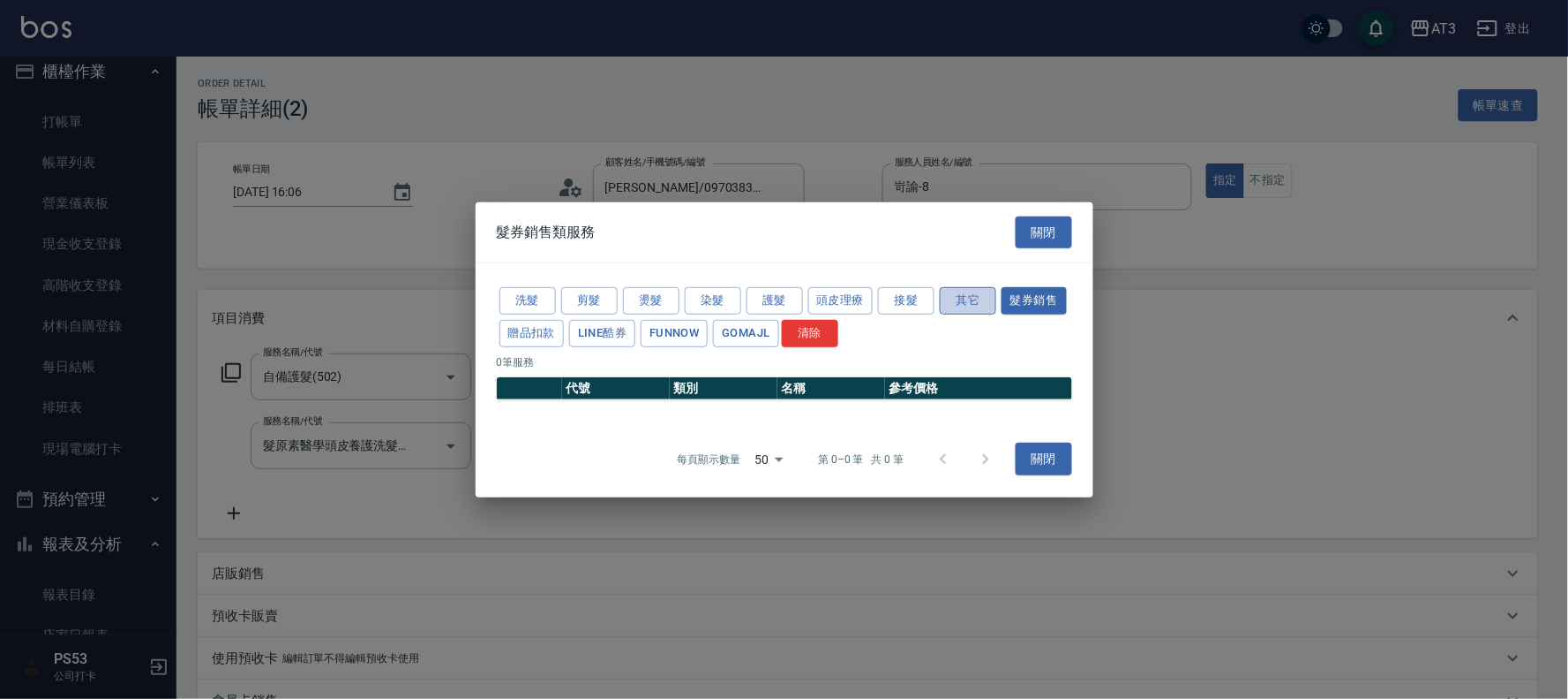
click at [959, 304] on button "其它" at bounding box center [968, 300] width 56 height 27
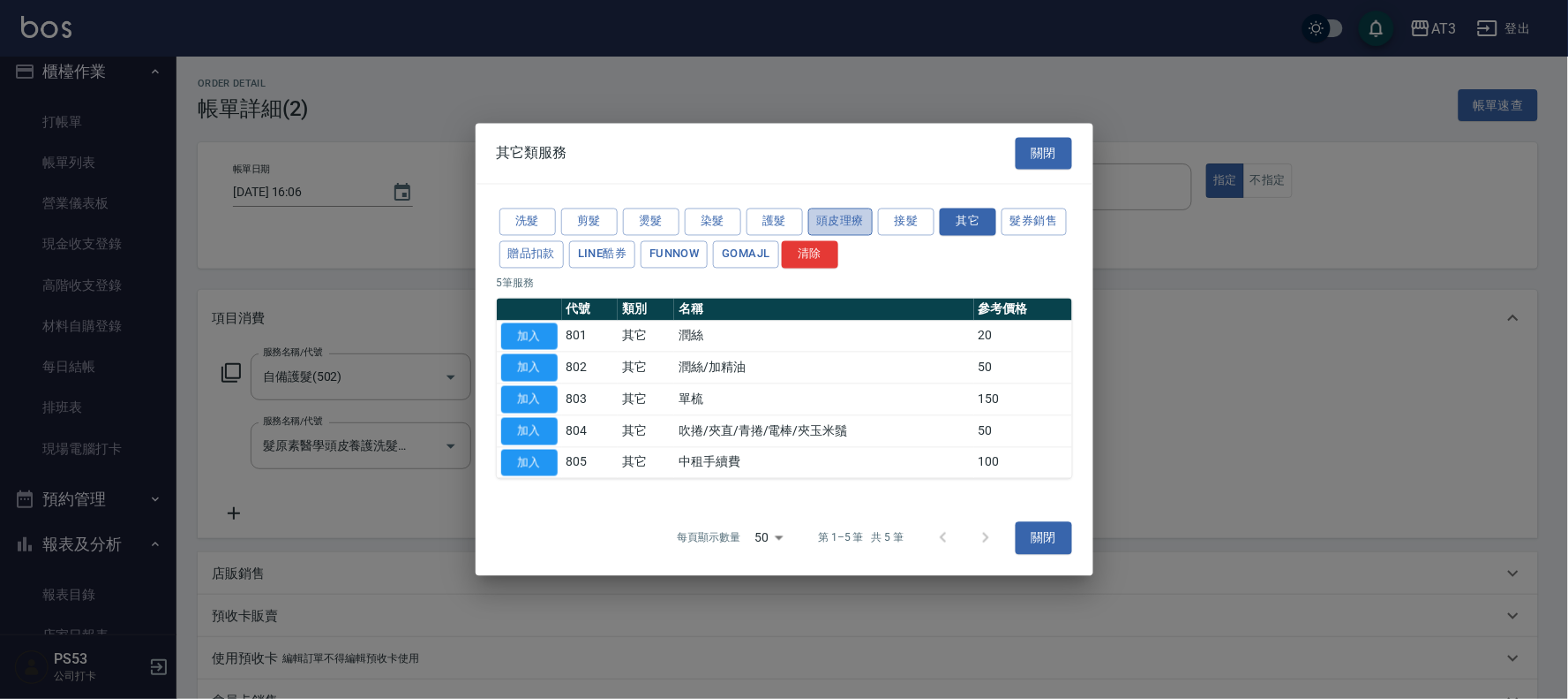
click at [833, 225] on button "頭皮理療" at bounding box center [841, 221] width 65 height 27
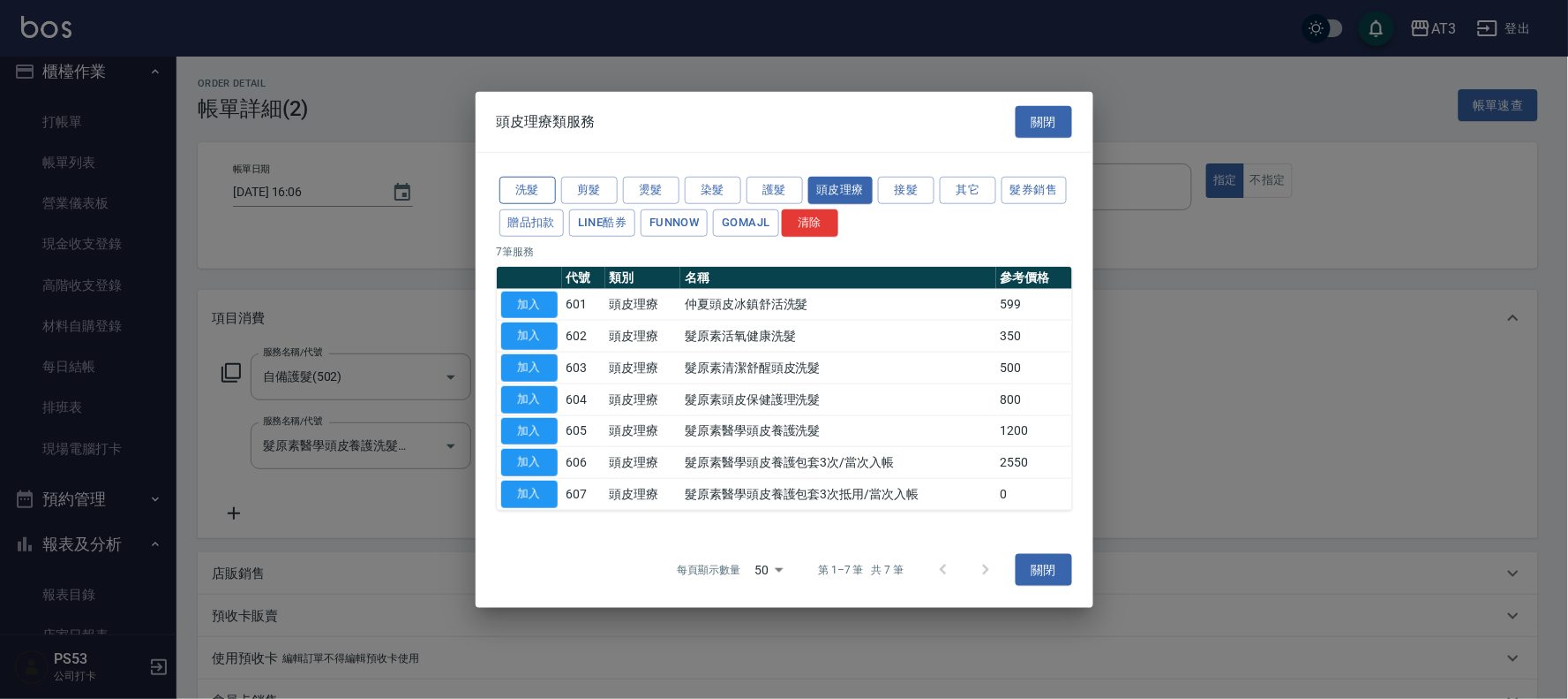
click at [514, 184] on button "洗髮" at bounding box center [528, 190] width 56 height 27
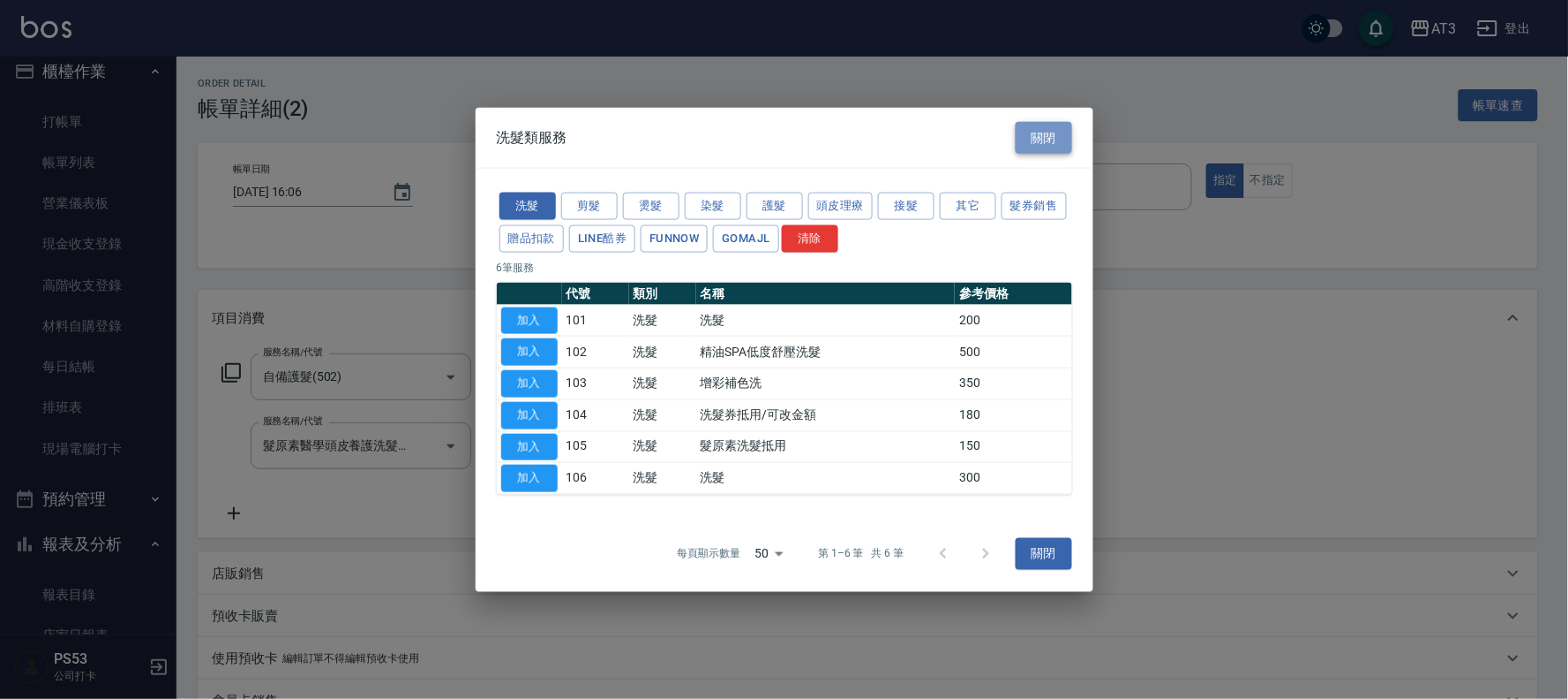
click at [1054, 137] on button "關閉" at bounding box center [1044, 136] width 56 height 33
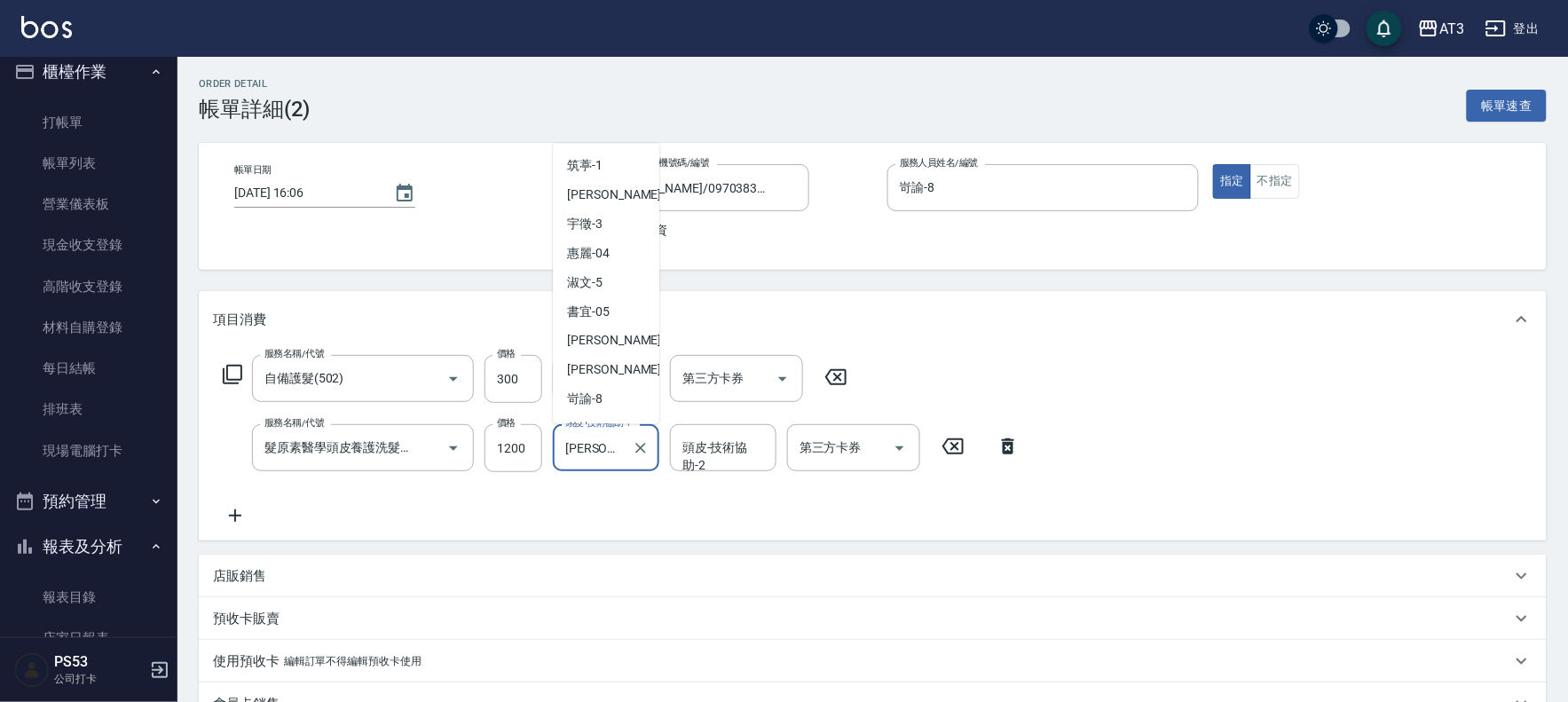
click at [602, 441] on input "珺珺-21" at bounding box center [592, 447] width 64 height 31
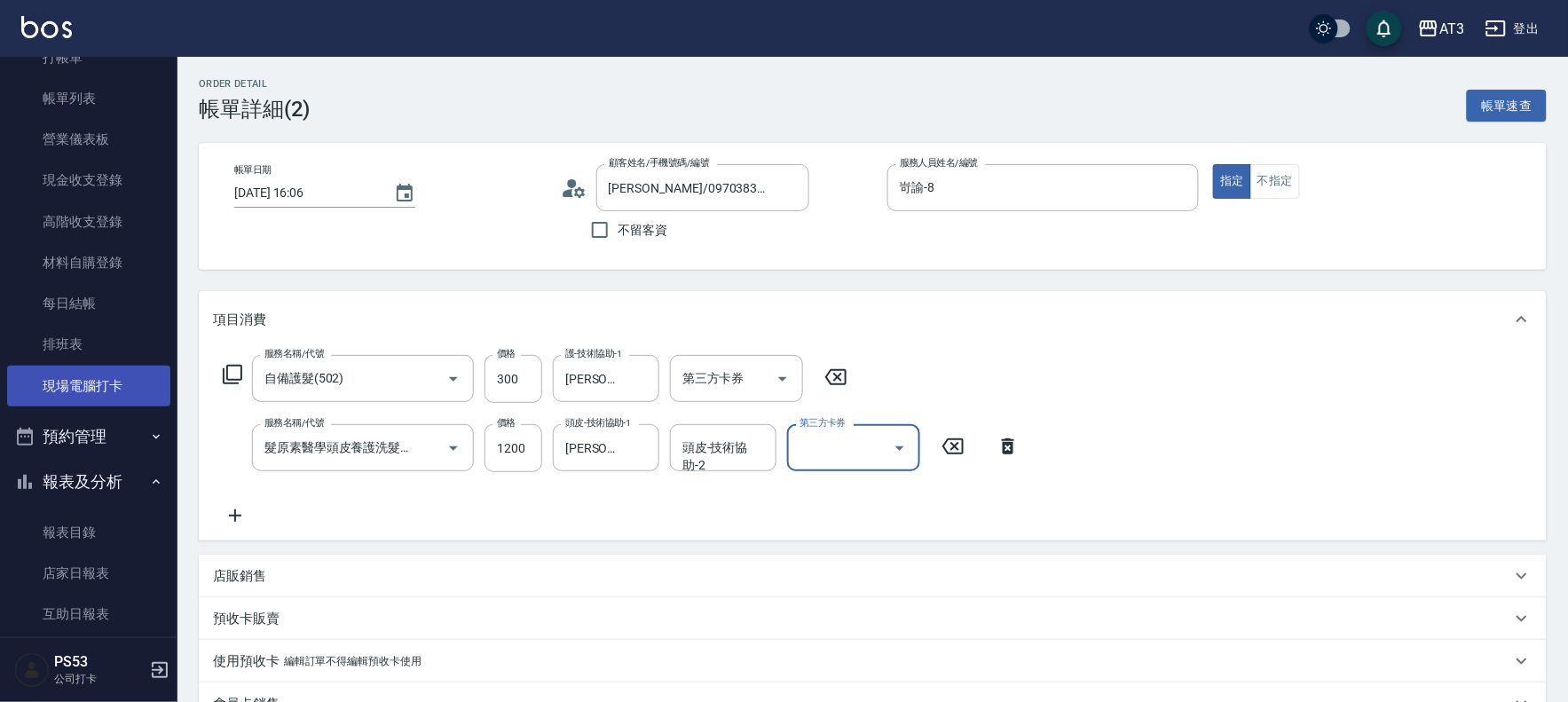
scroll to position [114, 0]
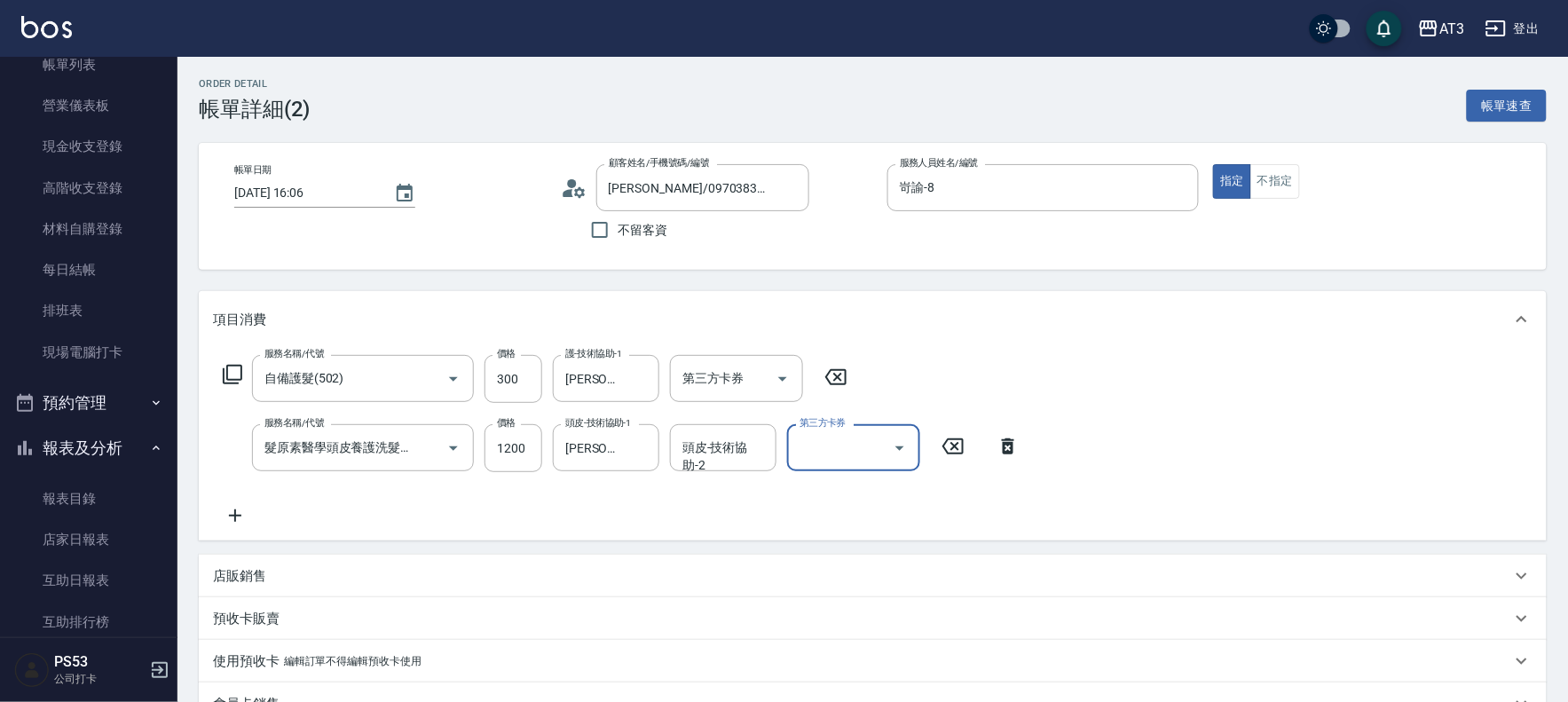
click at [226, 366] on icon at bounding box center [232, 374] width 20 height 20
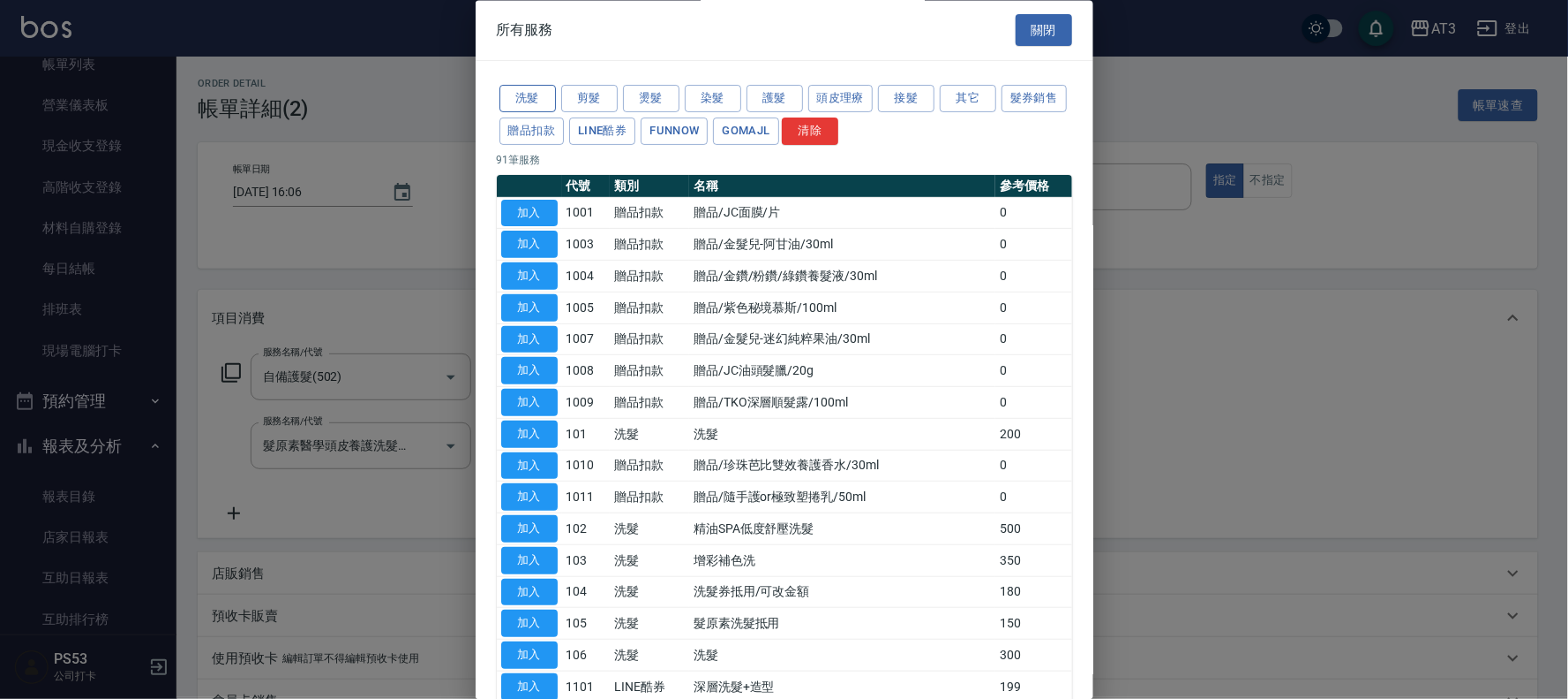
click at [508, 103] on button "洗髮" at bounding box center [528, 99] width 56 height 27
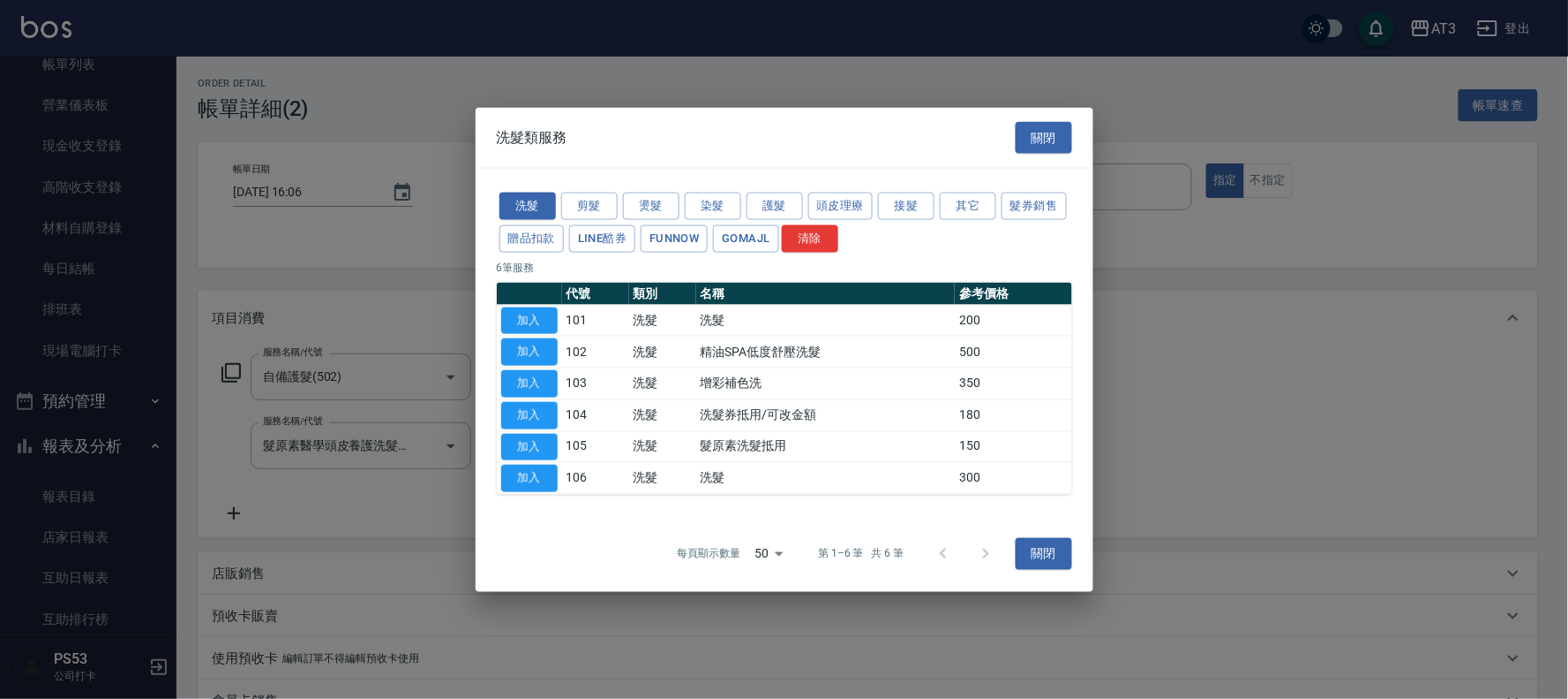
click at [982, 549] on div at bounding box center [965, 553] width 85 height 42
click at [986, 559] on div at bounding box center [965, 553] width 85 height 42
click at [1035, 133] on button "關閉" at bounding box center [1044, 136] width 56 height 33
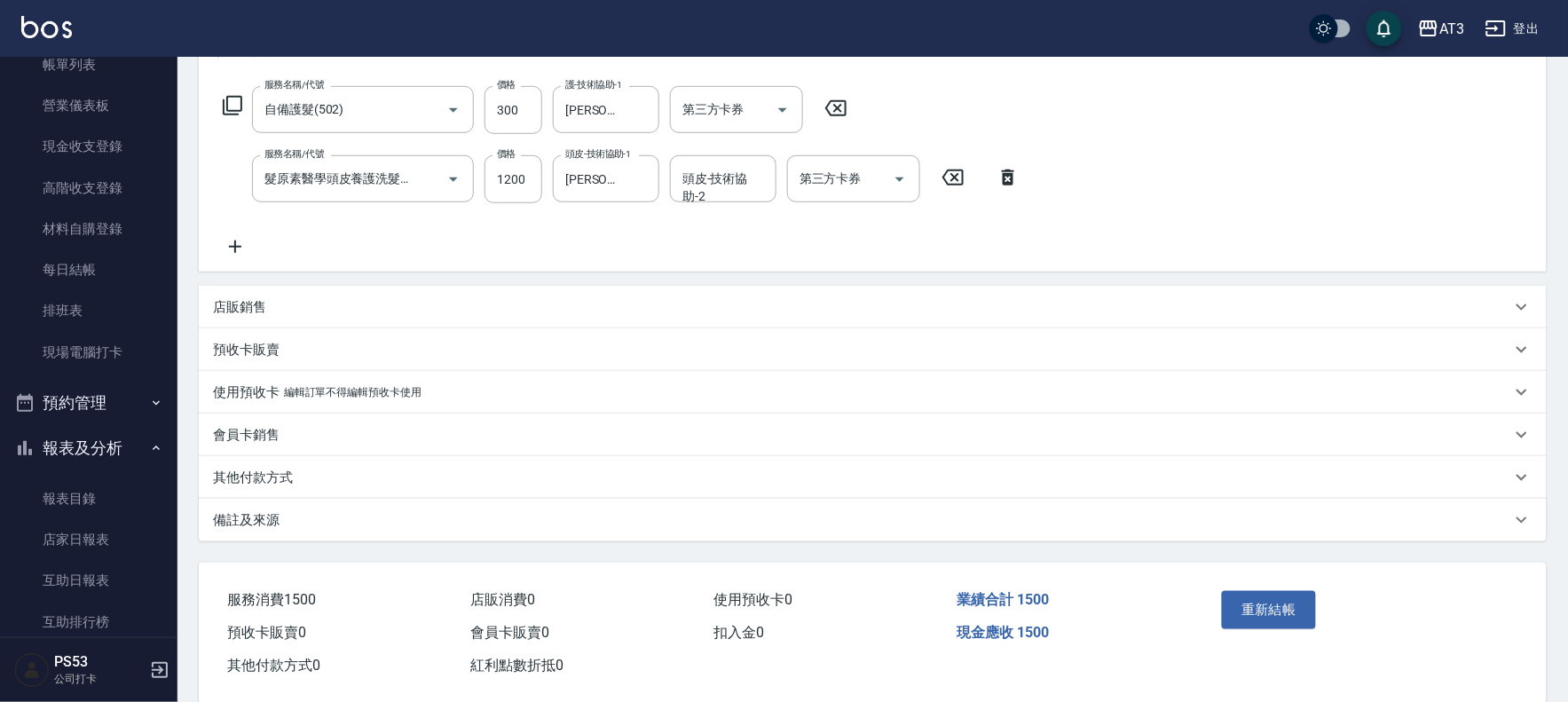
scroll to position [298, 0]
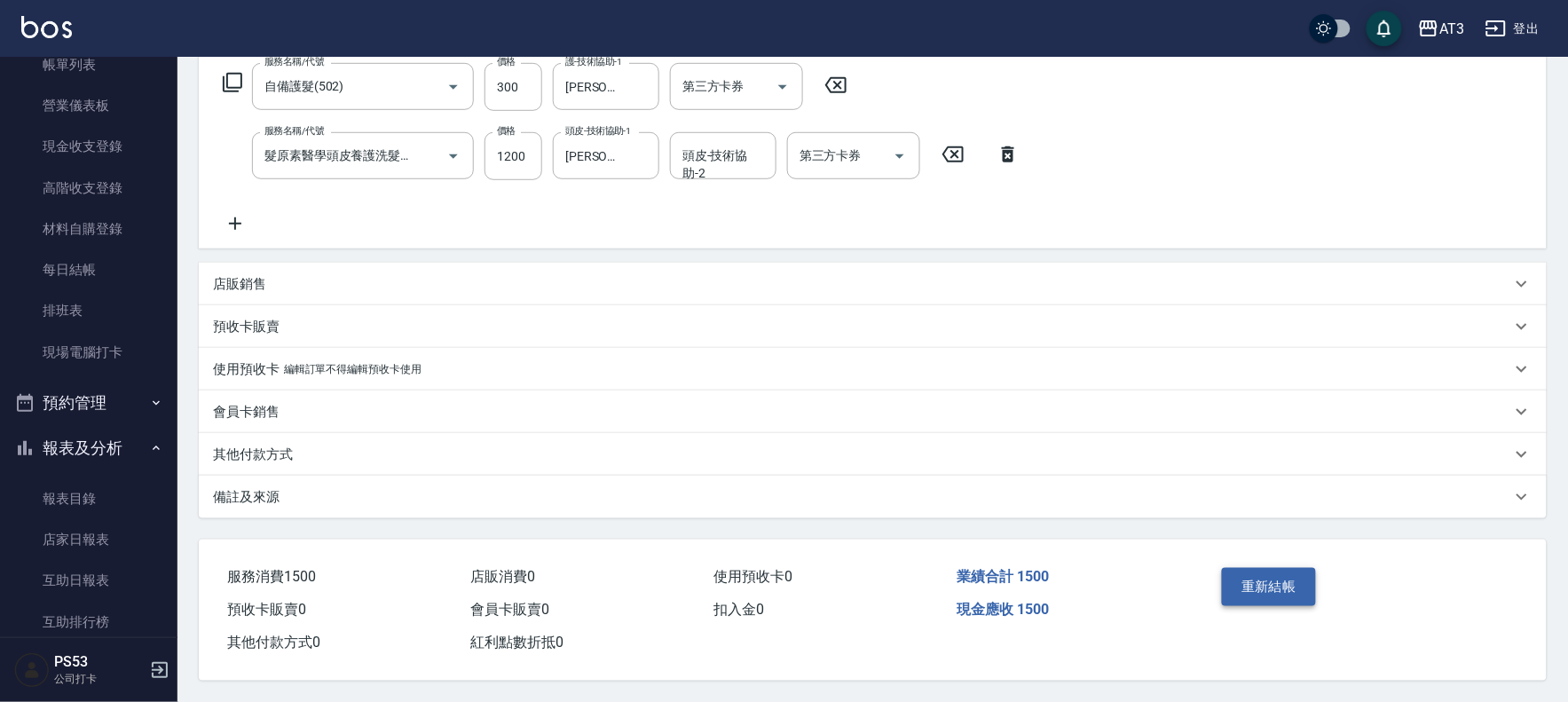
click at [1245, 577] on button "重新結帳" at bounding box center [1268, 587] width 94 height 38
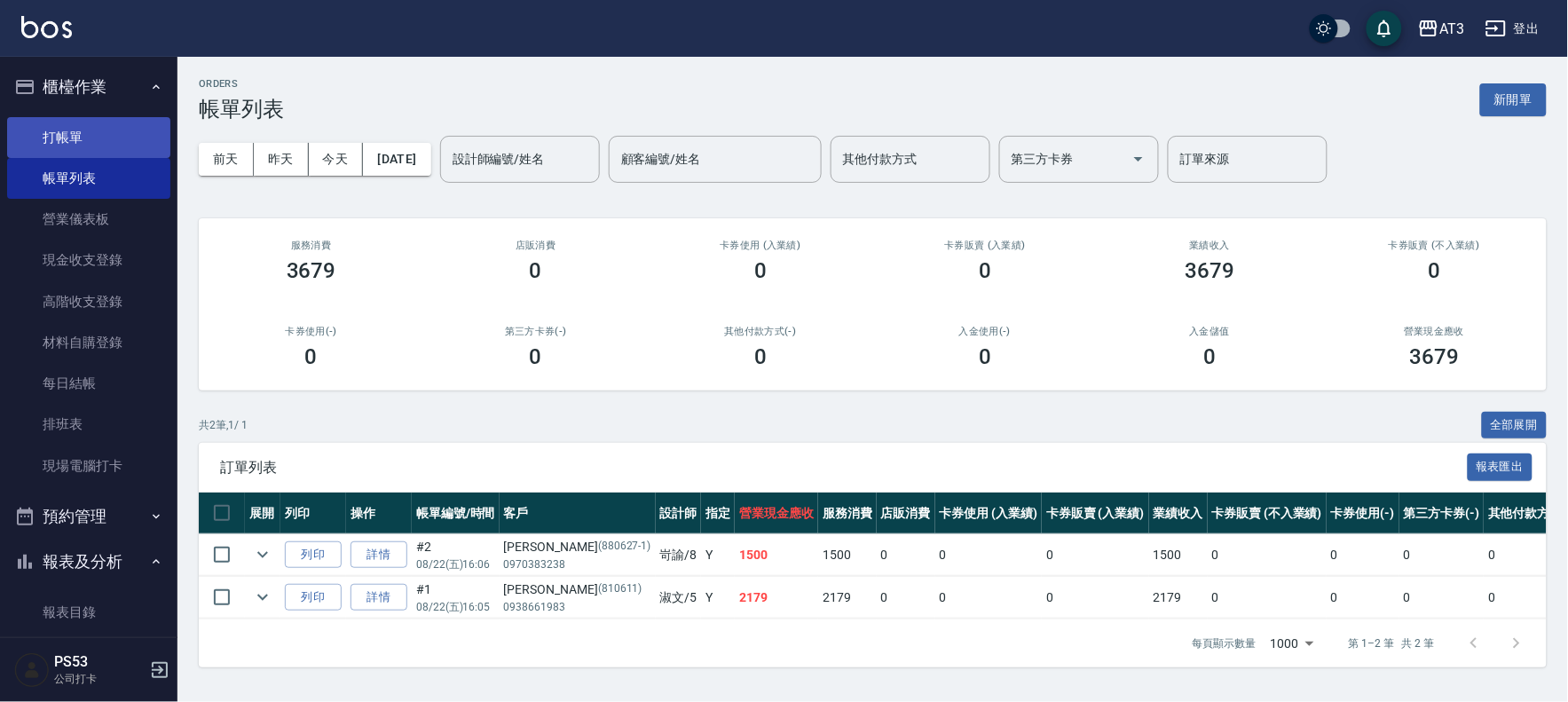
click at [102, 120] on link "打帳單" at bounding box center [89, 137] width 163 height 40
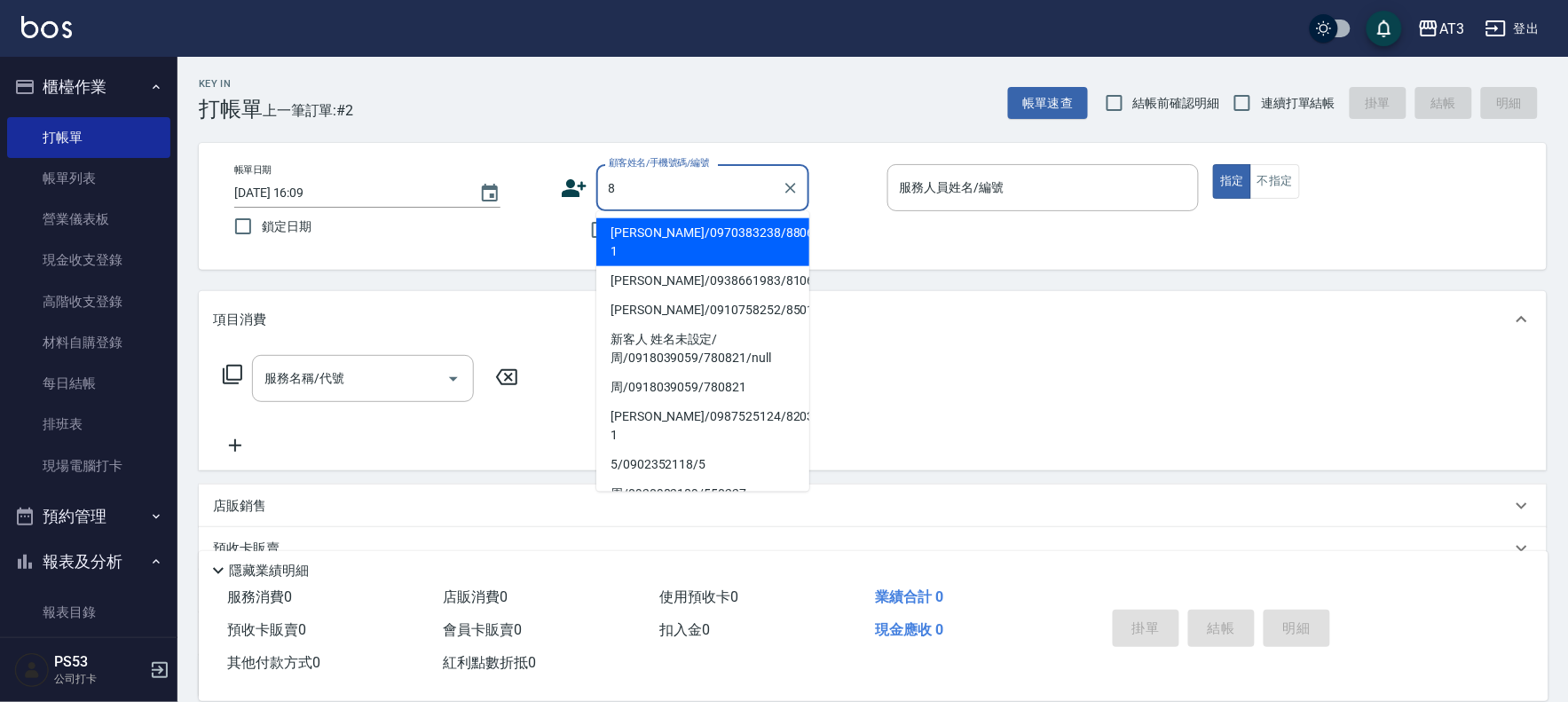
type input "羅心雅/0970383238/880627-1"
type input "9"
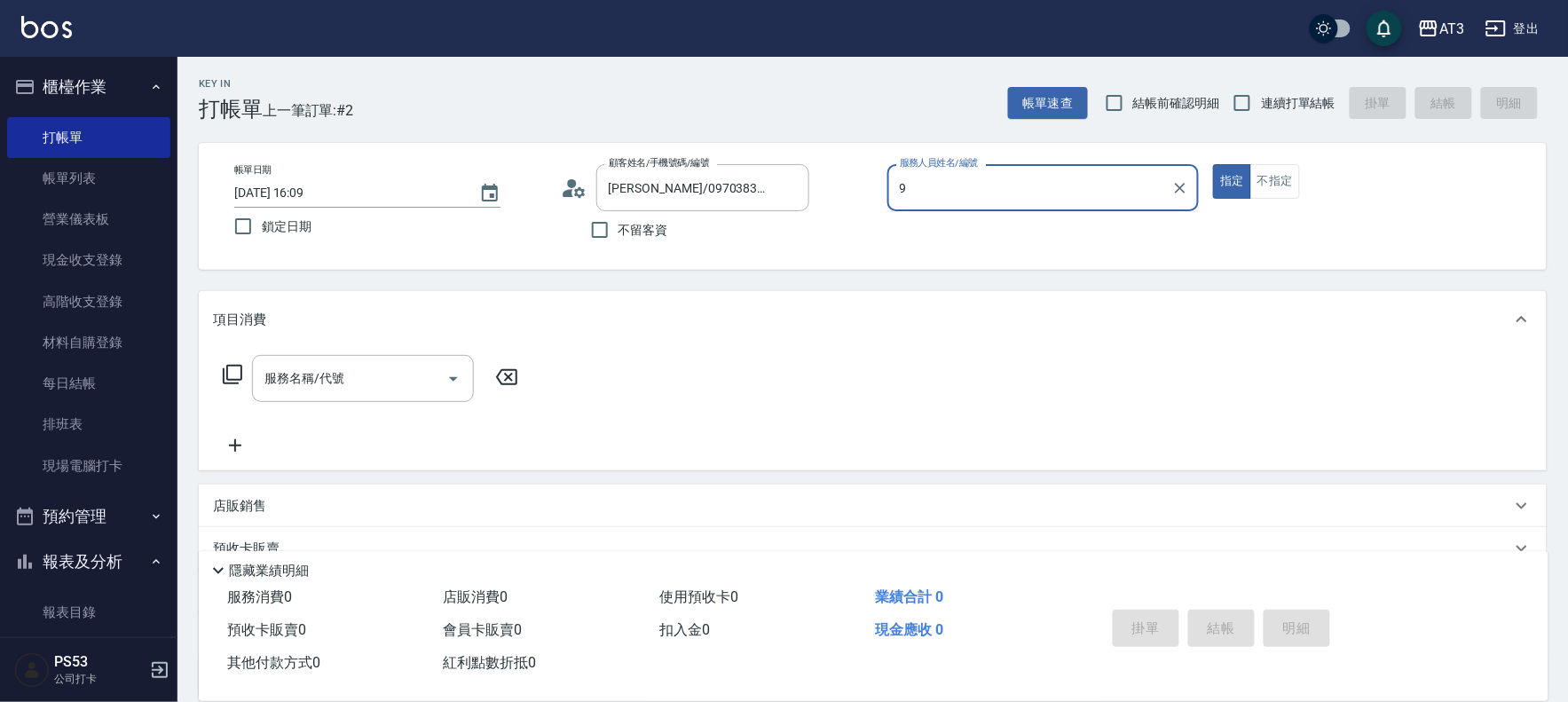
type input "巧巧/8_巧巧/8"
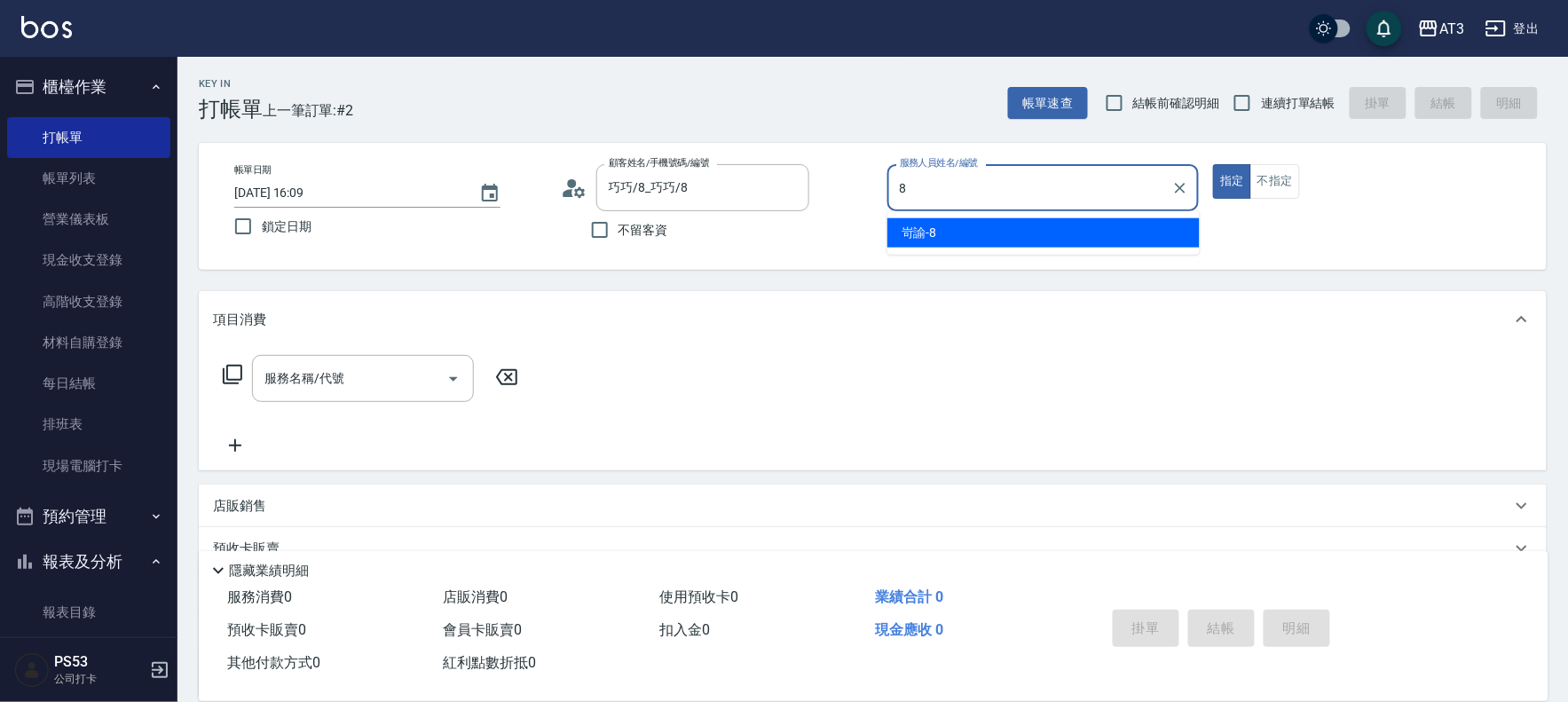
type input "岢諭-8"
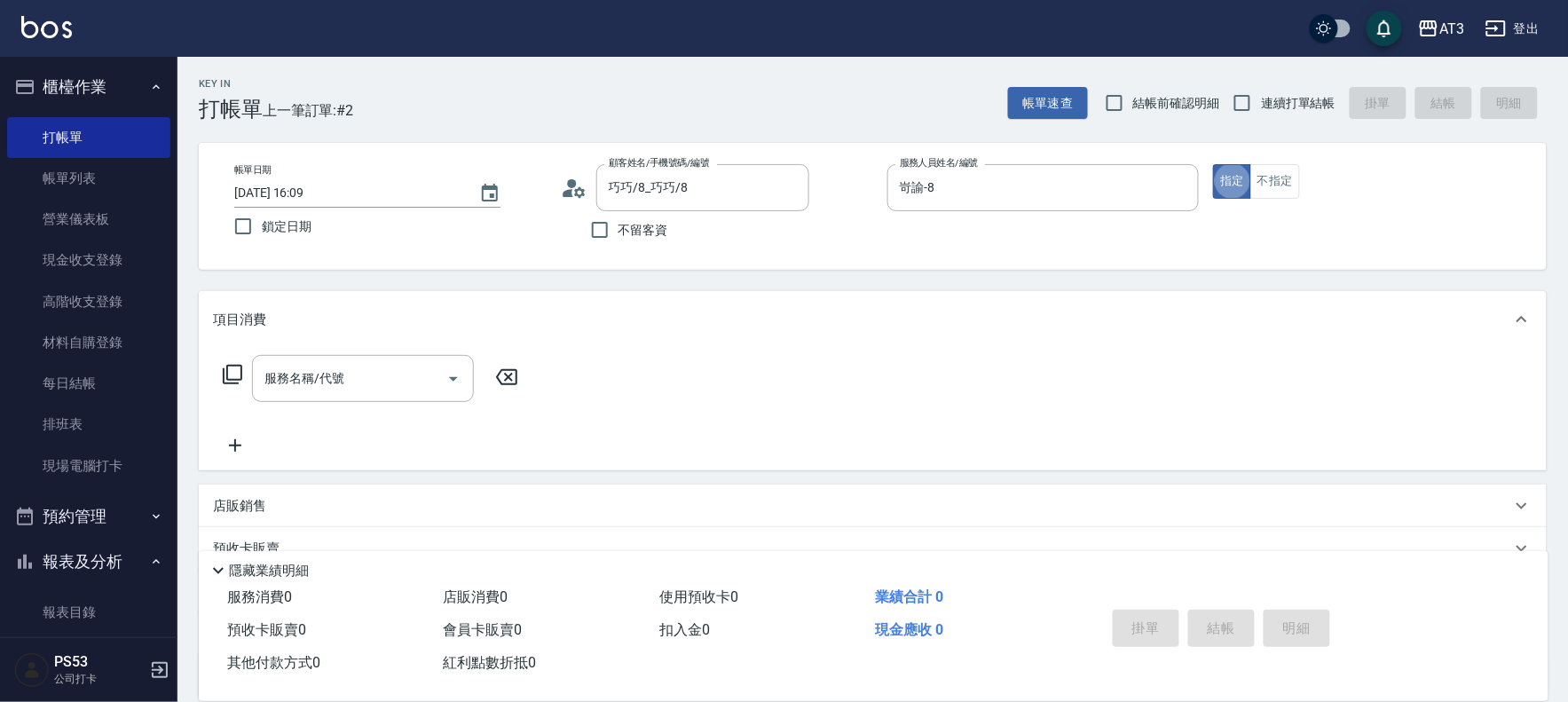
type button "true"
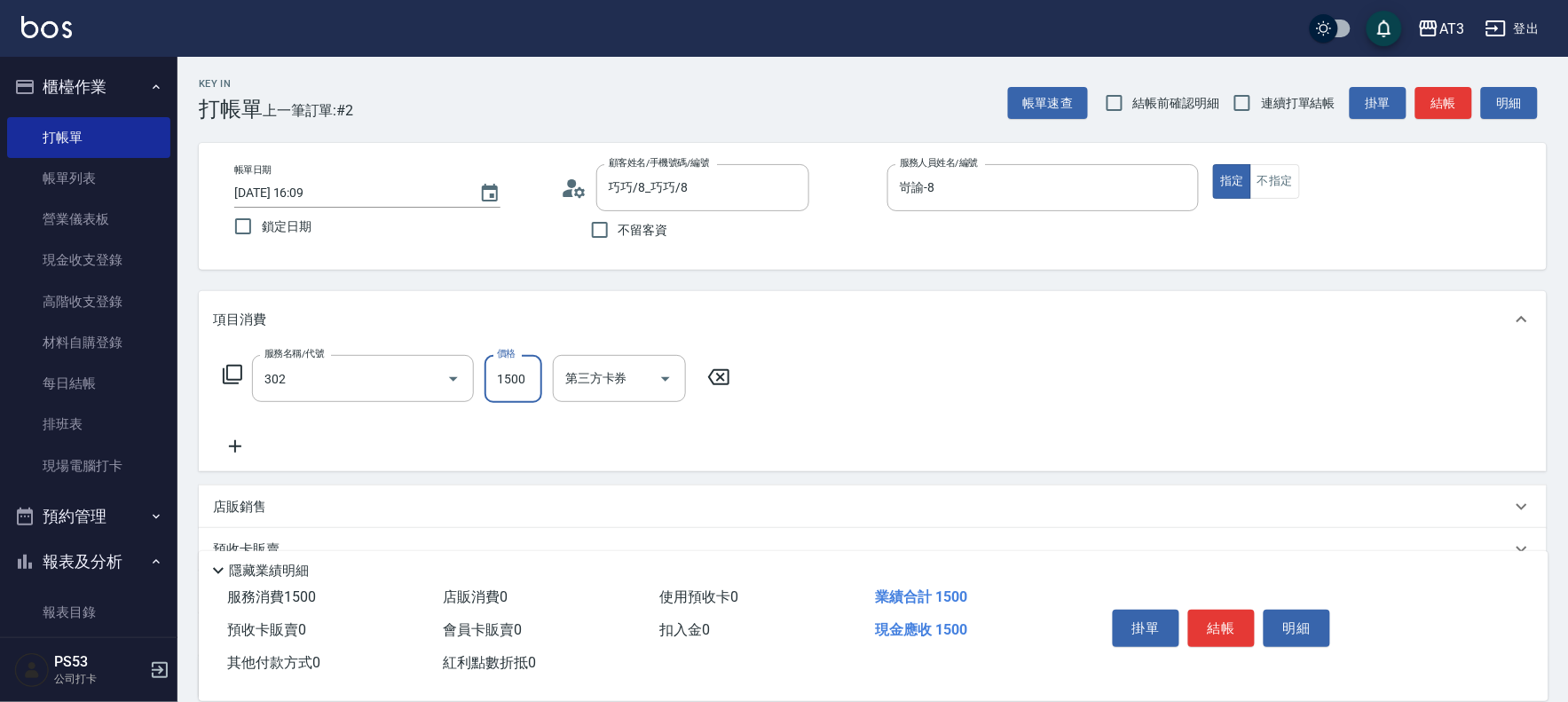
type input "設計燙髮(302)"
type input "1499"
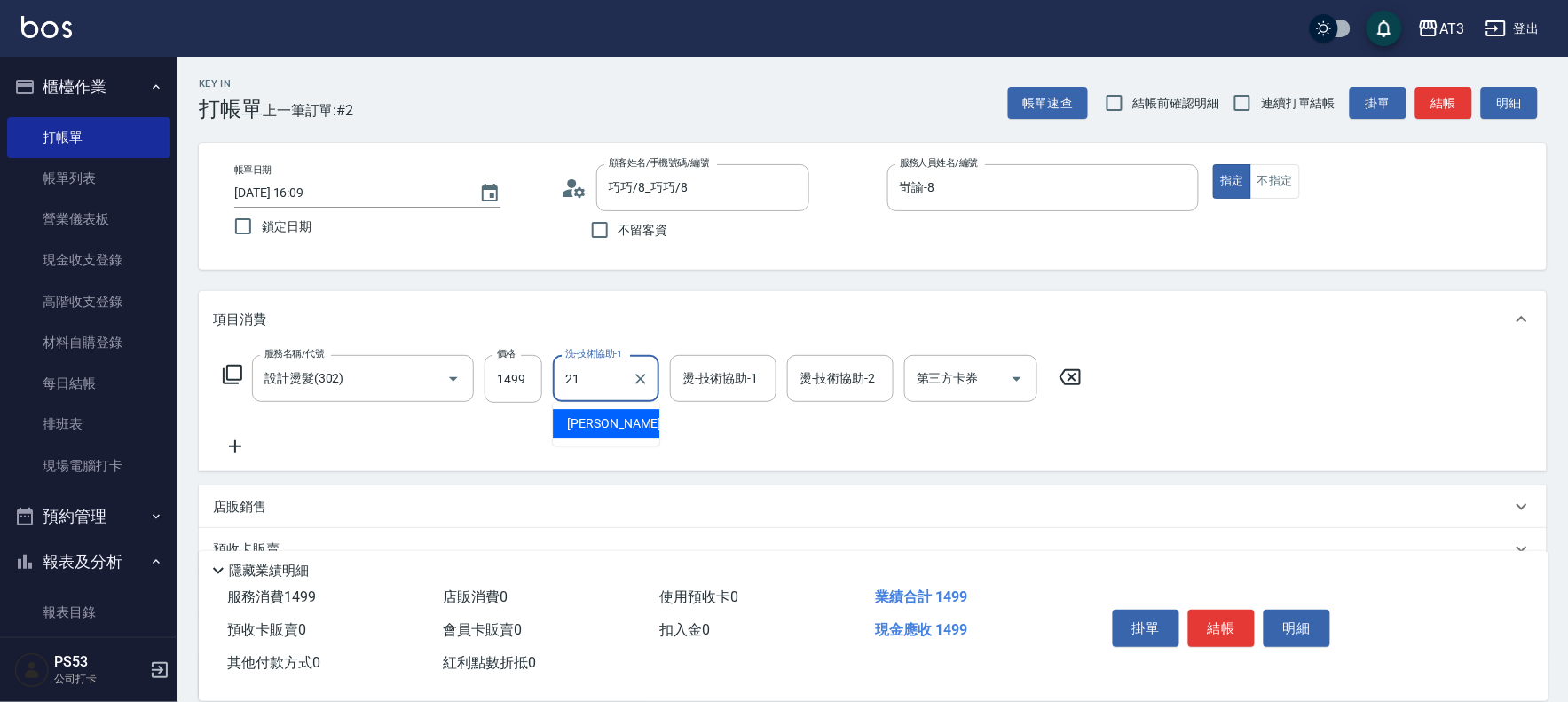
type input "珺珺-21"
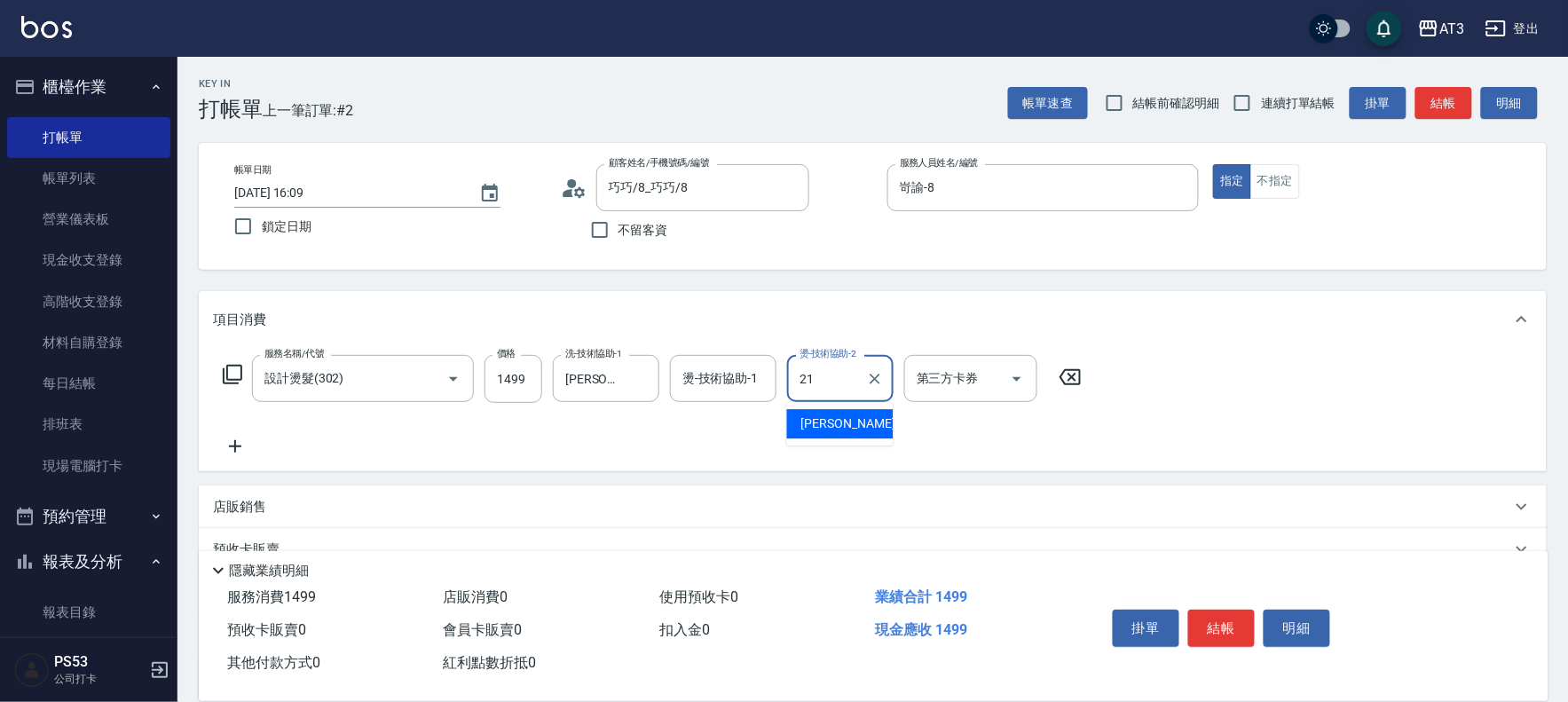
type input "珺珺-21"
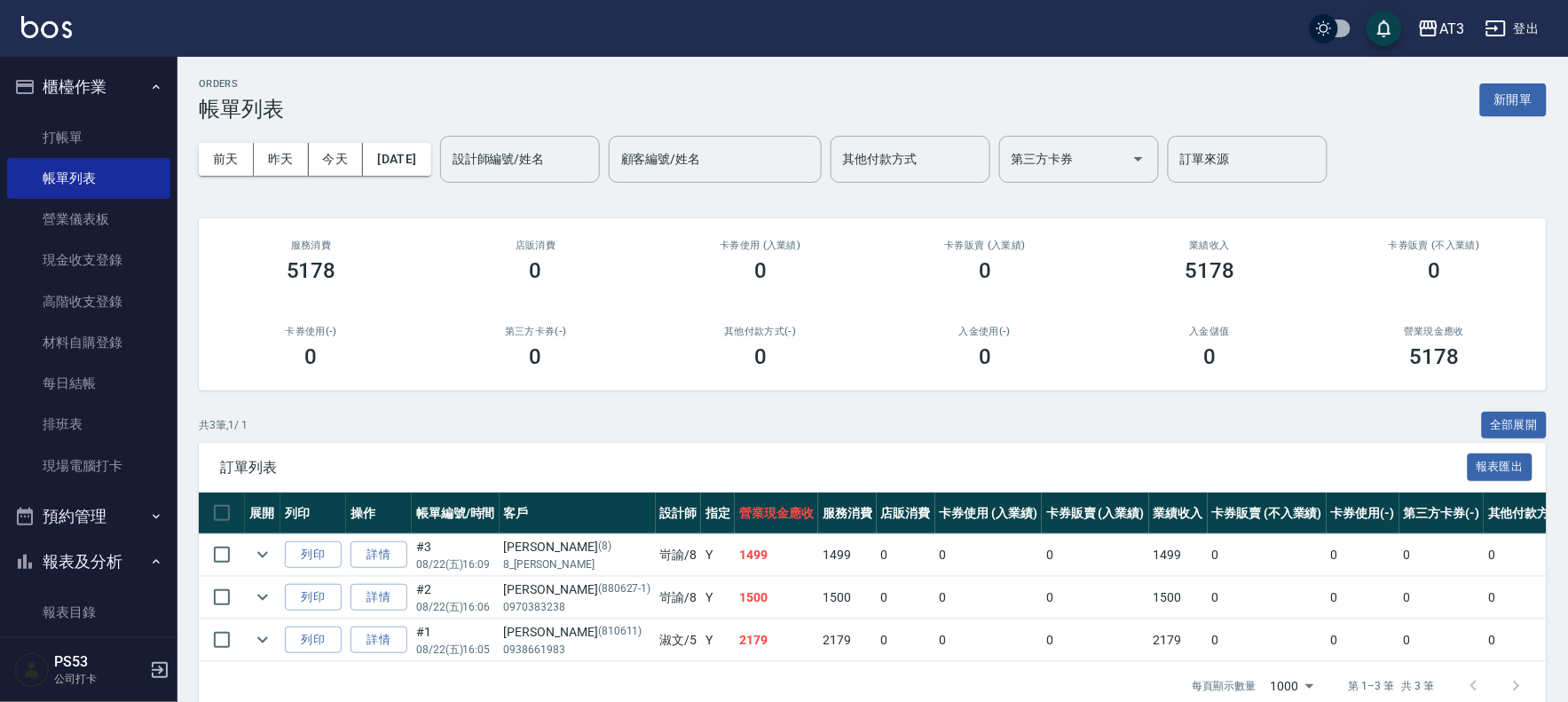
click at [68, 115] on ul "打帳單 帳單列表 營業儀表板 現金收支登錄 高階收支登錄 材料自購登錄 每日結帳 排班表 現場電腦打卡" at bounding box center [89, 301] width 163 height 383
click at [66, 135] on link "打帳單" at bounding box center [89, 137] width 163 height 40
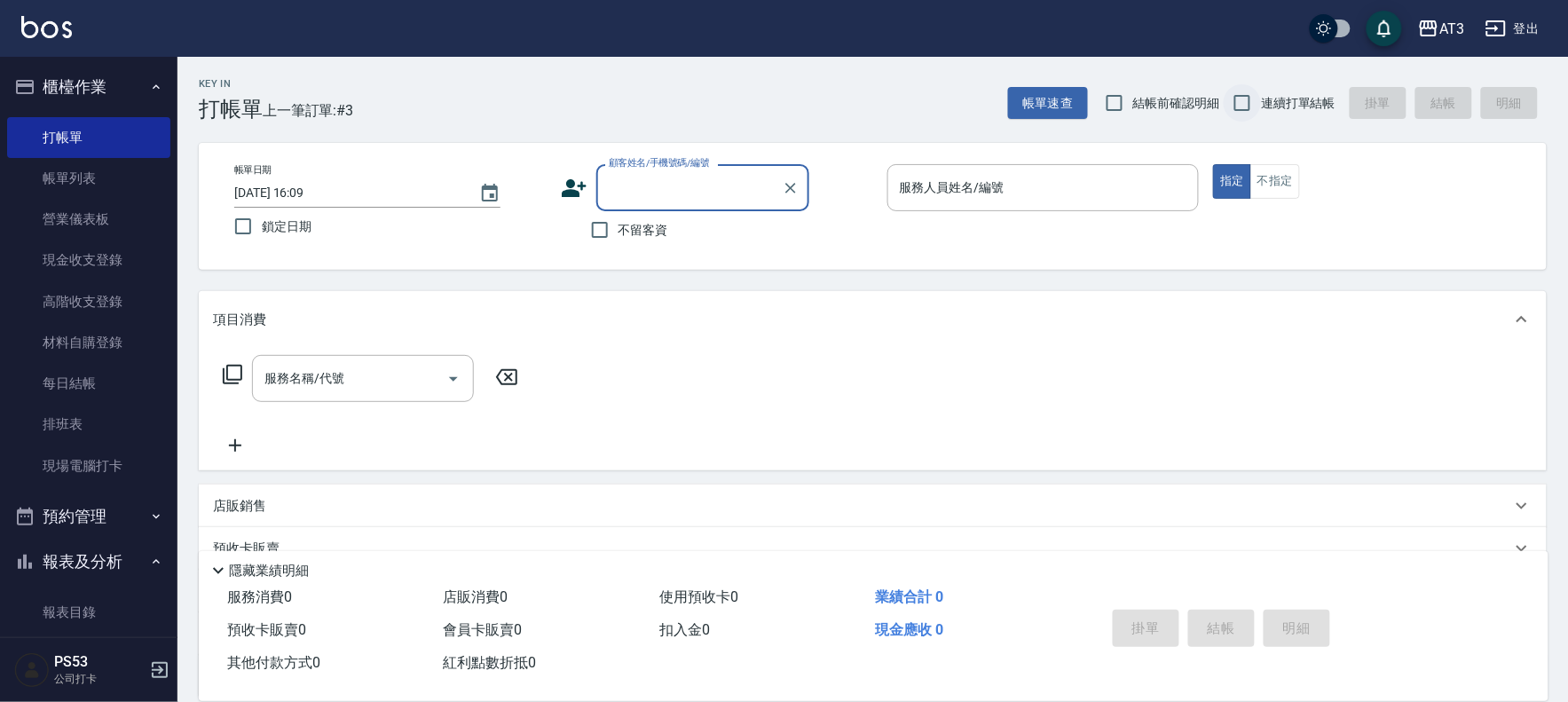
click at [1224, 100] on input "連續打單結帳" at bounding box center [1242, 103] width 38 height 38
checkbox input "true"
click at [718, 169] on div "顧客姓名/手機號碼/編號" at bounding box center [702, 188] width 213 height 47
type input "960911-1"
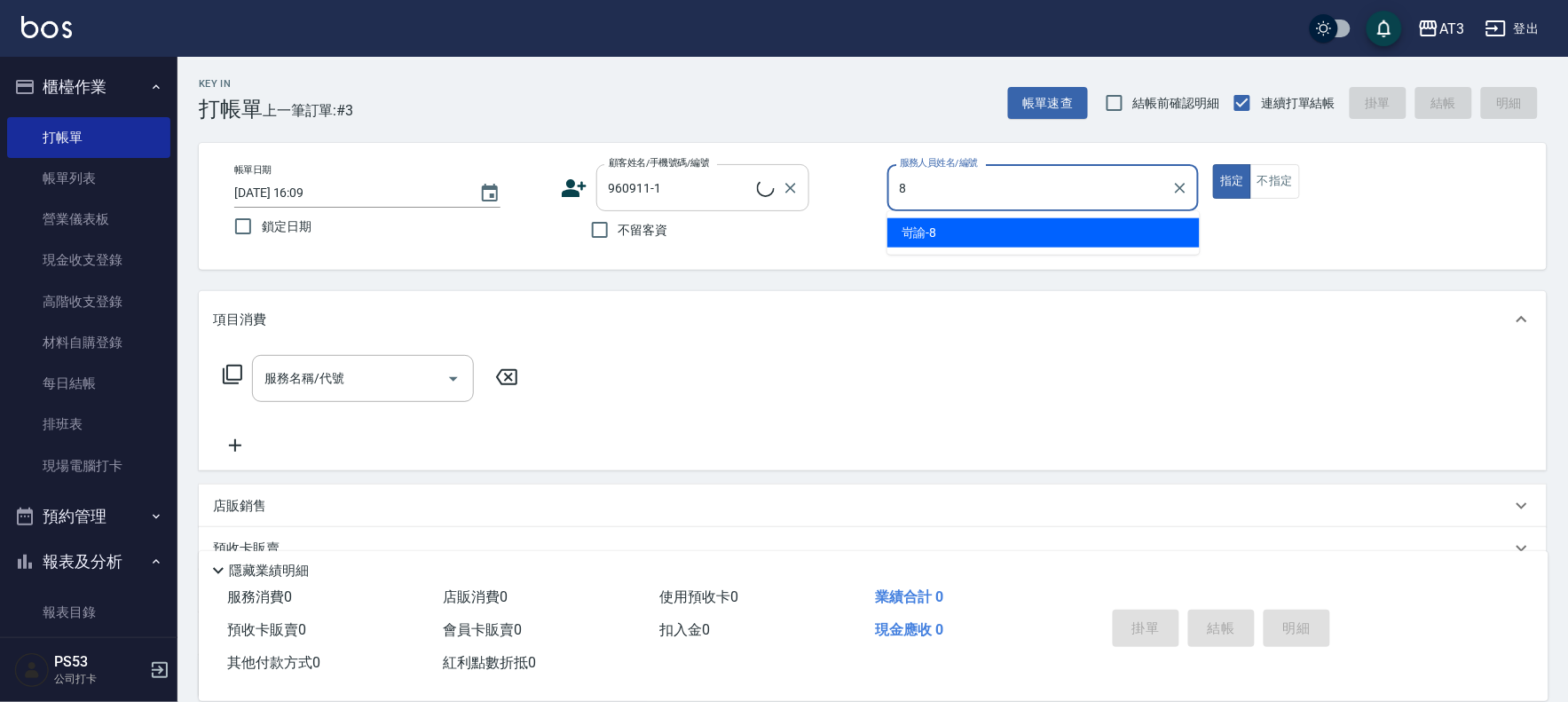
type input "8"
type button "true"
type input "劉純妤/0906880169/960911-1"
type input "岢諭-8"
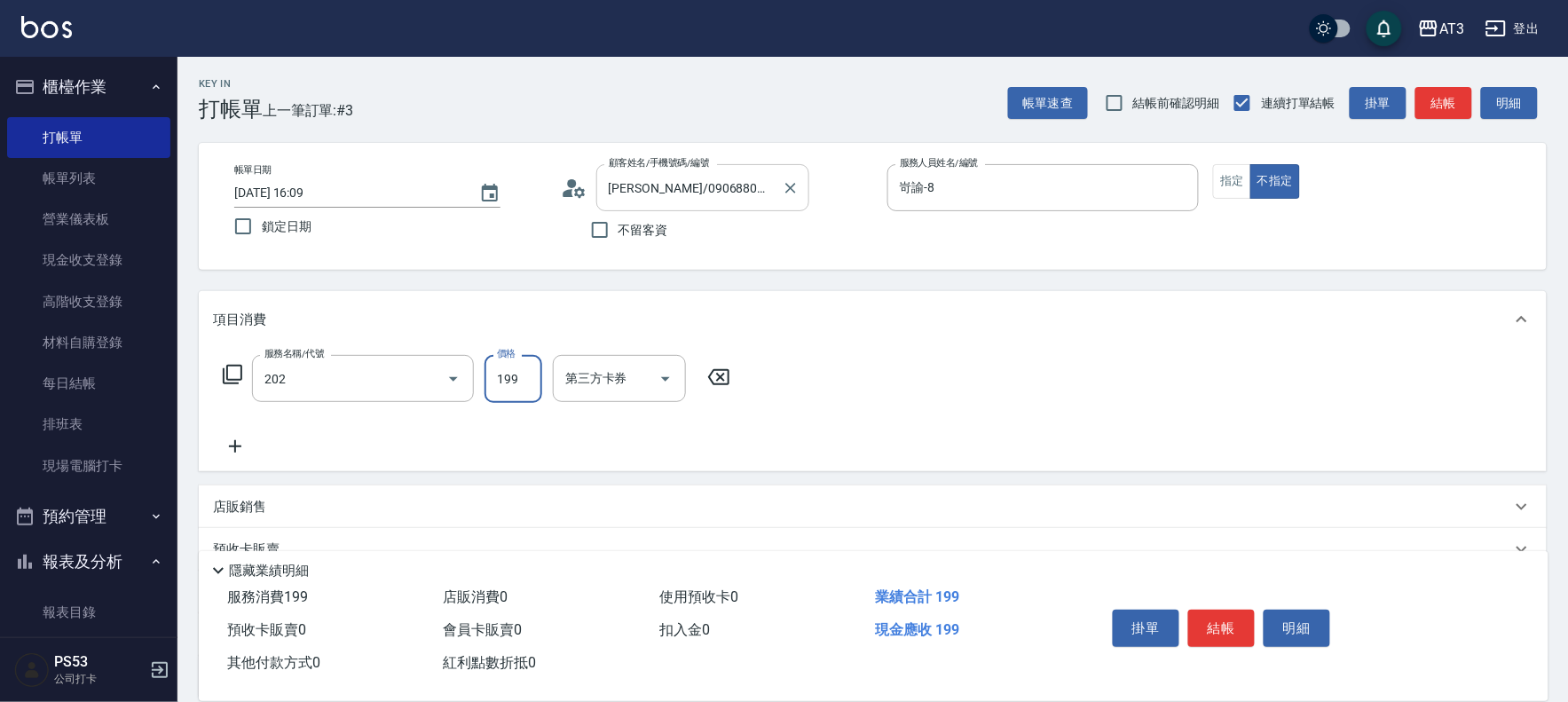
type input "不指定單剪(202)"
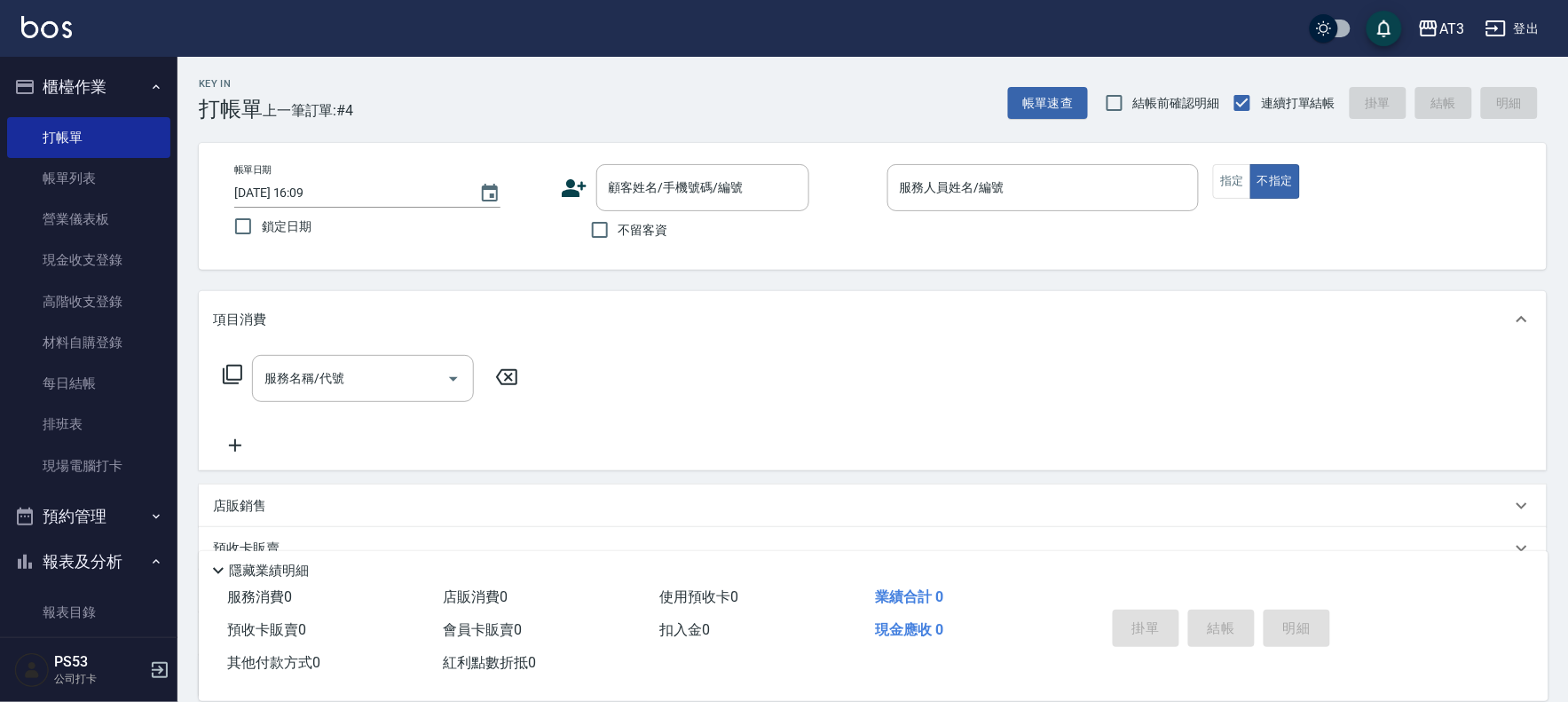
drag, startPoint x: 0, startPoint y: 455, endPoint x: 550, endPoint y: 137, distance: 635.3
click at [550, 137] on div "Key In 打帳單 上一筆訂單:#4 帳單速查 結帳前確認明細 連續打單結帳 掛單 結帳 明細 帳單日期 2025/08/22 16:09 鎖定日期 顧客姓…" at bounding box center [872, 461] width 1391 height 809
click at [570, 188] on icon at bounding box center [574, 188] width 26 height 26
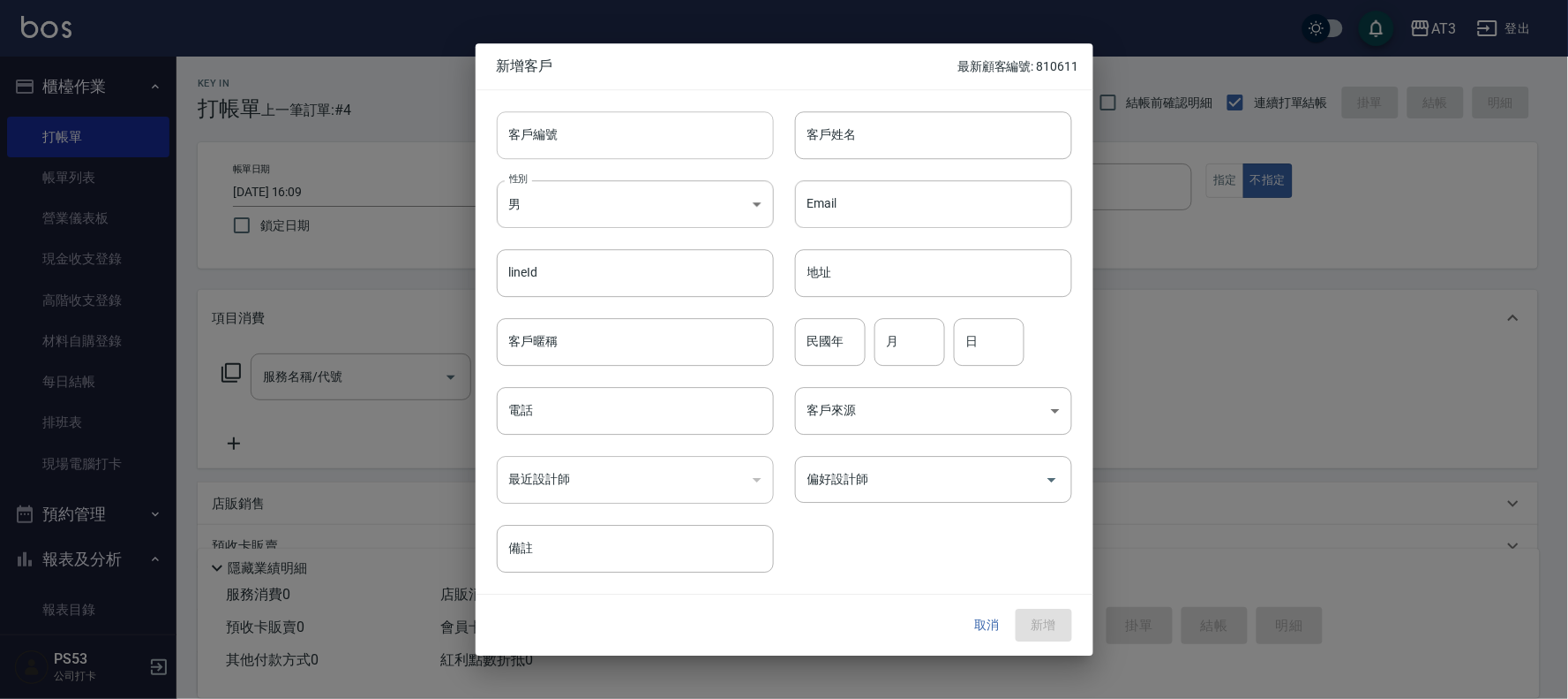
click at [572, 144] on input "客戶編號" at bounding box center [635, 135] width 277 height 48
type input "980303"
type input "張文翔"
type input "98"
type input "03"
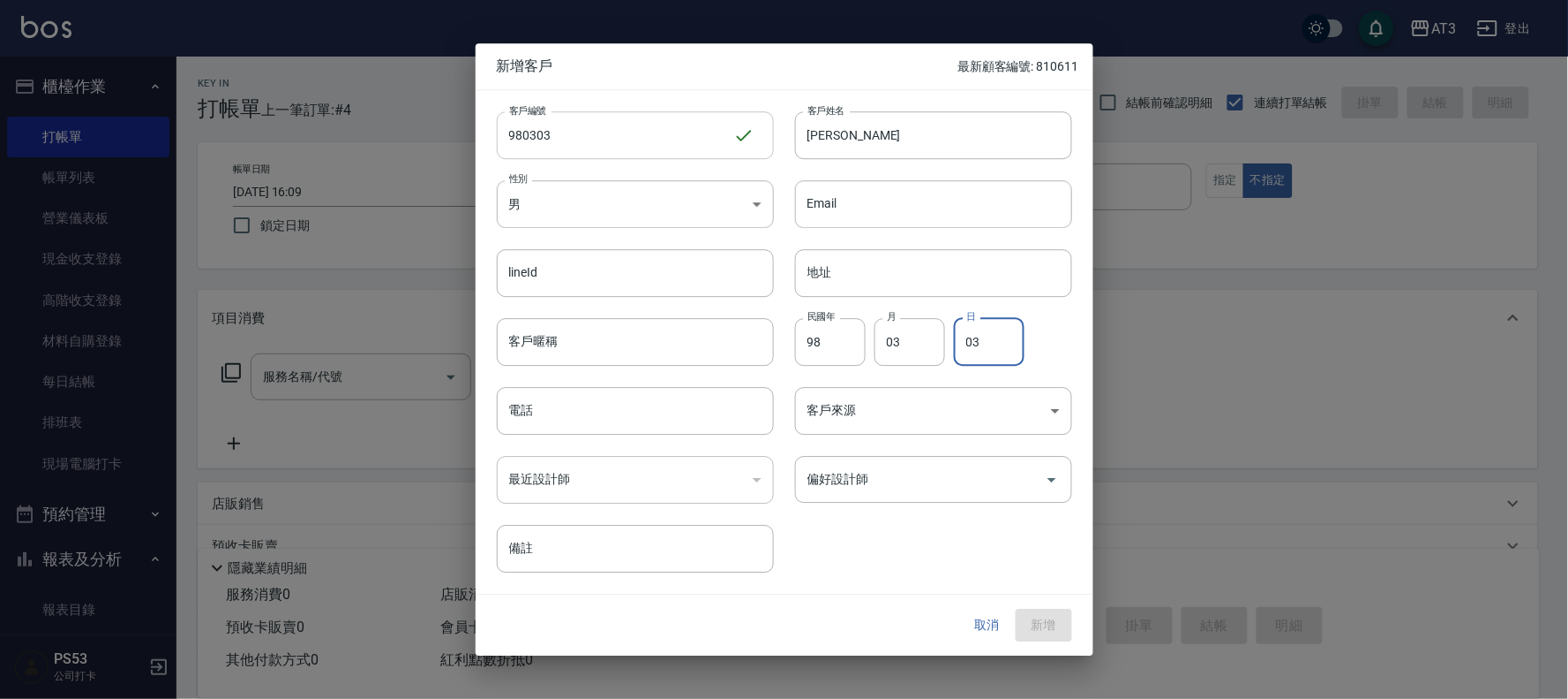
type input "03"
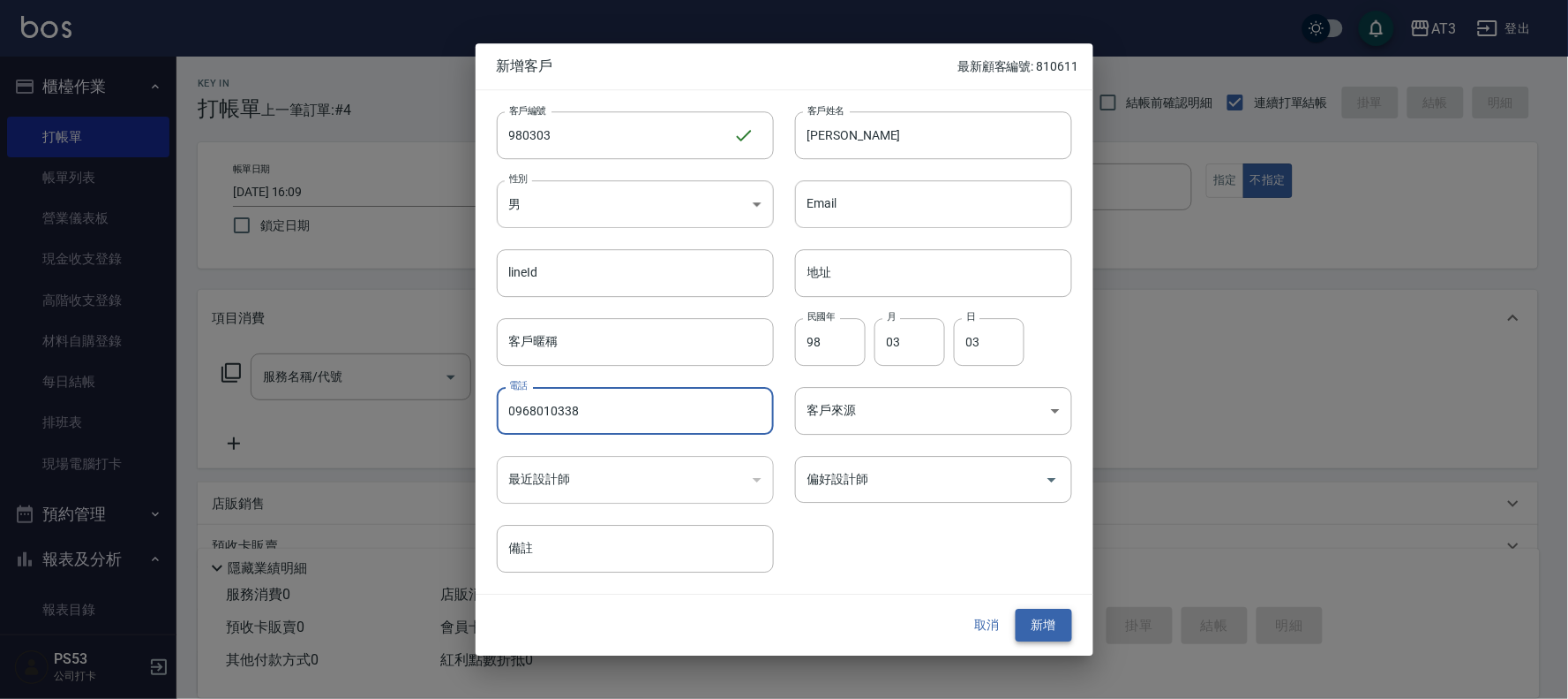
type input "0968010338"
click at [1052, 616] on button "新增" at bounding box center [1044, 625] width 56 height 33
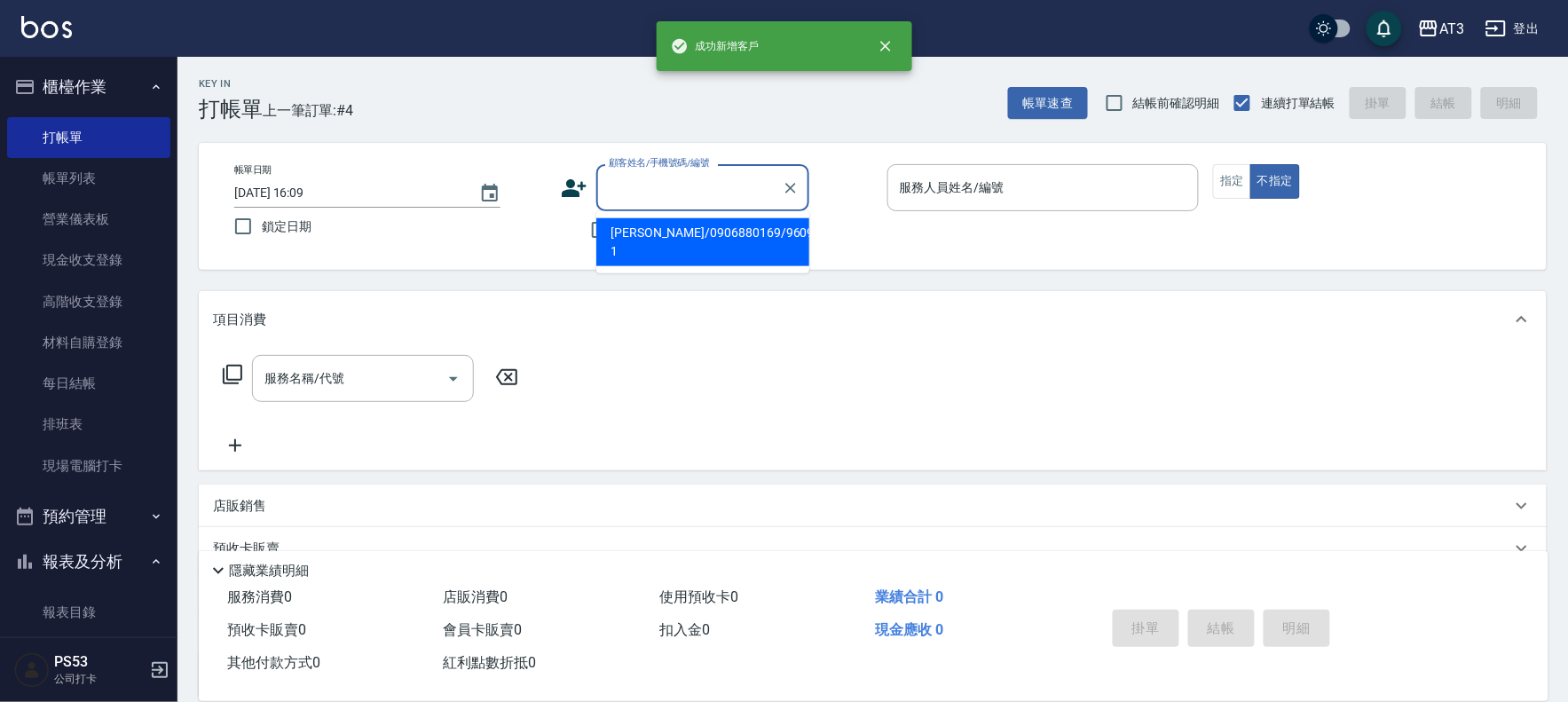
click at [658, 191] on input "顧客姓名/手機號碼/編號" at bounding box center [689, 187] width 170 height 31
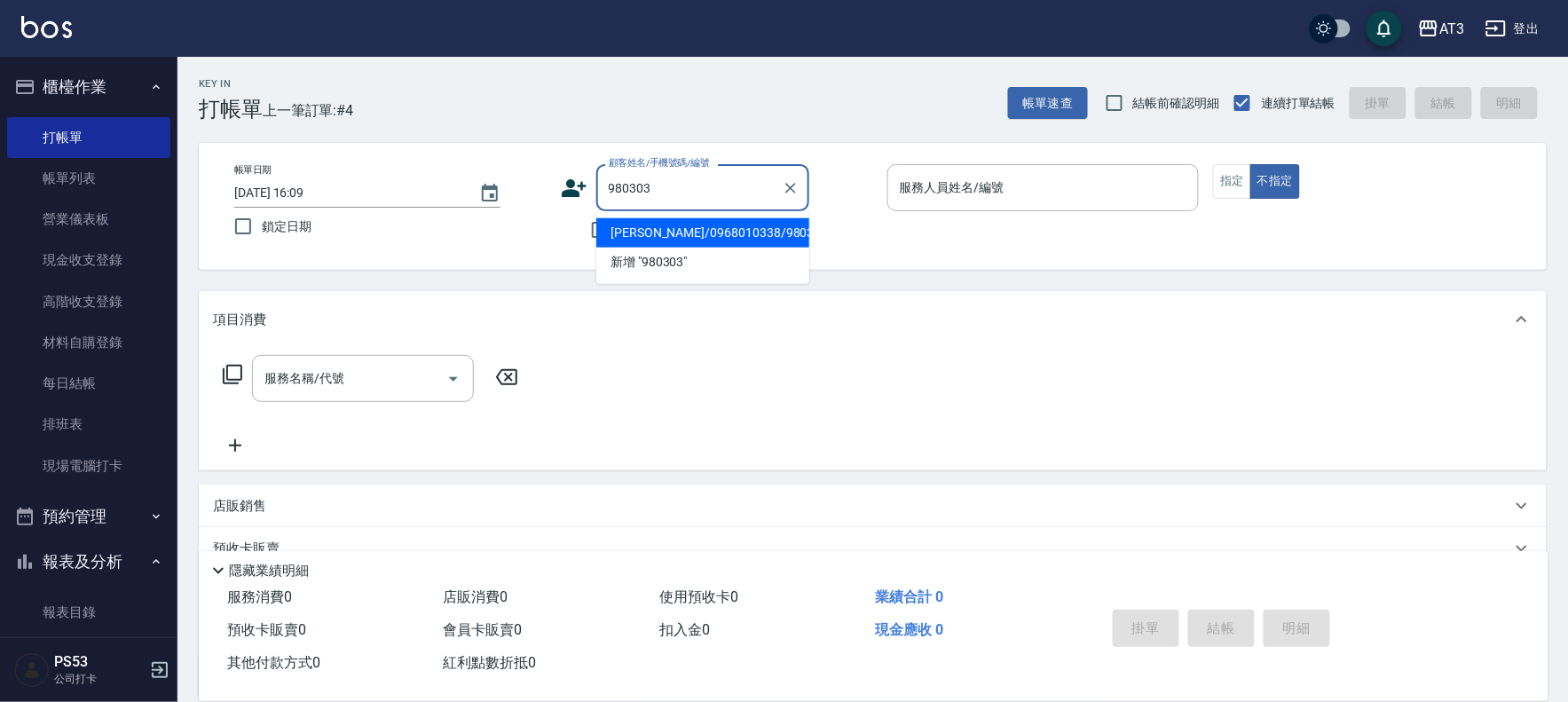
type input "張文翔/0968010338/980303"
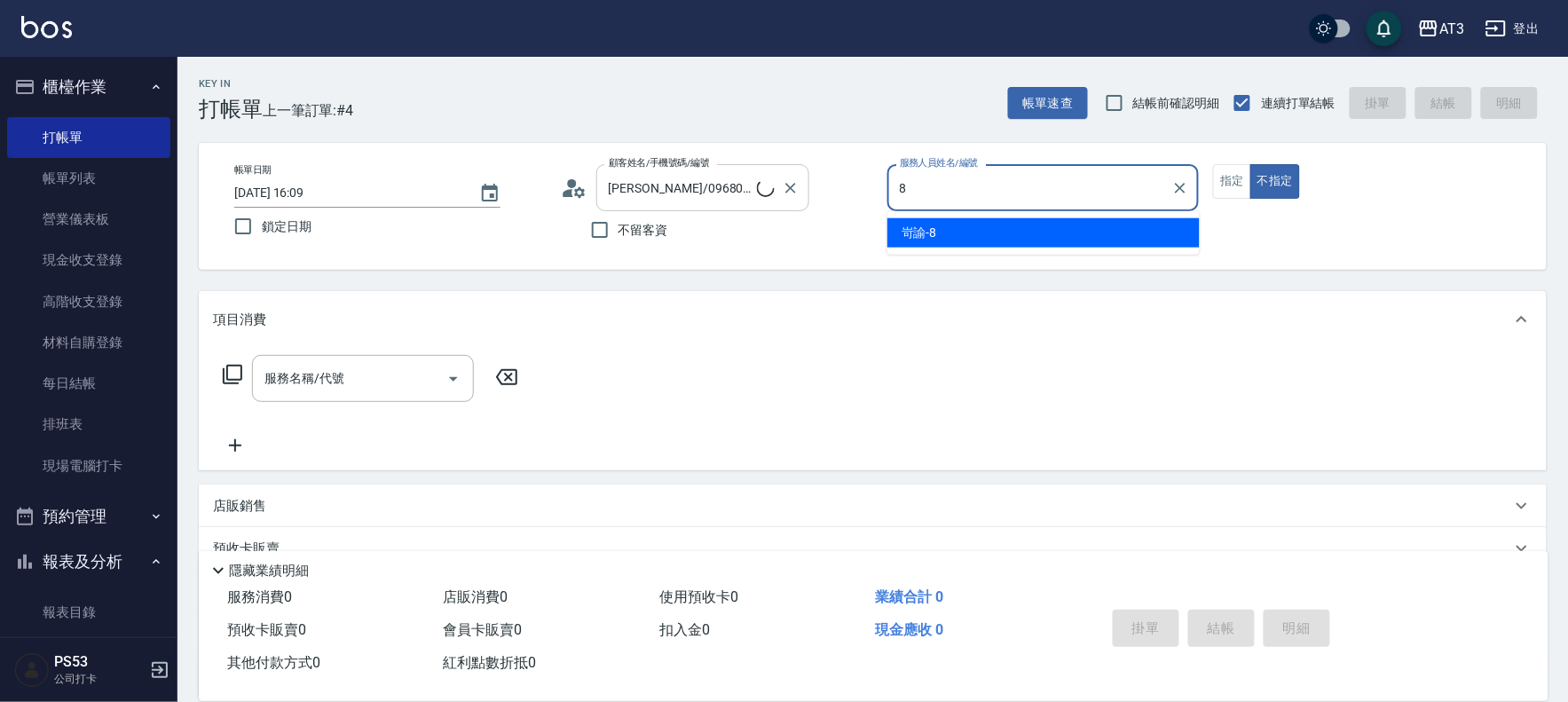
type input "8"
type button "false"
type input "岢諭-8"
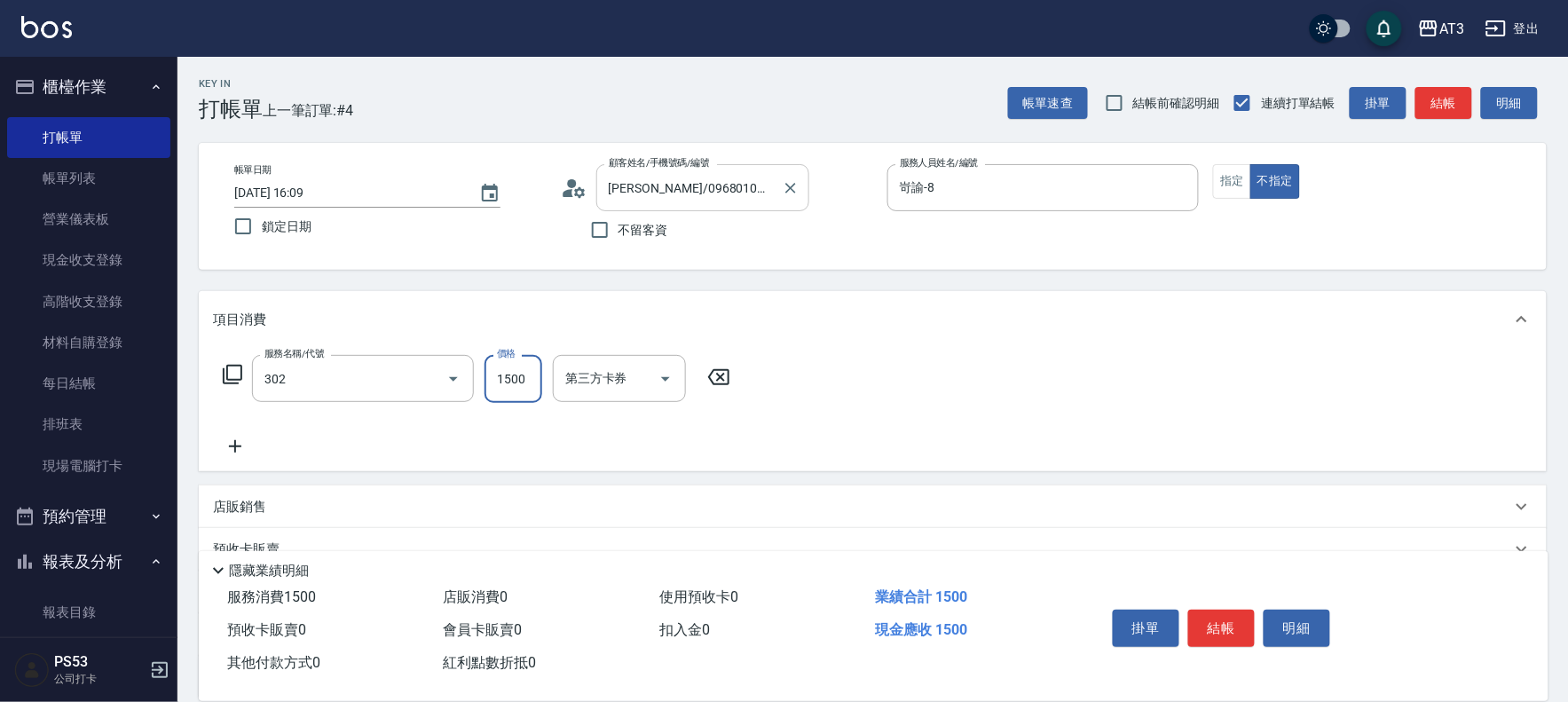
type input "設計燙髮(302)"
type input "1500"
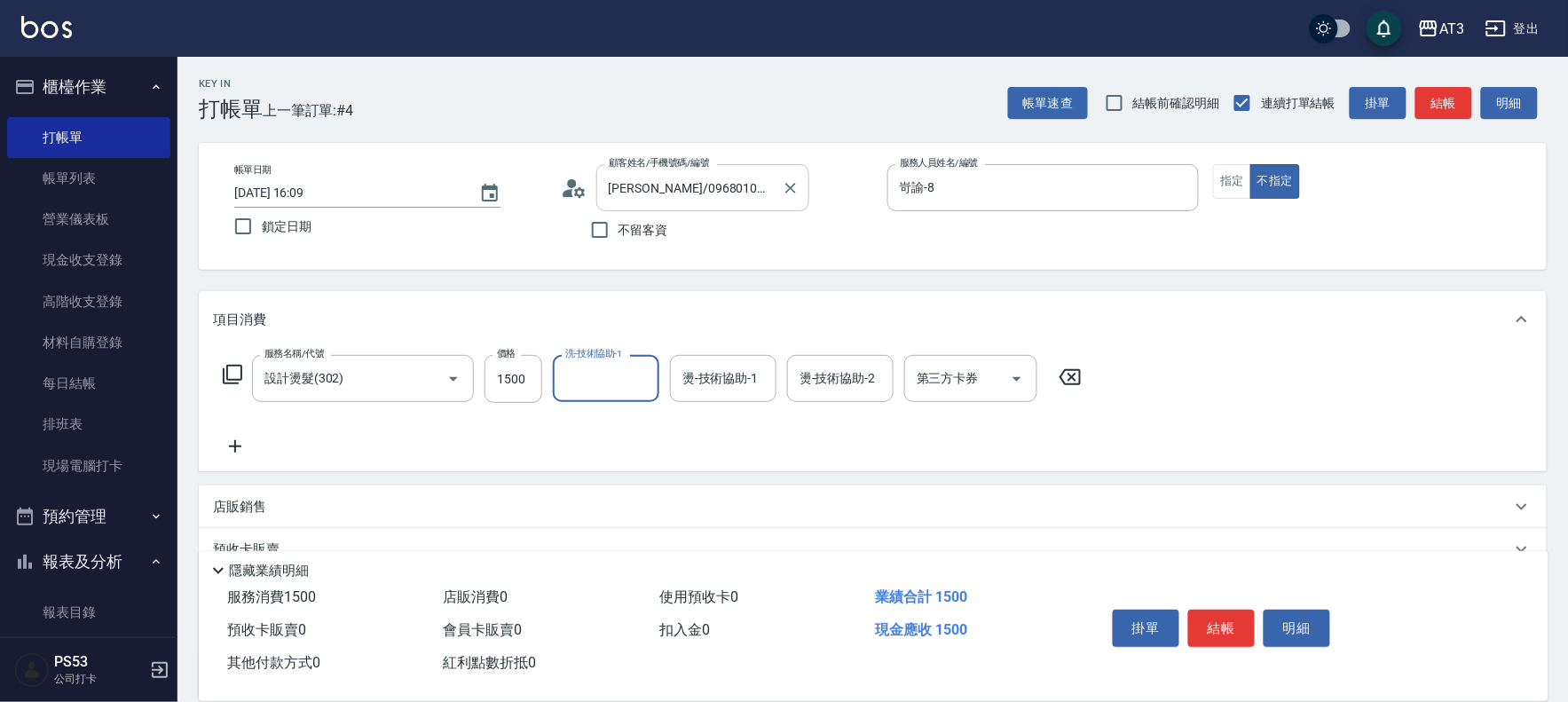
type input "2"
type input "岢諭-8"
type input "珺珺-21"
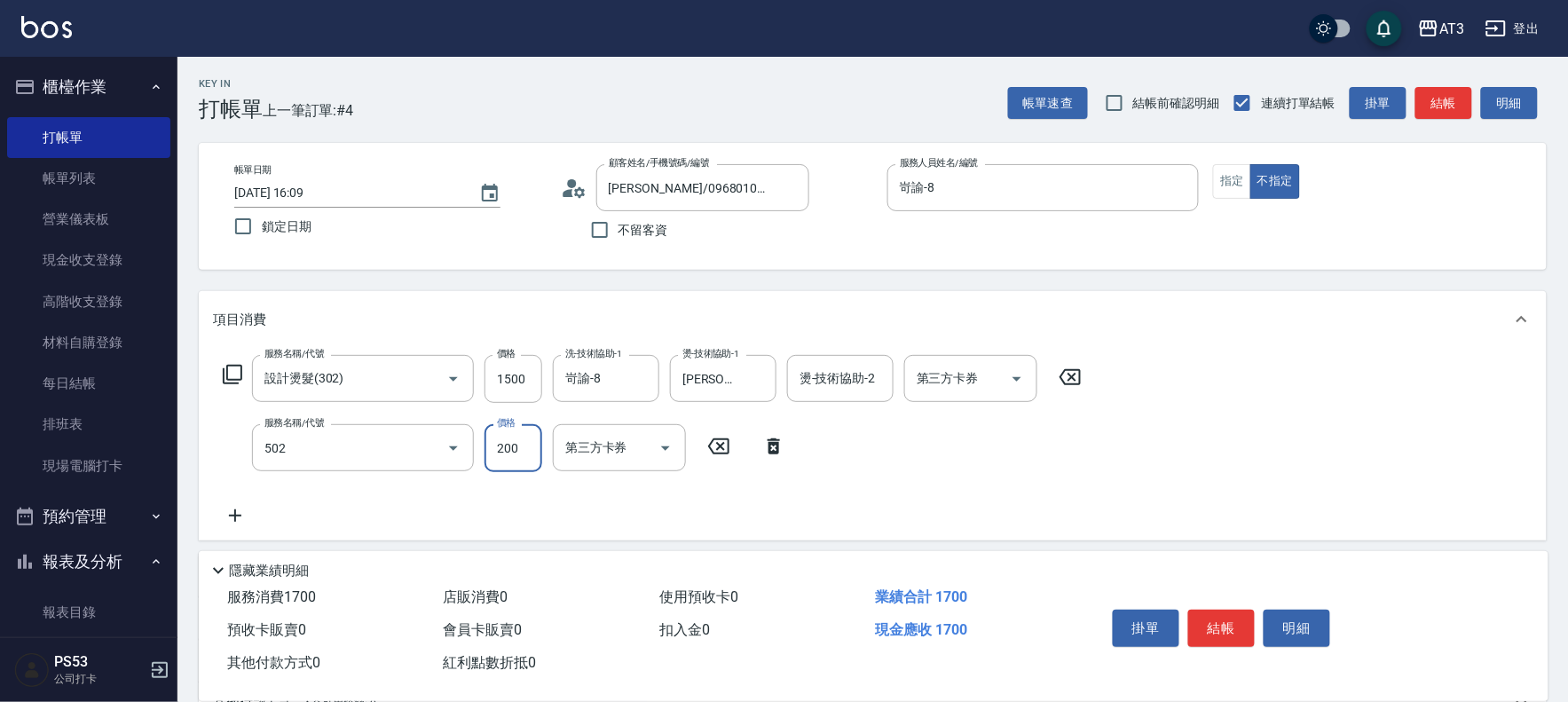
type input "自備護髮(502)"
type input "400"
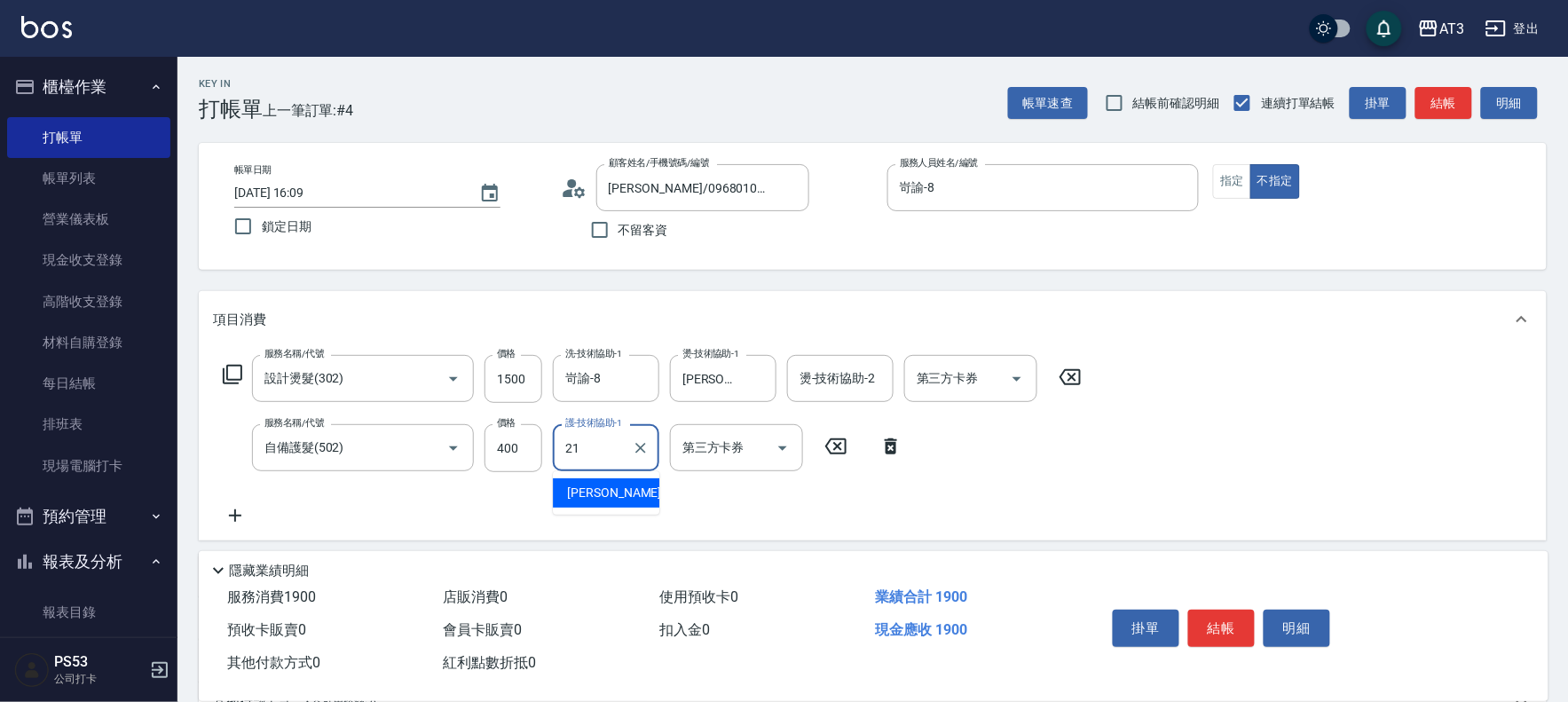
type input "珺珺-21"
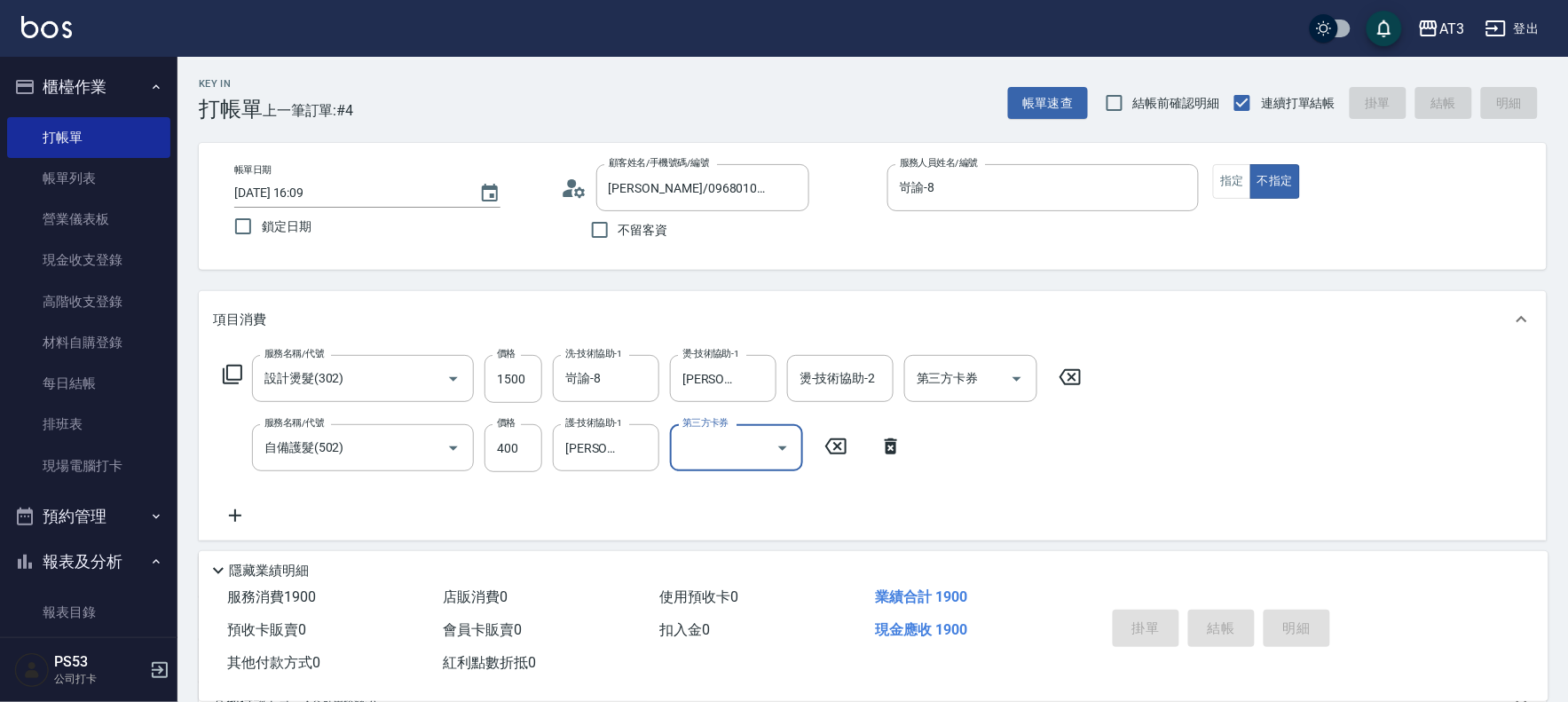
type input "2025/08/22 16:37"
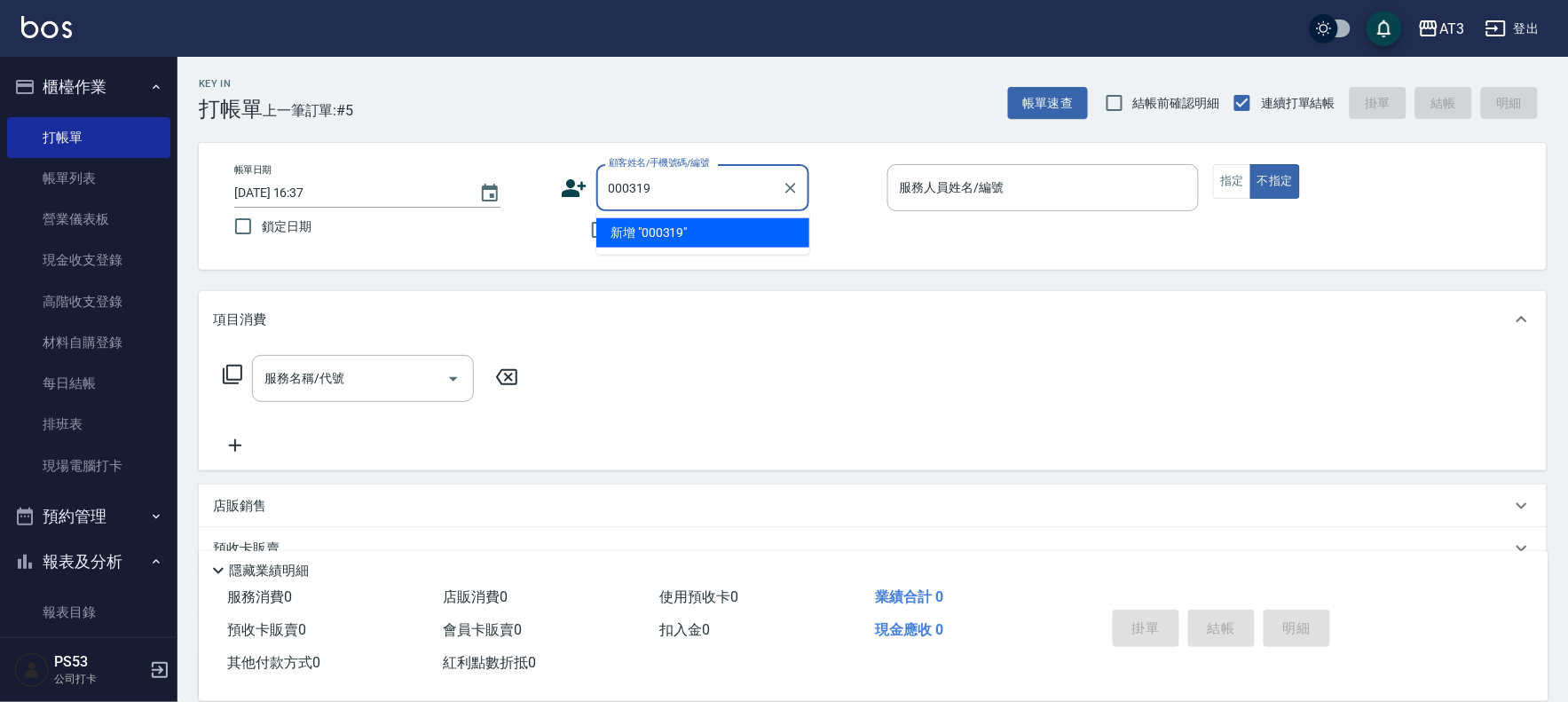
type input "000319"
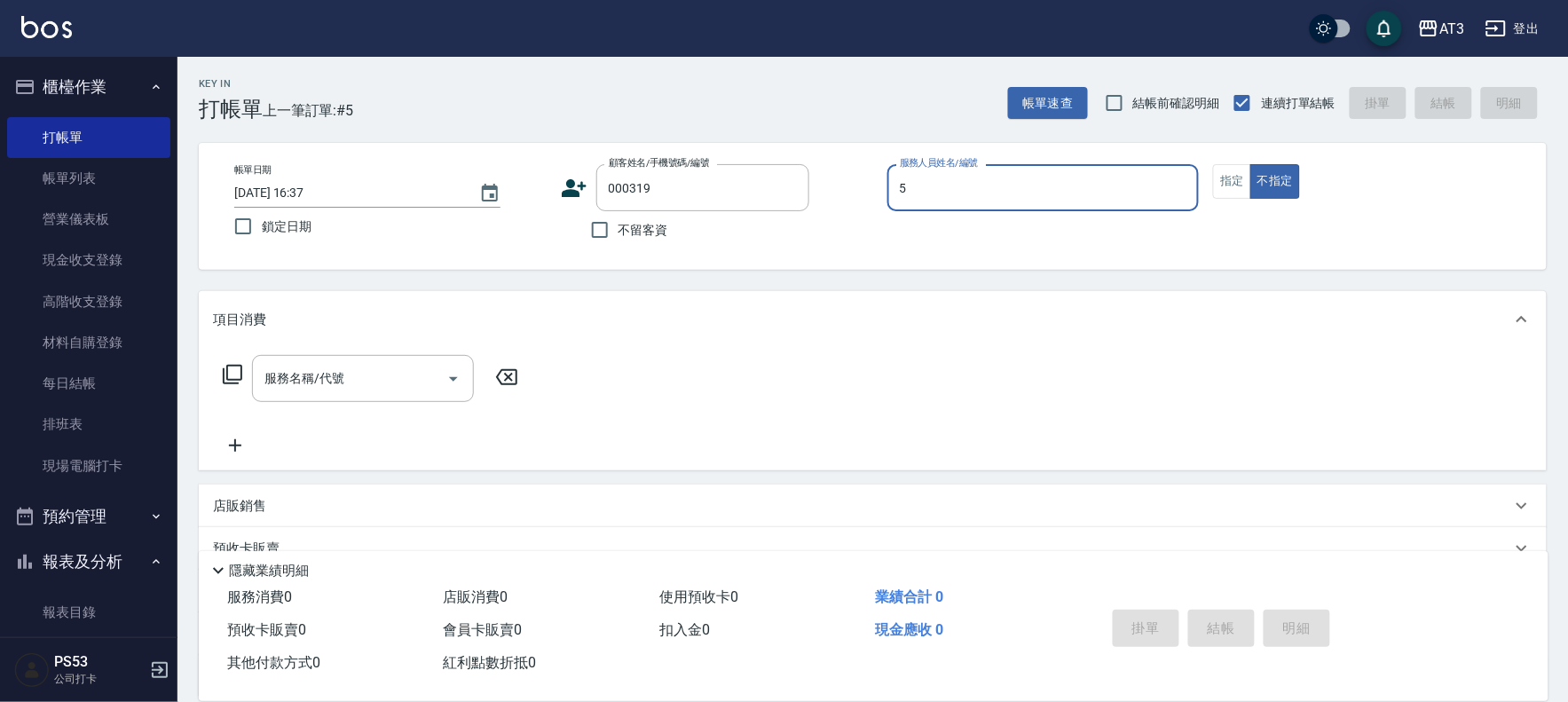
type input "5"
type input "蔡廷峻/0981381944/000319"
type input "淑文-5"
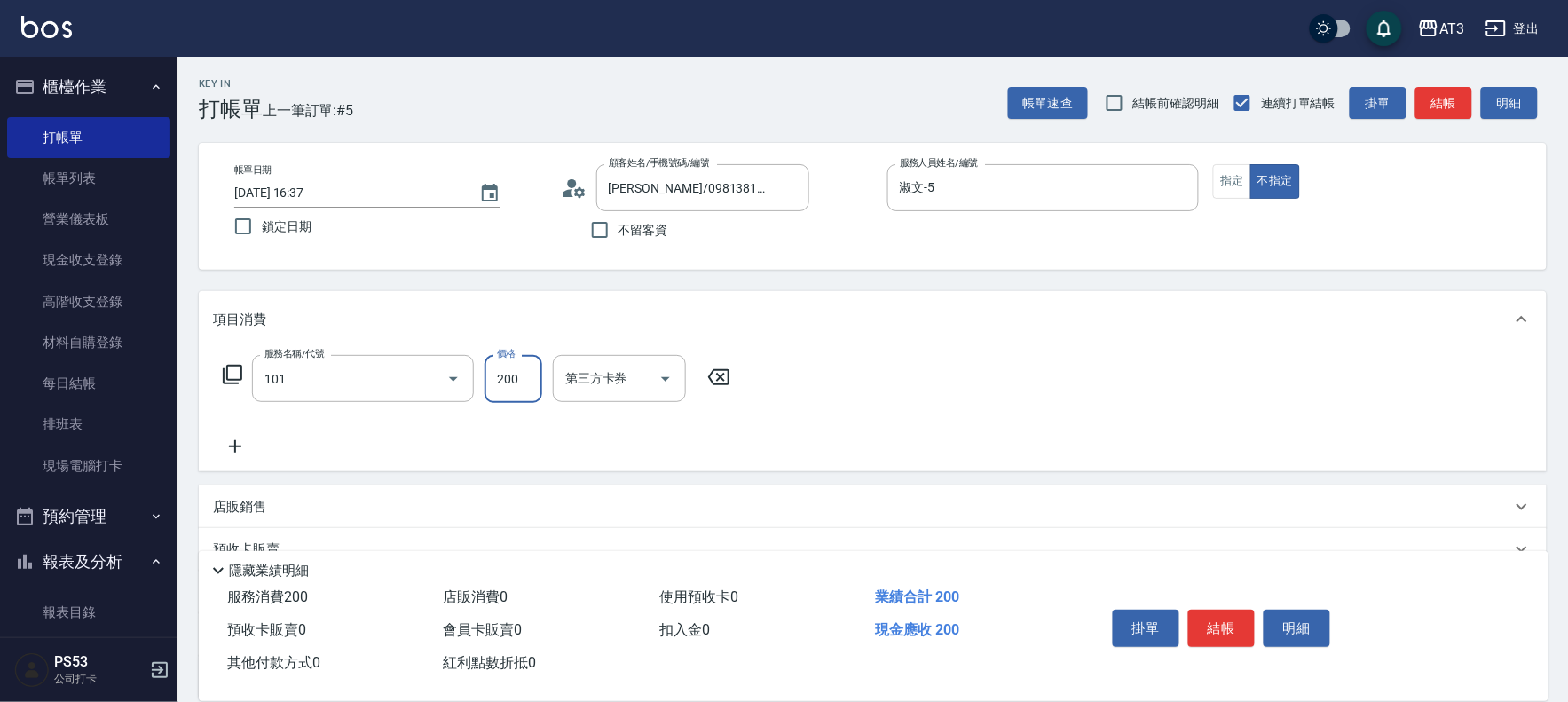
type input "洗髮(101)"
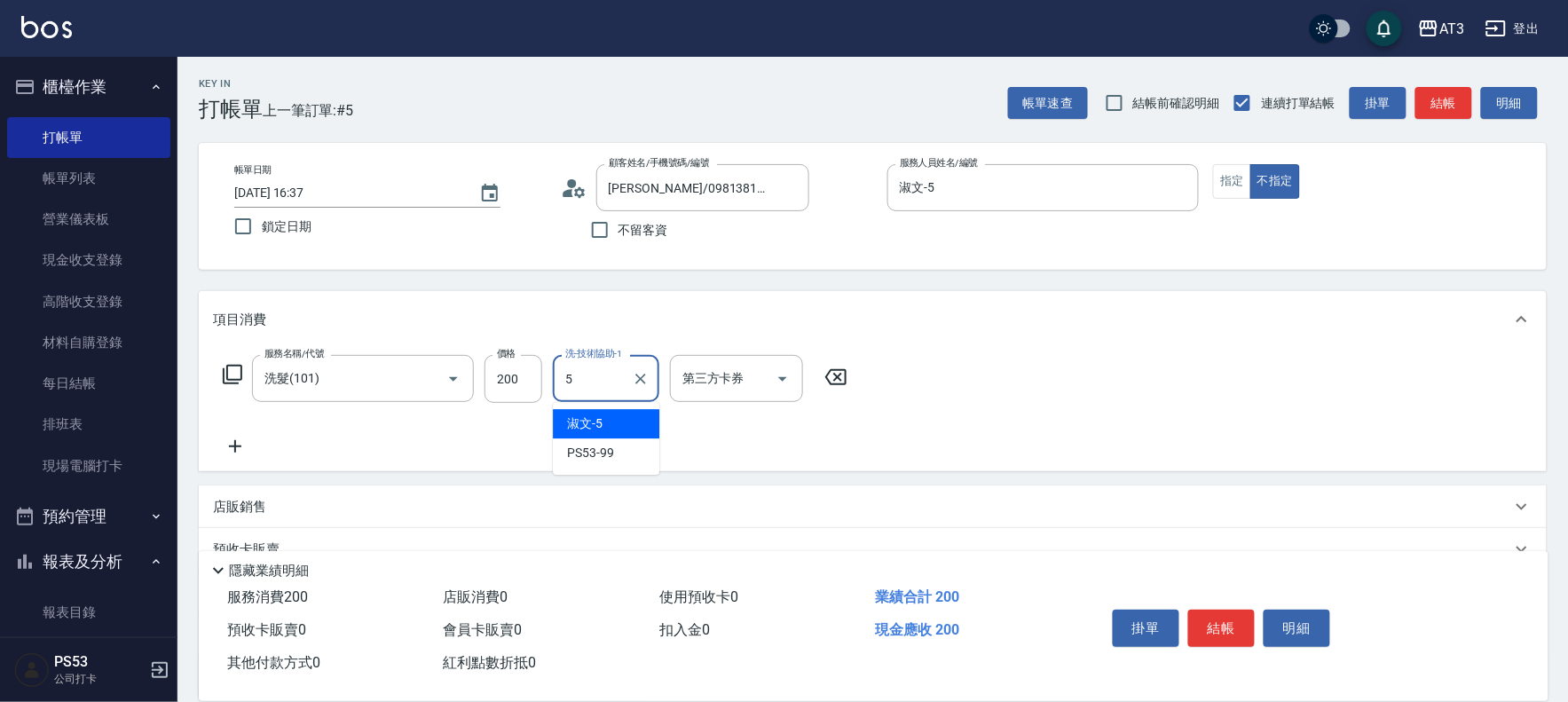
type input "淑文-5"
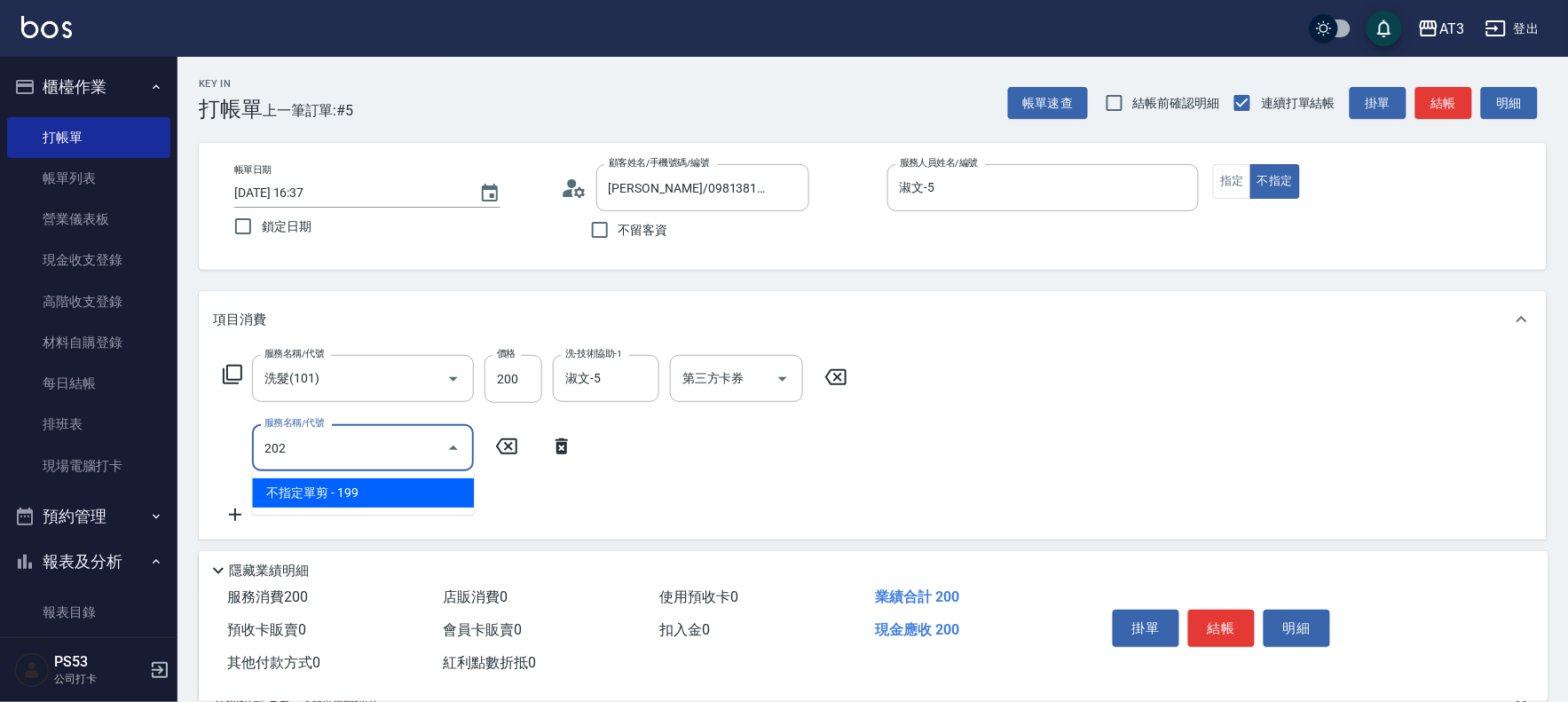
type input "不指定單剪(202)"
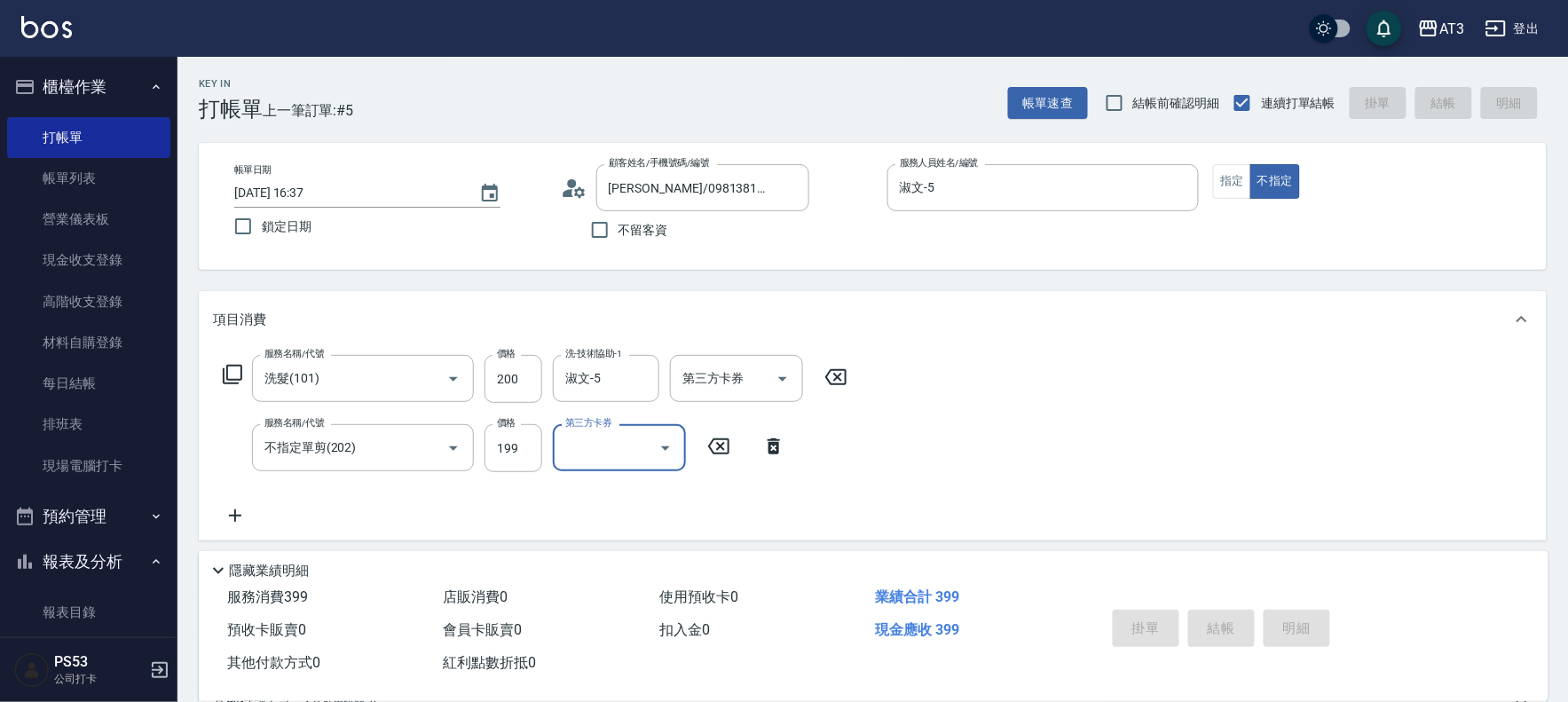
type input "2025/08/22 16:38"
